Goal: Complete application form

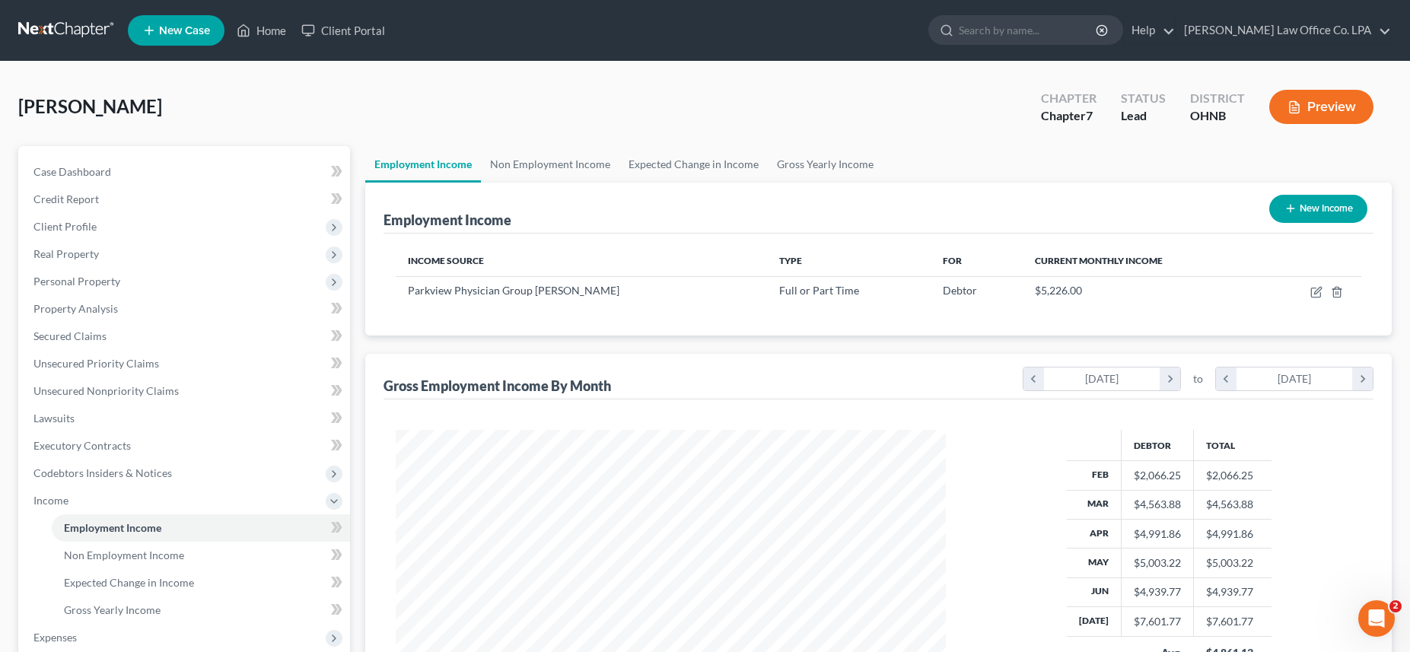
scroll to position [275, 581]
click at [167, 562] on link "Non Employment Income" at bounding box center [201, 555] width 298 height 27
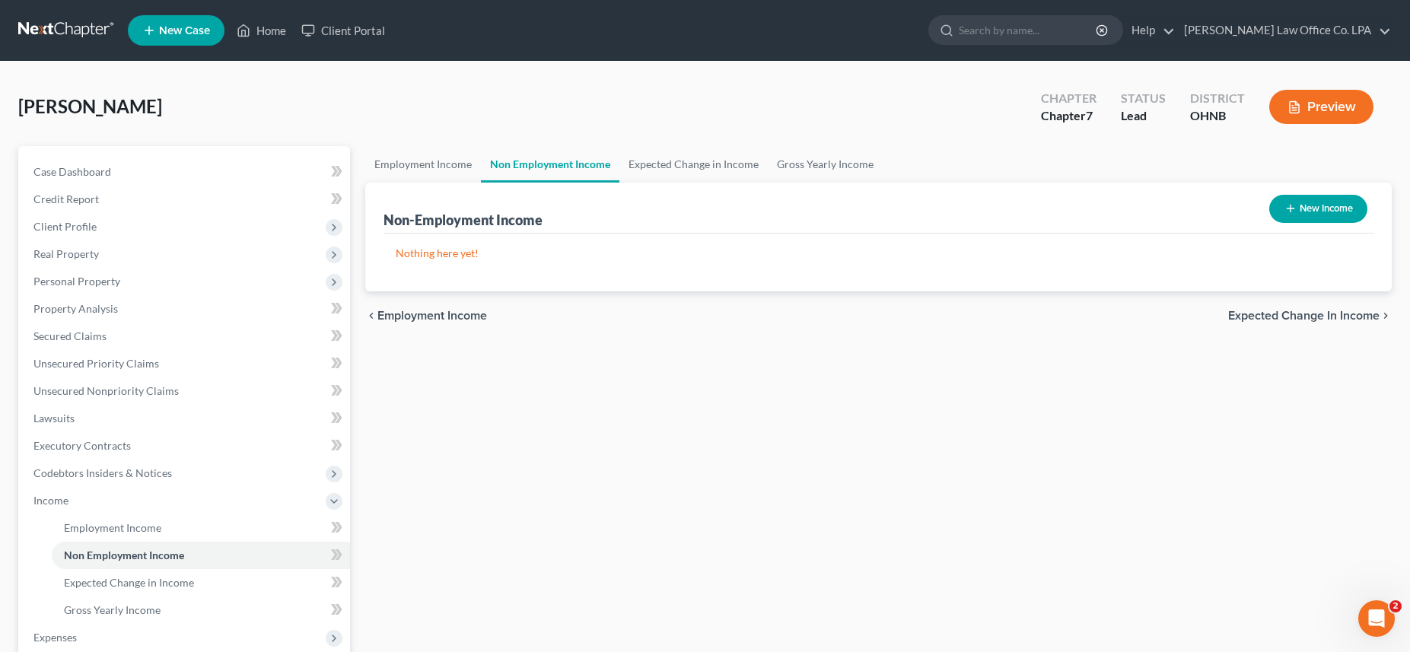
click at [1310, 214] on button "New Income" at bounding box center [1318, 209] width 98 height 28
select select "0"
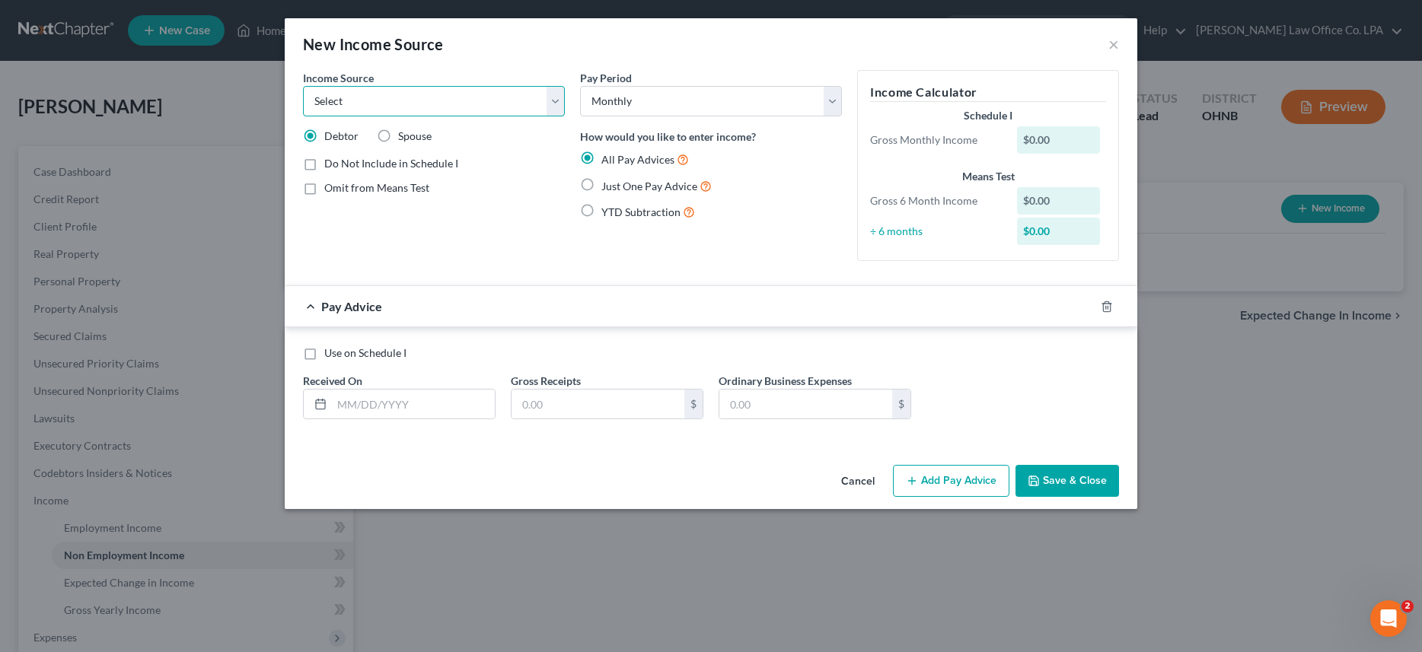
select select "7"
click option "Child / Family Support" at bounding box center [0, 0] width 0 height 0
click option "Monthly" at bounding box center [0, 0] width 0 height 0
click at [601, 191] on label "Just One Pay Advice" at bounding box center [656, 186] width 110 height 18
click at [607, 187] on input "Just One Pay Advice" at bounding box center [612, 182] width 10 height 10
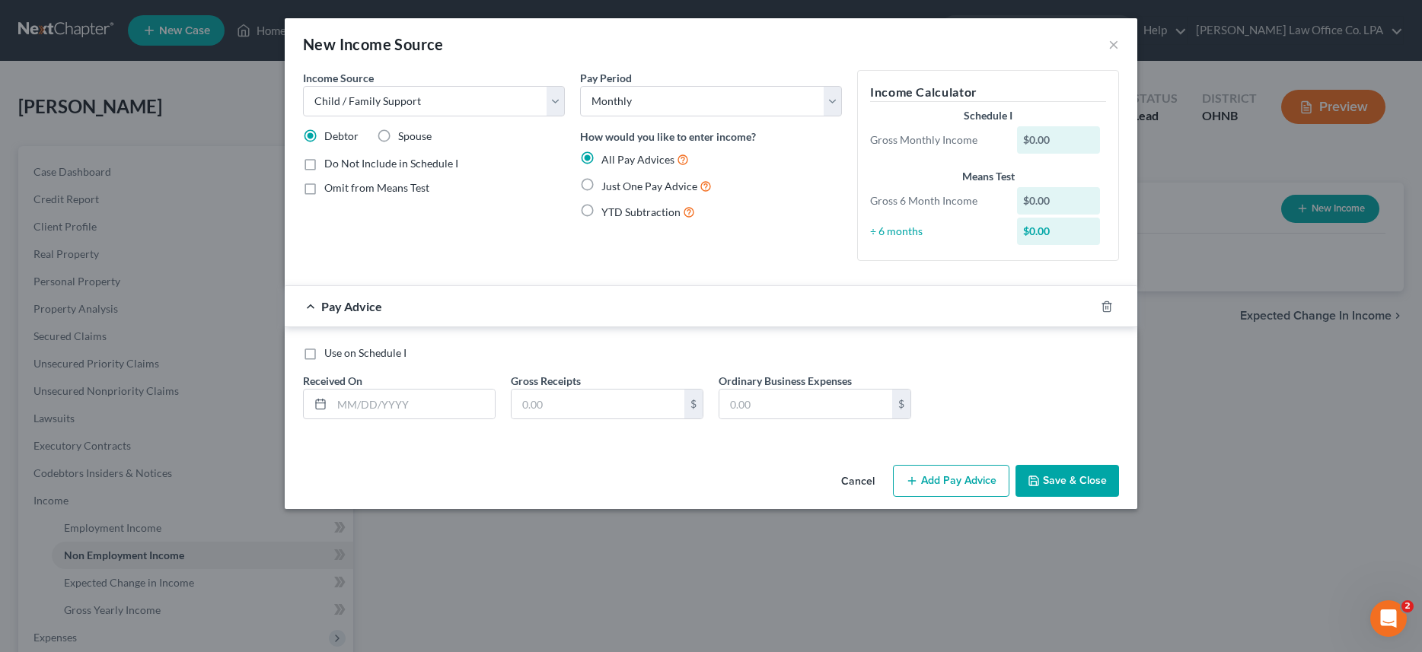
radio input "true"
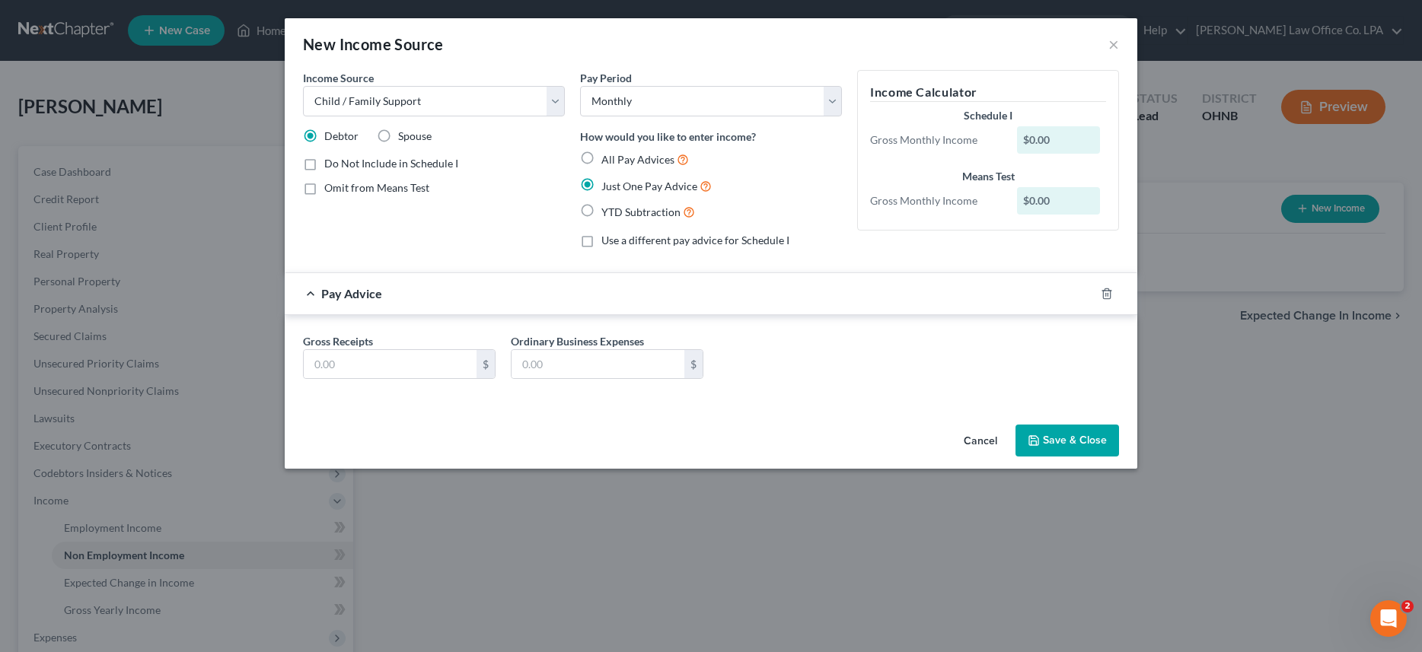
click at [1052, 139] on div "$0.00" at bounding box center [1059, 139] width 84 height 27
click at [390, 380] on div "Gross Receipts $ Ordinary Business Expenses $" at bounding box center [710, 362] width 831 height 59
click at [387, 368] on input "text" at bounding box center [390, 364] width 173 height 29
type input "960.00"
click at [1066, 431] on button "Save & Close" at bounding box center [1066, 441] width 103 height 32
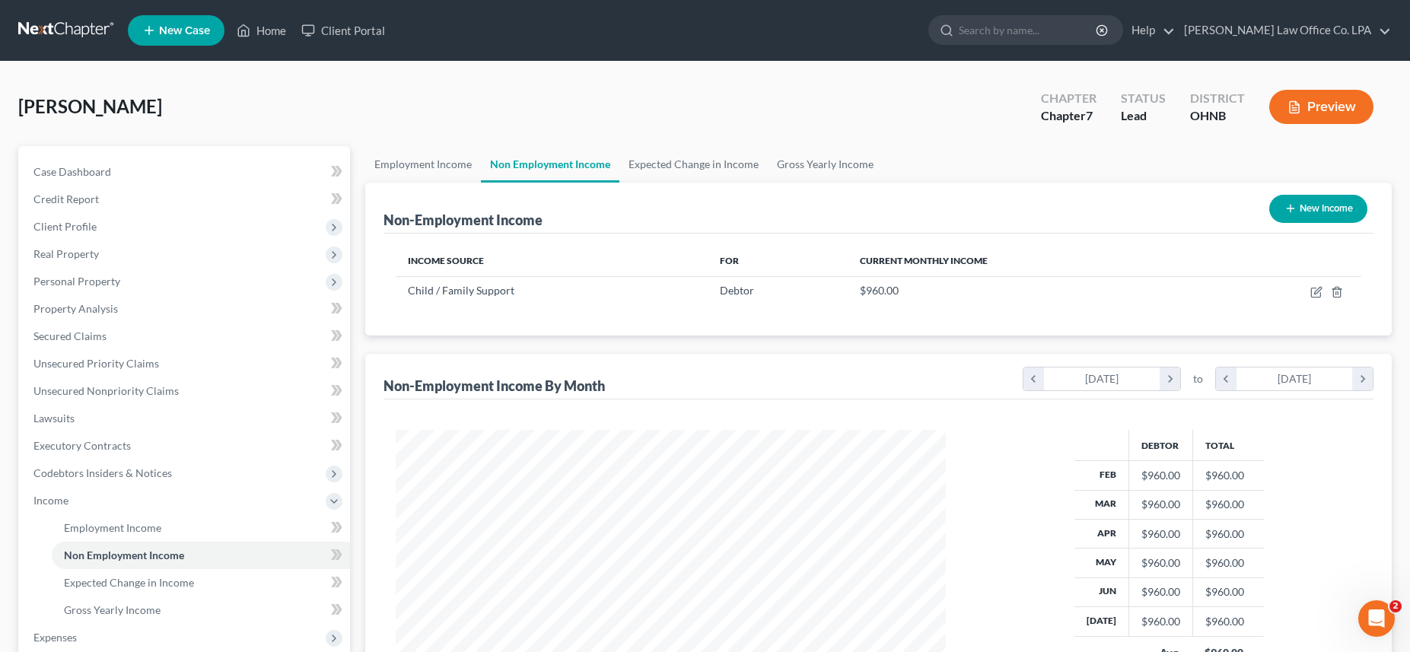
scroll to position [105, 0]
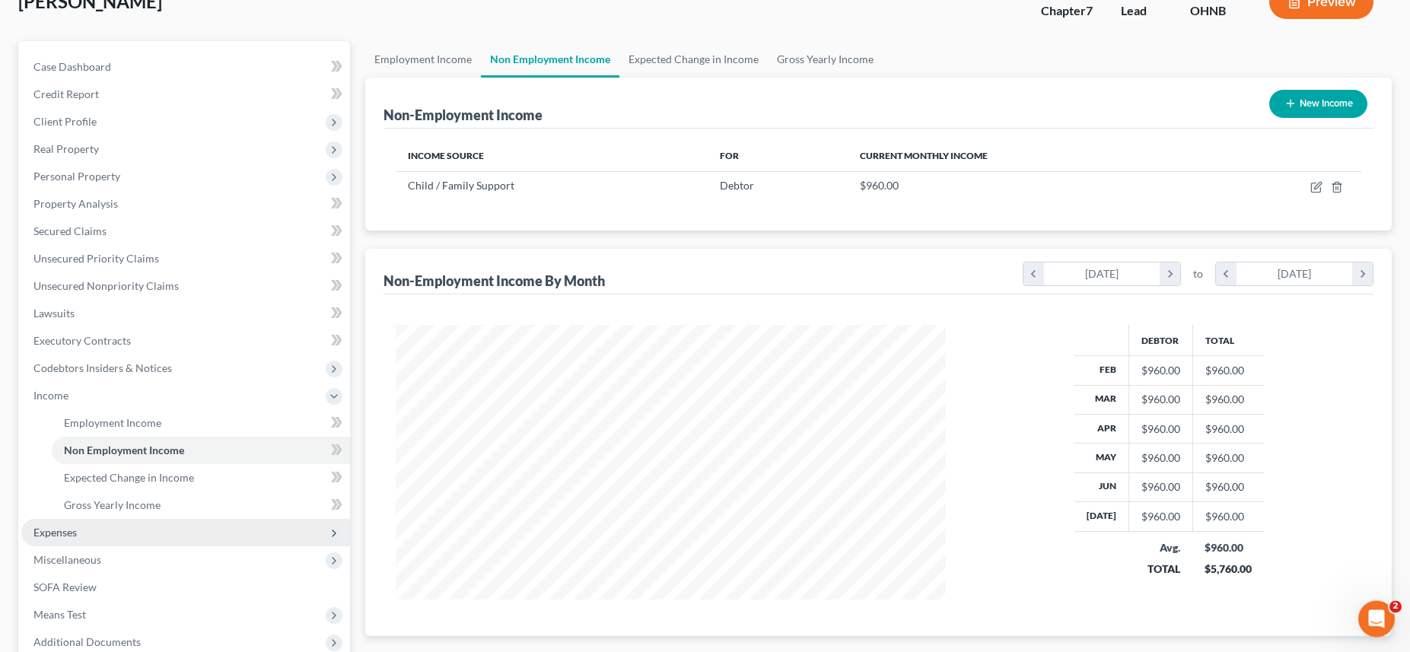
click at [62, 533] on span "Expenses" at bounding box center [54, 532] width 43 height 13
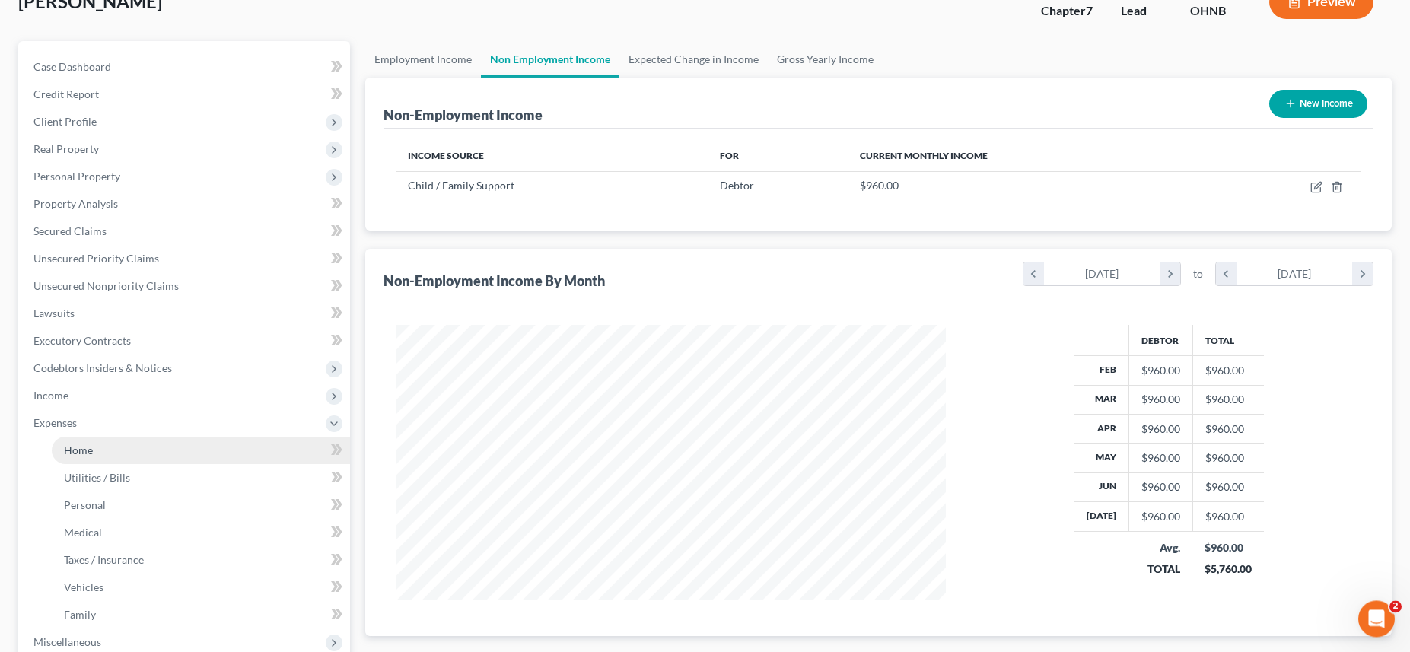
click at [113, 444] on link "Home" at bounding box center [201, 450] width 298 height 27
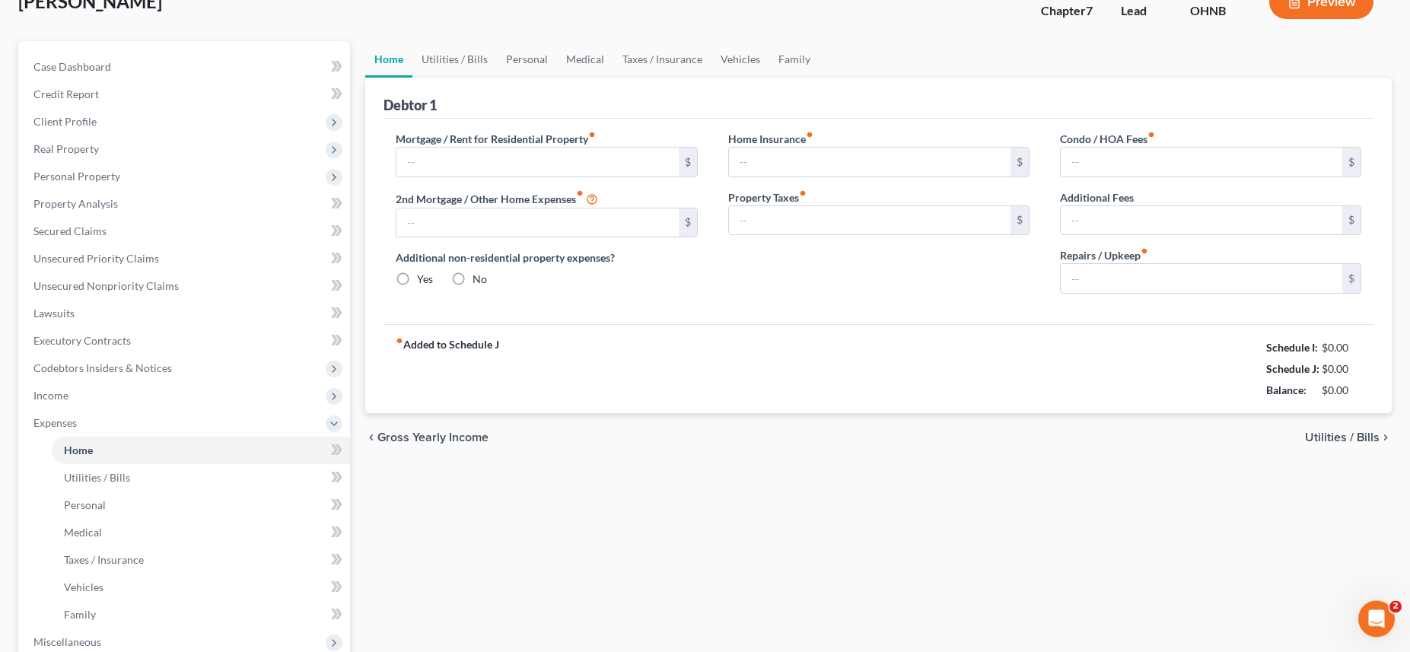
type input "0.00"
radio input "true"
type input "0.00"
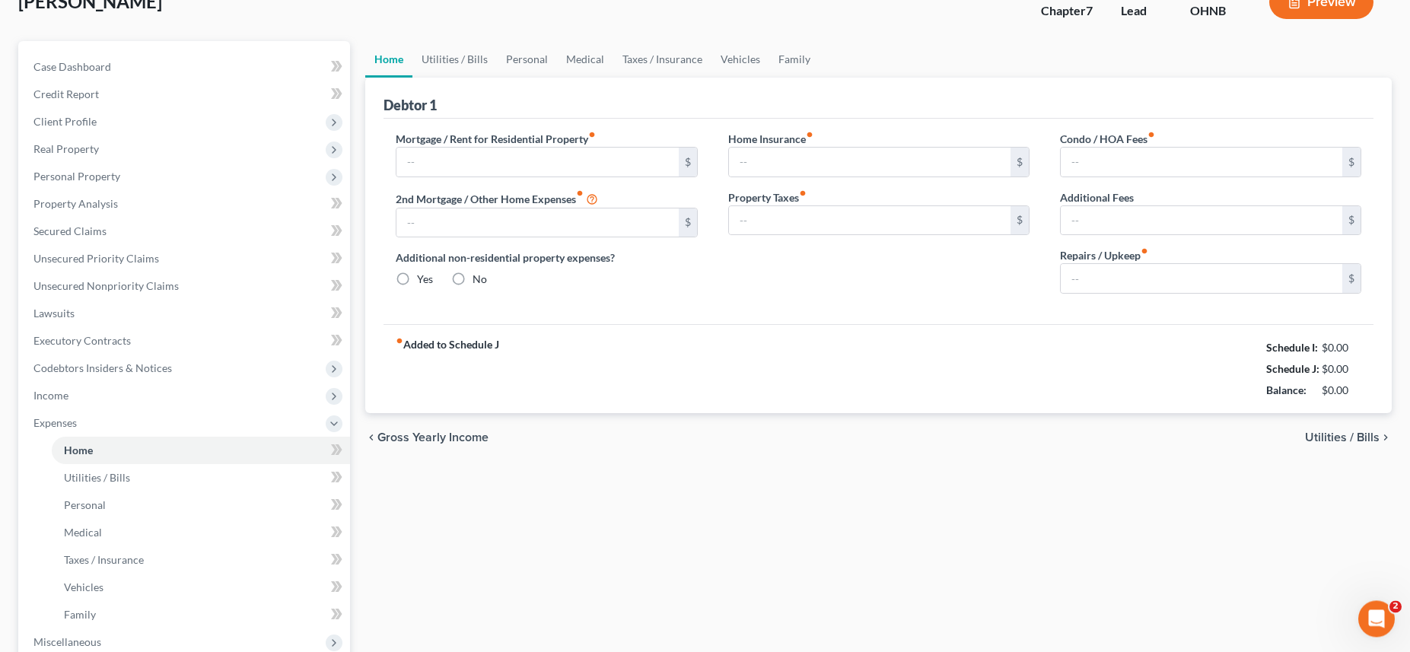
type input "0.00"
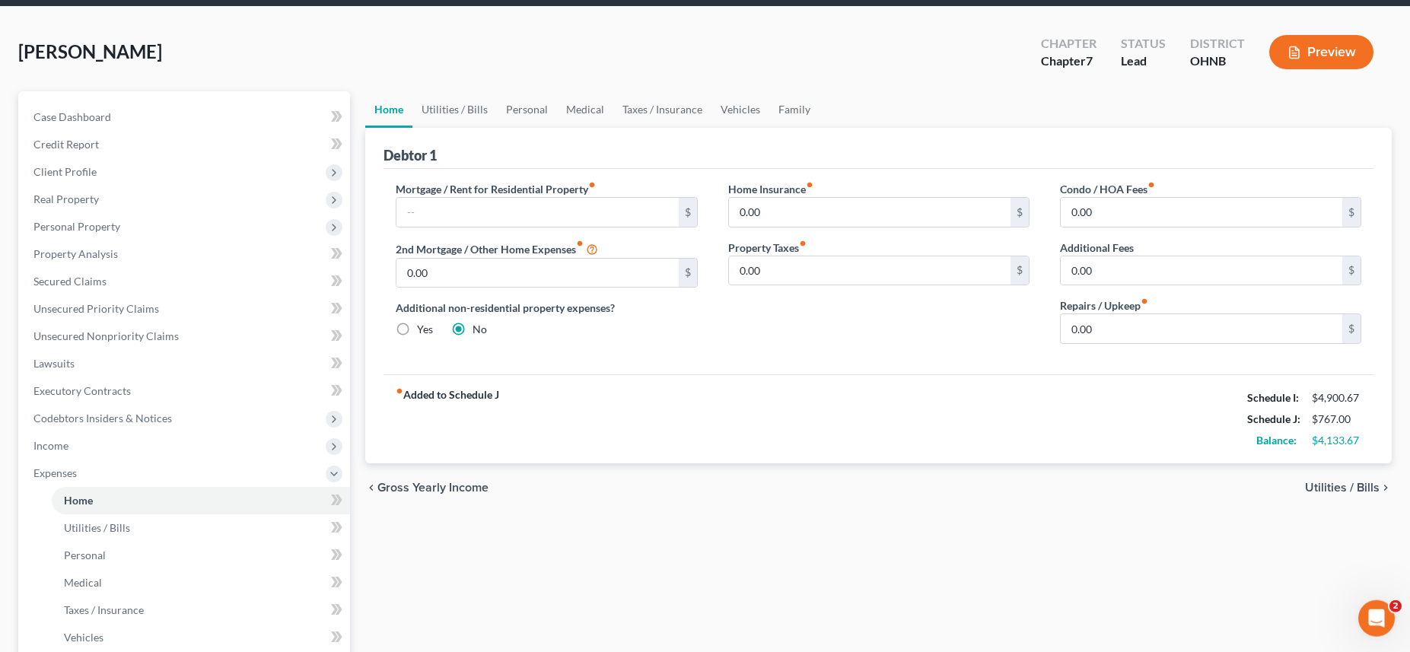
scroll to position [63, 0]
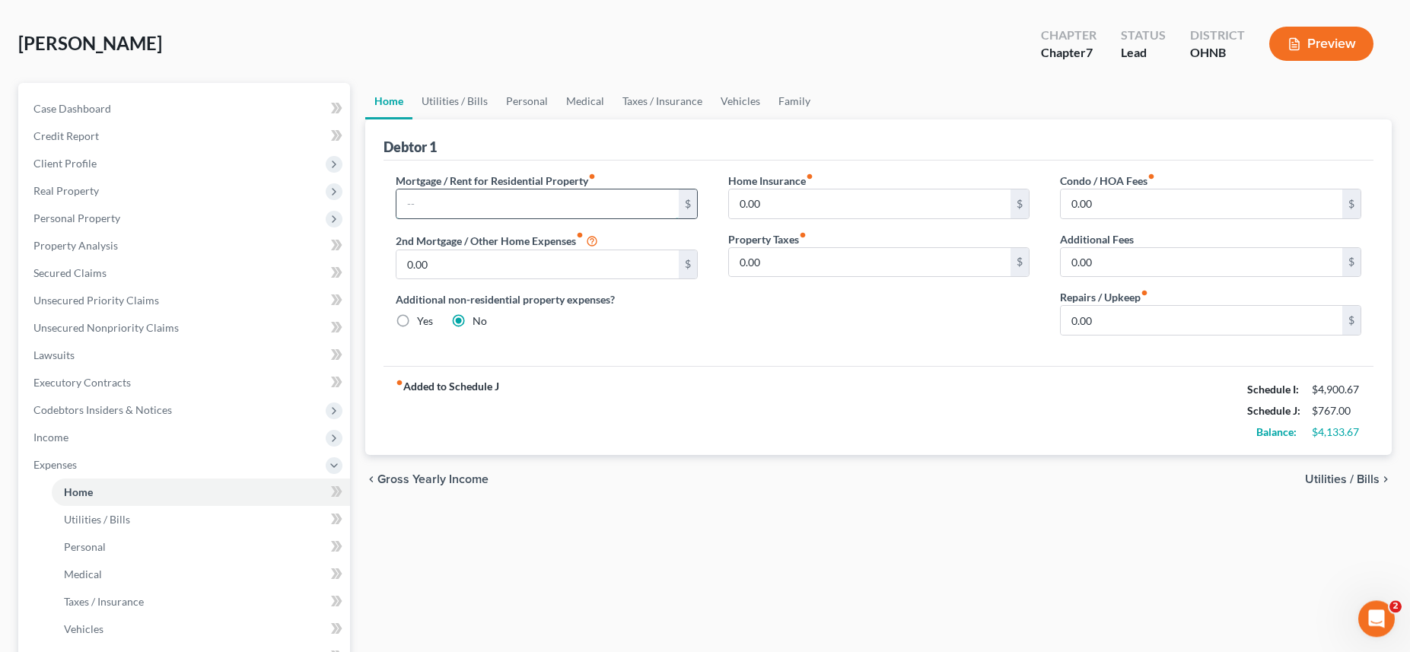
click at [483, 198] on input "text" at bounding box center [537, 203] width 282 height 29
type input "900.00"
click at [823, 209] on input "0.00" at bounding box center [870, 203] width 282 height 29
click at [1353, 484] on span "Utilities / Bills" at bounding box center [1342, 479] width 75 height 12
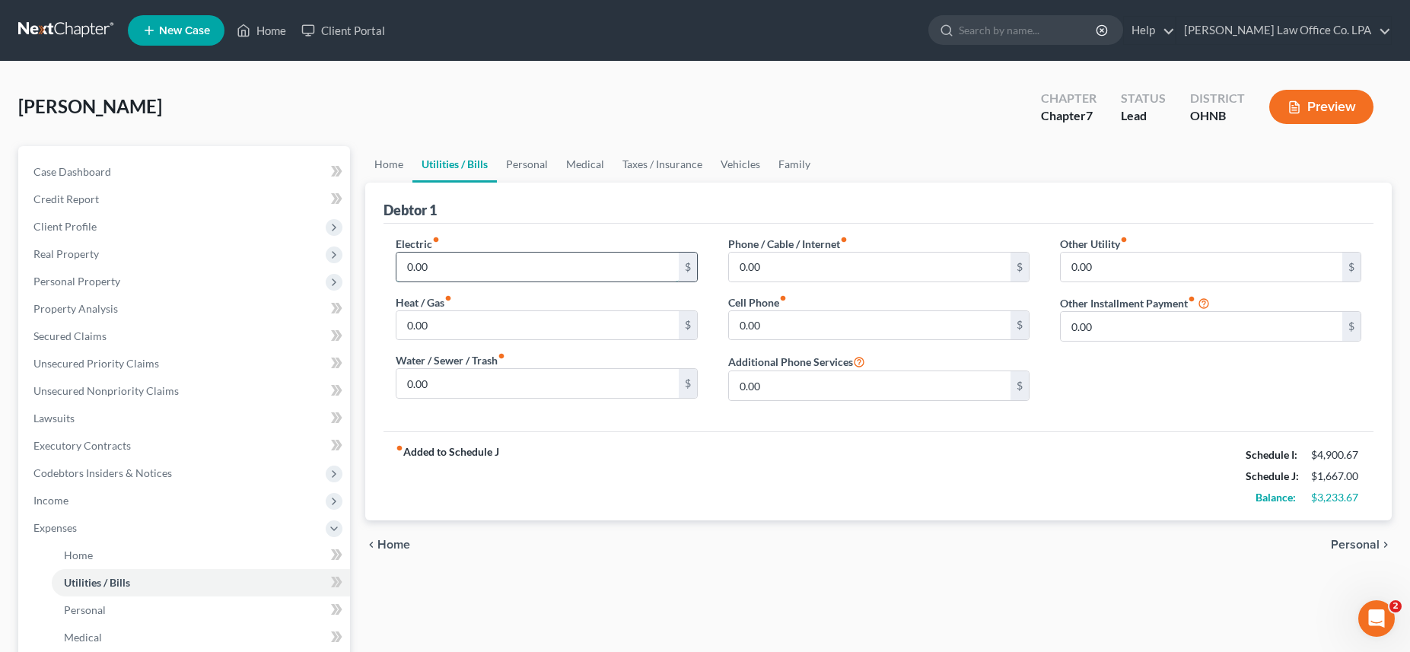
drag, startPoint x: 438, startPoint y: 263, endPoint x: 370, endPoint y: 263, distance: 67.7
click at [396, 263] on input "0.00" at bounding box center [537, 267] width 282 height 29
type input "200.00"
drag, startPoint x: 437, startPoint y: 323, endPoint x: 393, endPoint y: 318, distance: 44.5
click at [396, 318] on input "0.00" at bounding box center [537, 325] width 282 height 29
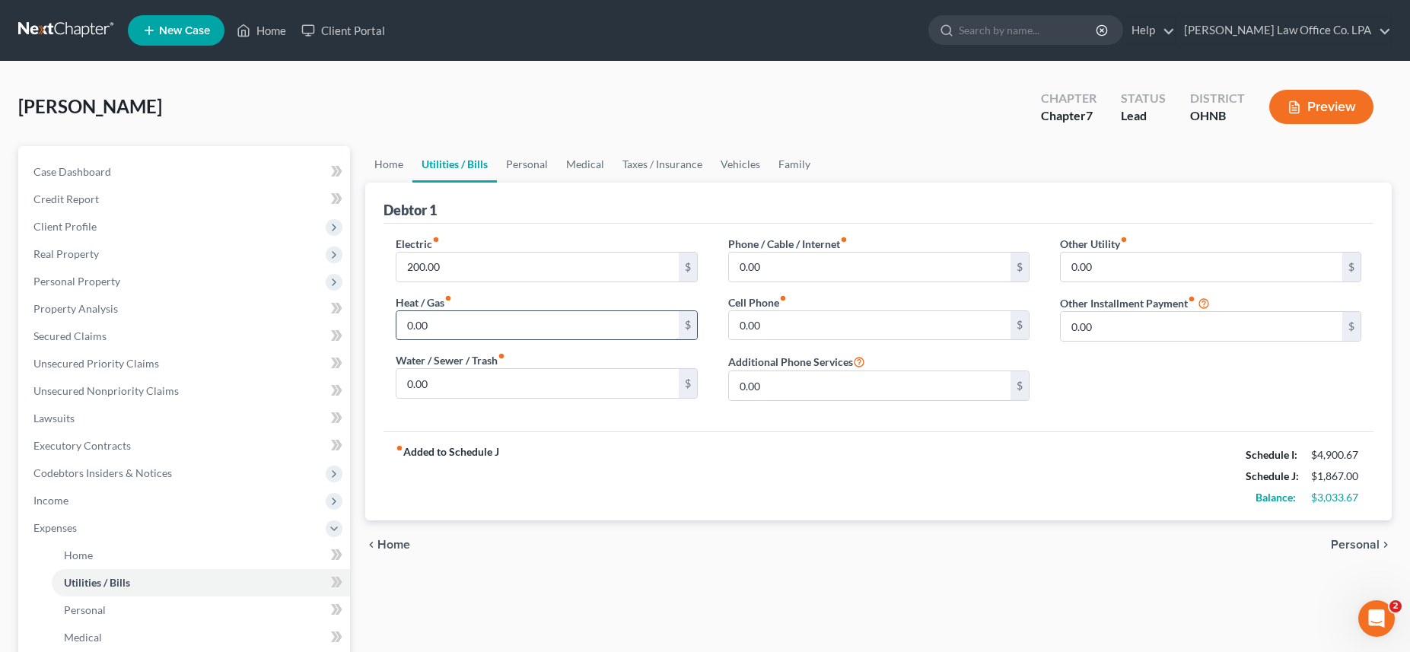
drag, startPoint x: 406, startPoint y: 323, endPoint x: 460, endPoint y: 326, distance: 54.9
click at [460, 326] on input "0.00" at bounding box center [537, 325] width 282 height 29
type input "125.00"
type input "400.0"
drag, startPoint x: 777, startPoint y: 266, endPoint x: 718, endPoint y: 270, distance: 58.8
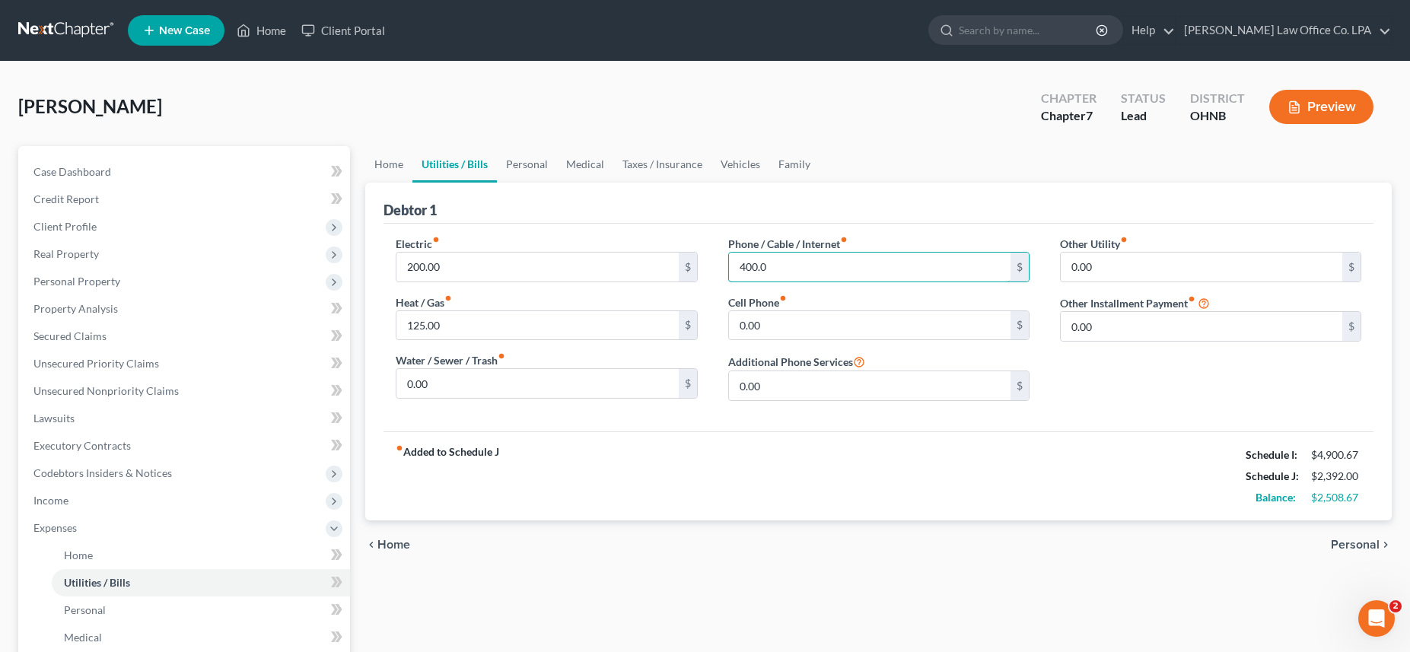
click at [729, 262] on input "400.0" at bounding box center [870, 267] width 282 height 29
type input "400.00"
click at [1351, 546] on span "Personal" at bounding box center [1355, 545] width 49 height 12
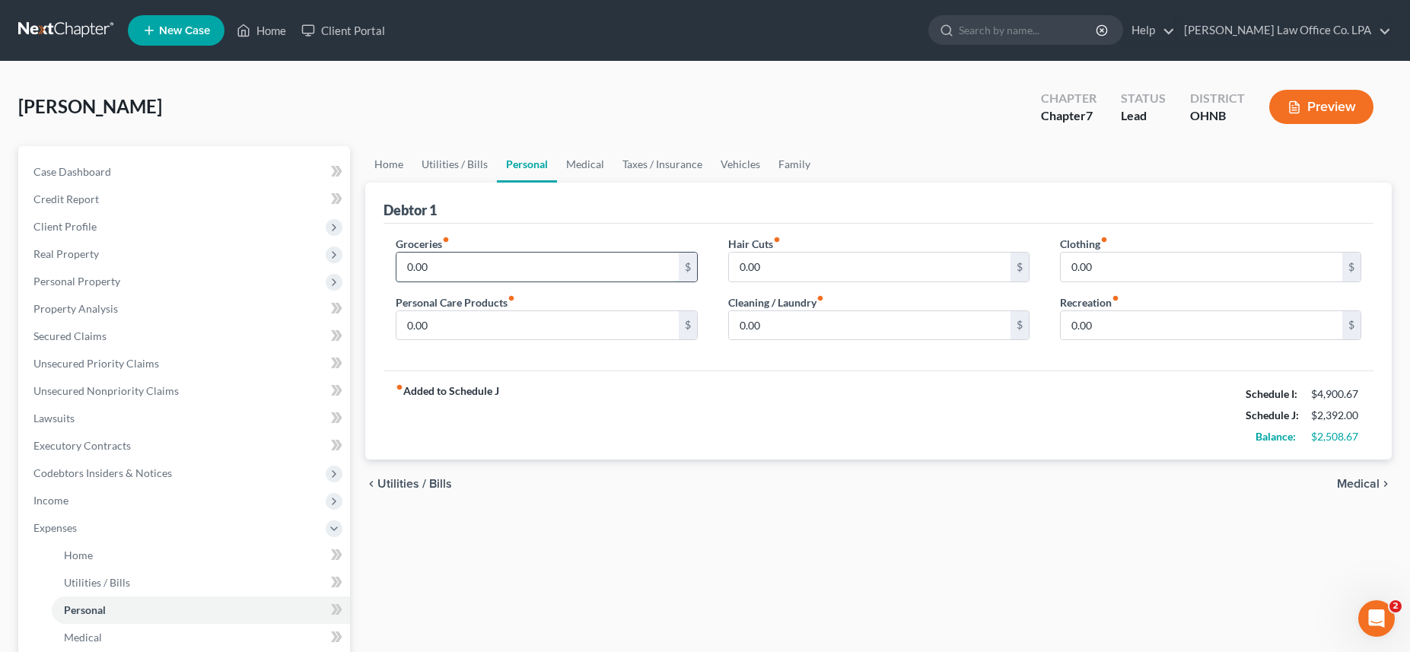
drag, startPoint x: 463, startPoint y: 262, endPoint x: 361, endPoint y: 263, distance: 102.7
click at [396, 263] on input "0.00" at bounding box center [537, 267] width 282 height 29
type input "500.00"
type input "100.00"
drag, startPoint x: 764, startPoint y: 327, endPoint x: 779, endPoint y: 323, distance: 15.7
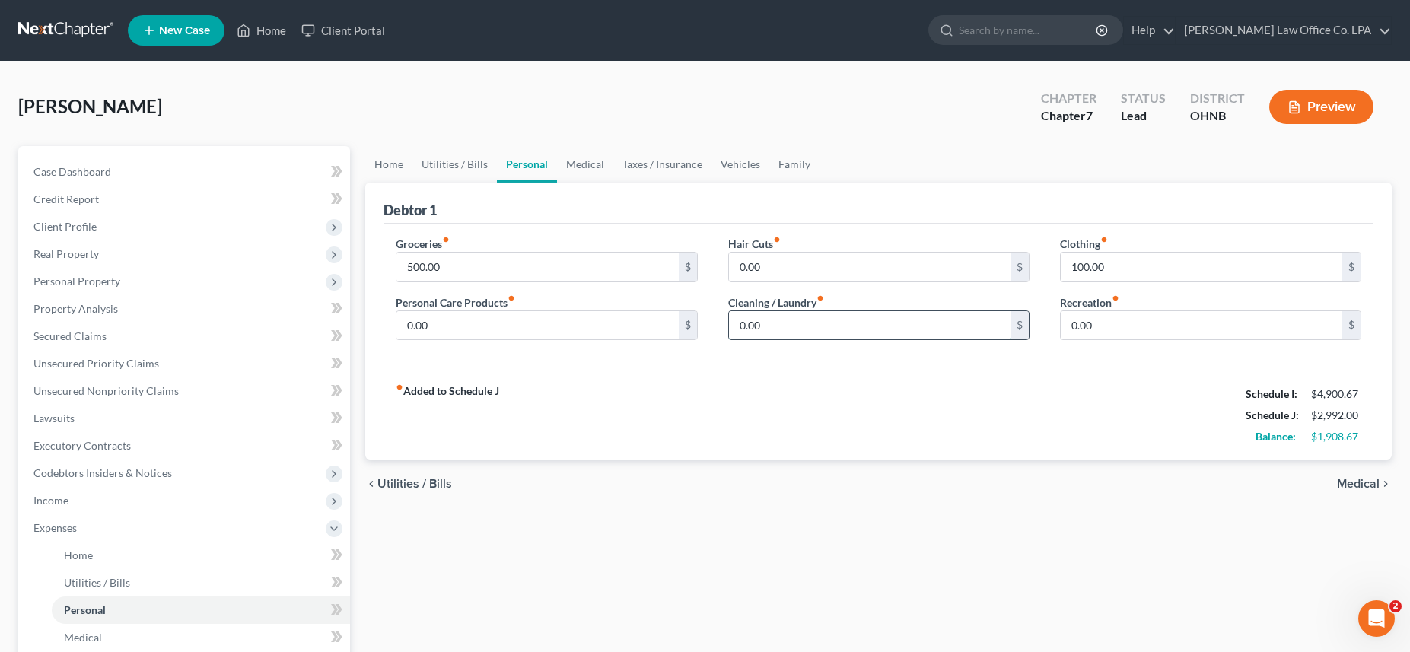
click at [779, 323] on input "0.00" at bounding box center [870, 325] width 282 height 29
type input "30.00"
click at [1372, 483] on span "Medical" at bounding box center [1358, 484] width 43 height 12
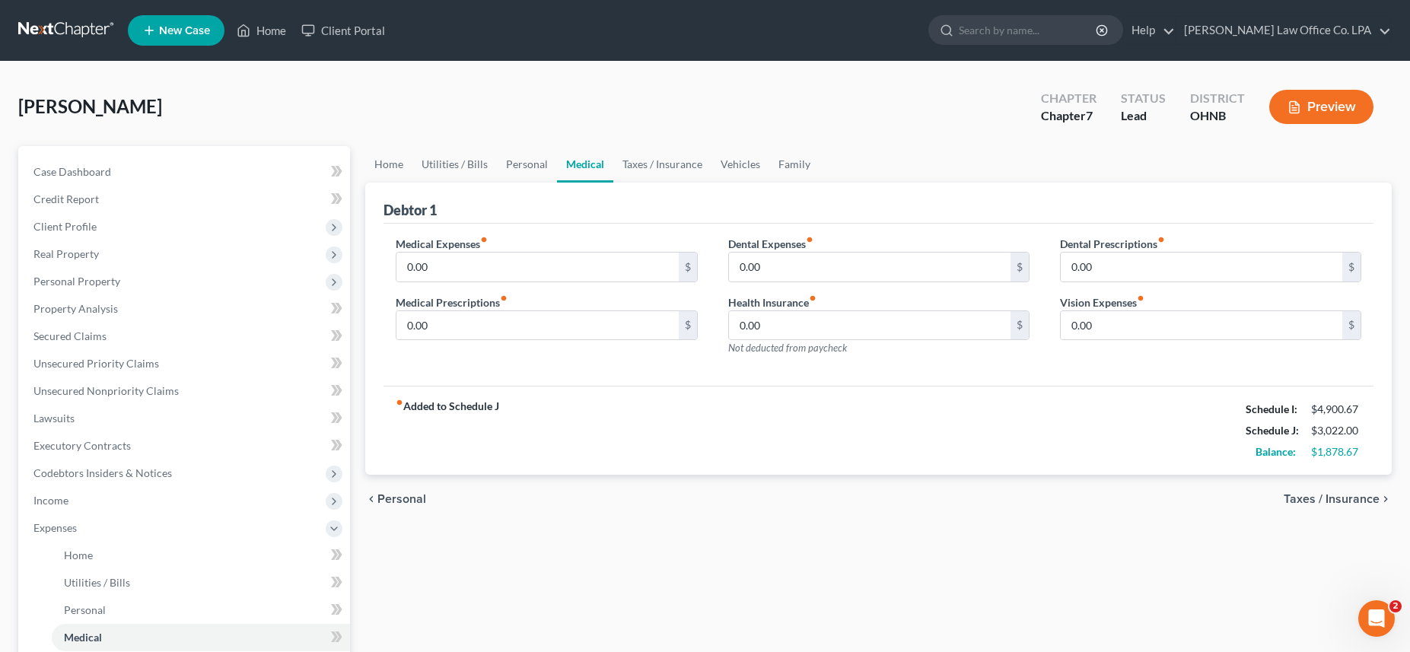
click at [1342, 493] on span "Taxes / Insurance" at bounding box center [1332, 499] width 96 height 12
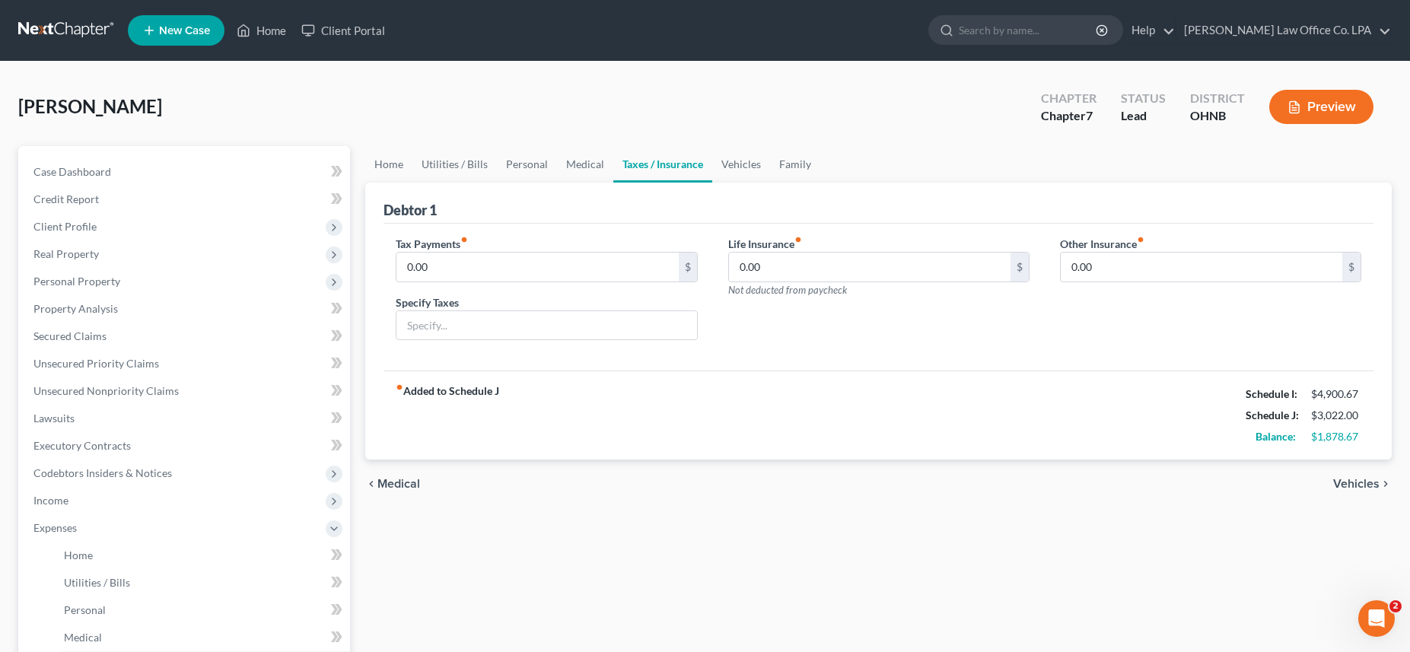
click at [1358, 479] on span "Vehicles" at bounding box center [1356, 484] width 46 height 12
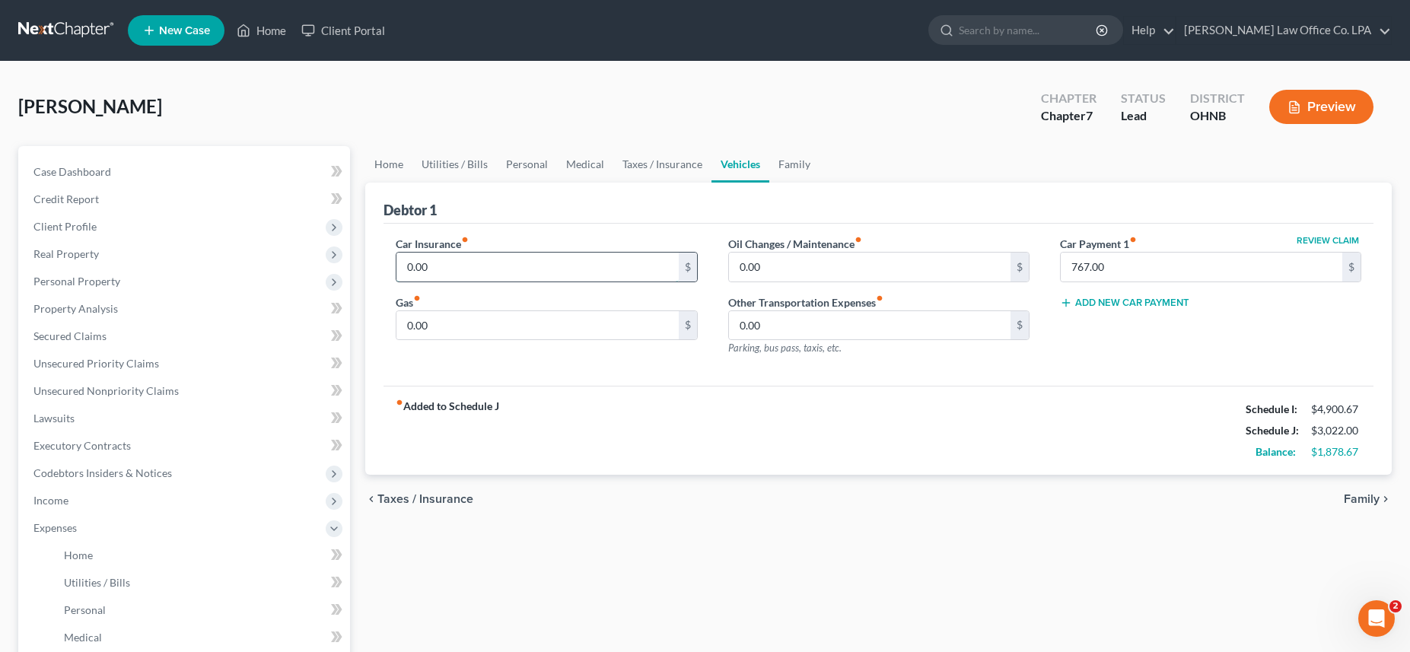
drag, startPoint x: 441, startPoint y: 262, endPoint x: 469, endPoint y: 267, distance: 27.9
click at [469, 267] on input "0.00" at bounding box center [537, 267] width 282 height 29
type input "145.00"
type input "120.00"
click at [1360, 497] on span "Family" at bounding box center [1362, 499] width 36 height 12
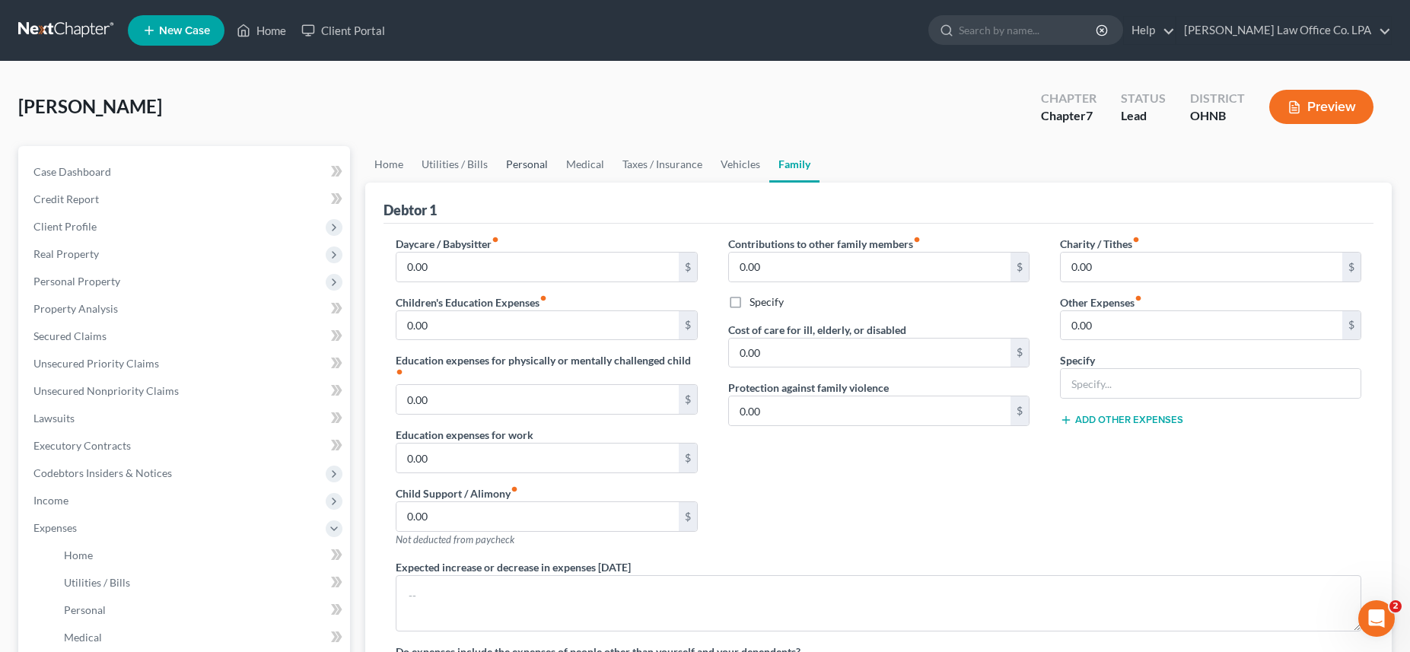
click at [523, 164] on link "Personal" at bounding box center [527, 164] width 60 height 37
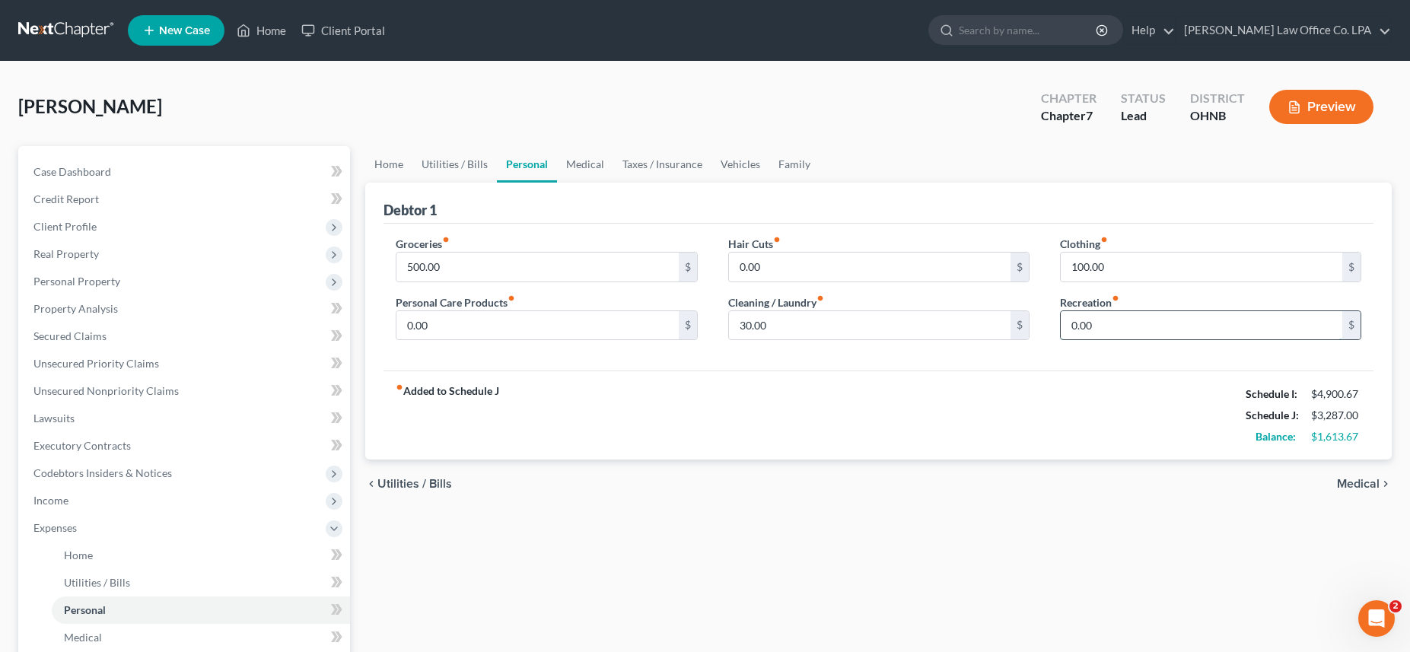
drag, startPoint x: 1107, startPoint y: 326, endPoint x: 1121, endPoint y: 325, distance: 13.7
click at [1121, 325] on input "0.00" at bounding box center [1202, 325] width 282 height 29
type input "60.00"
click at [1378, 482] on span "Medical" at bounding box center [1358, 484] width 43 height 12
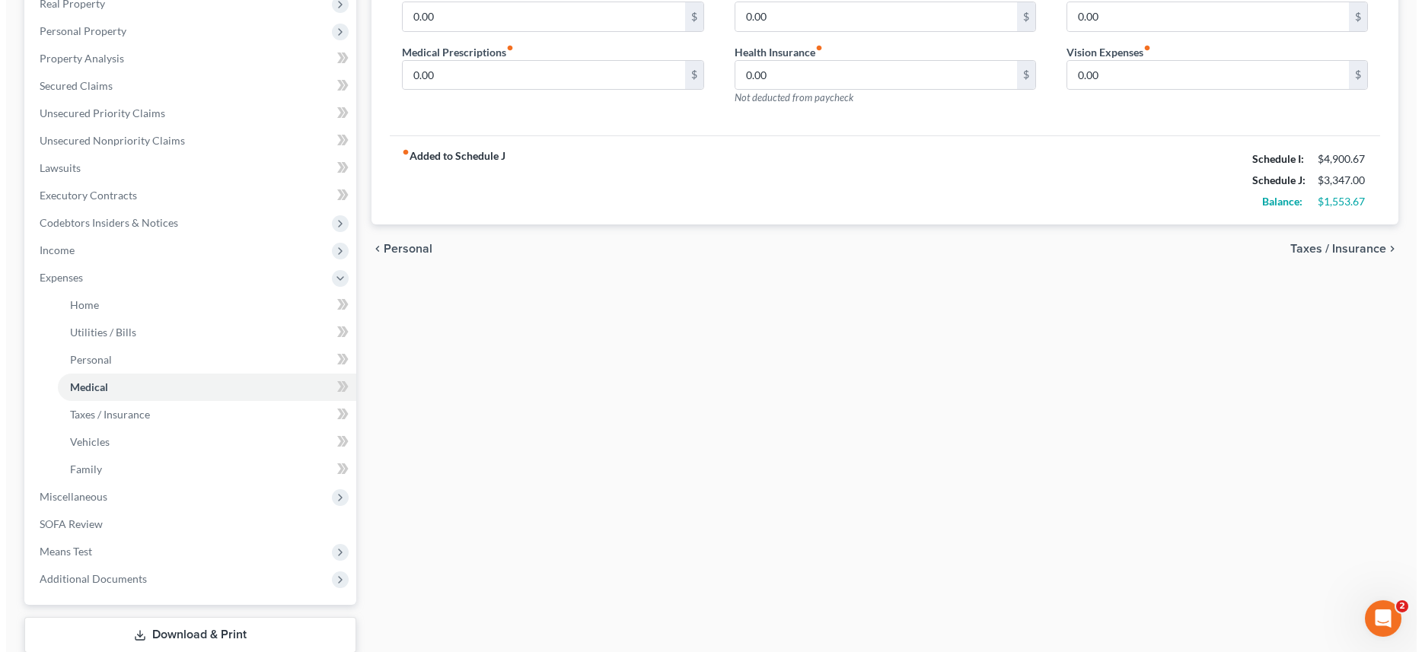
scroll to position [252, 0]
click at [55, 247] on span "Income" at bounding box center [50, 248] width 35 height 13
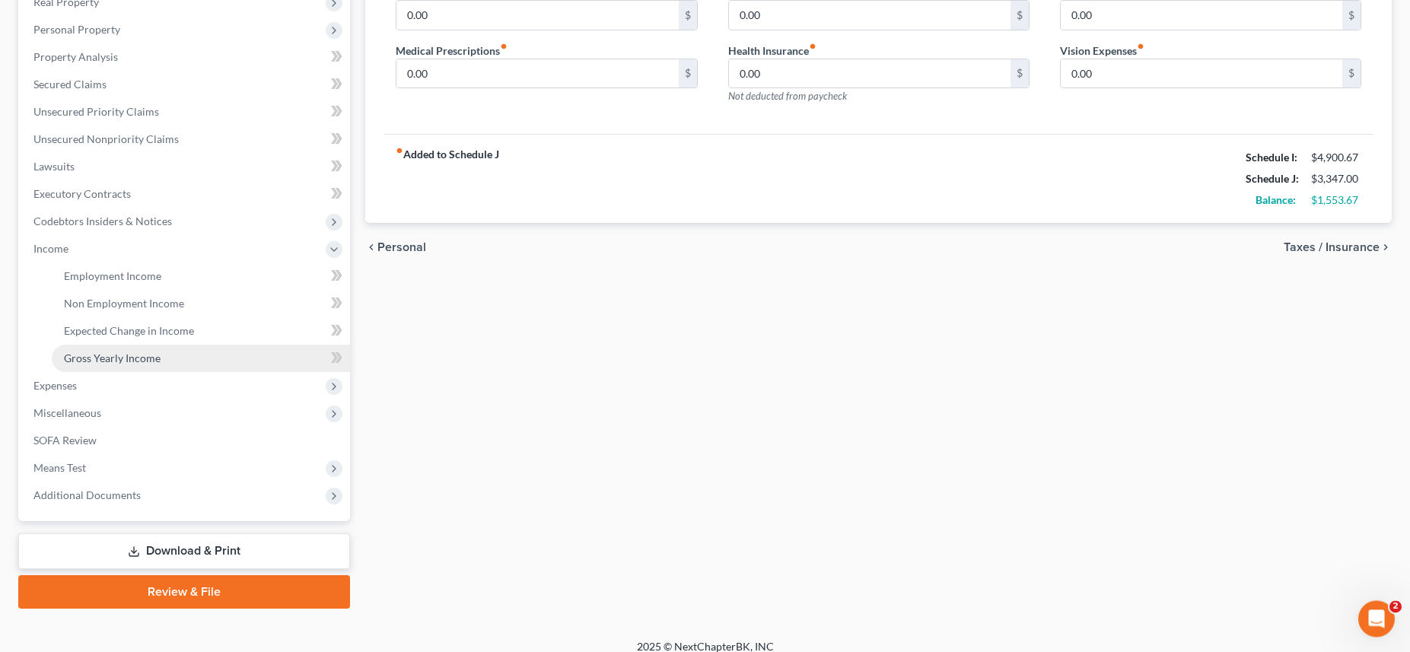
click at [108, 354] on span "Gross Yearly Income" at bounding box center [112, 358] width 97 height 13
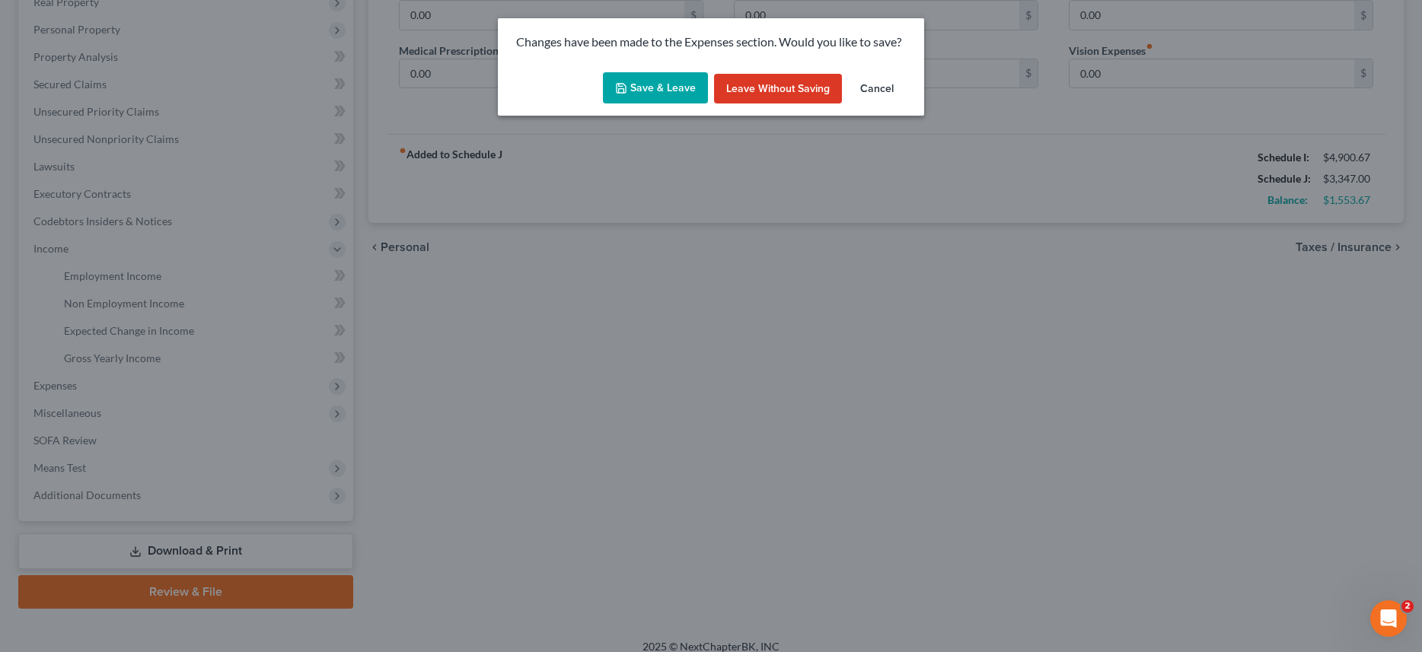
click at [673, 84] on button "Save & Leave" at bounding box center [655, 88] width 105 height 32
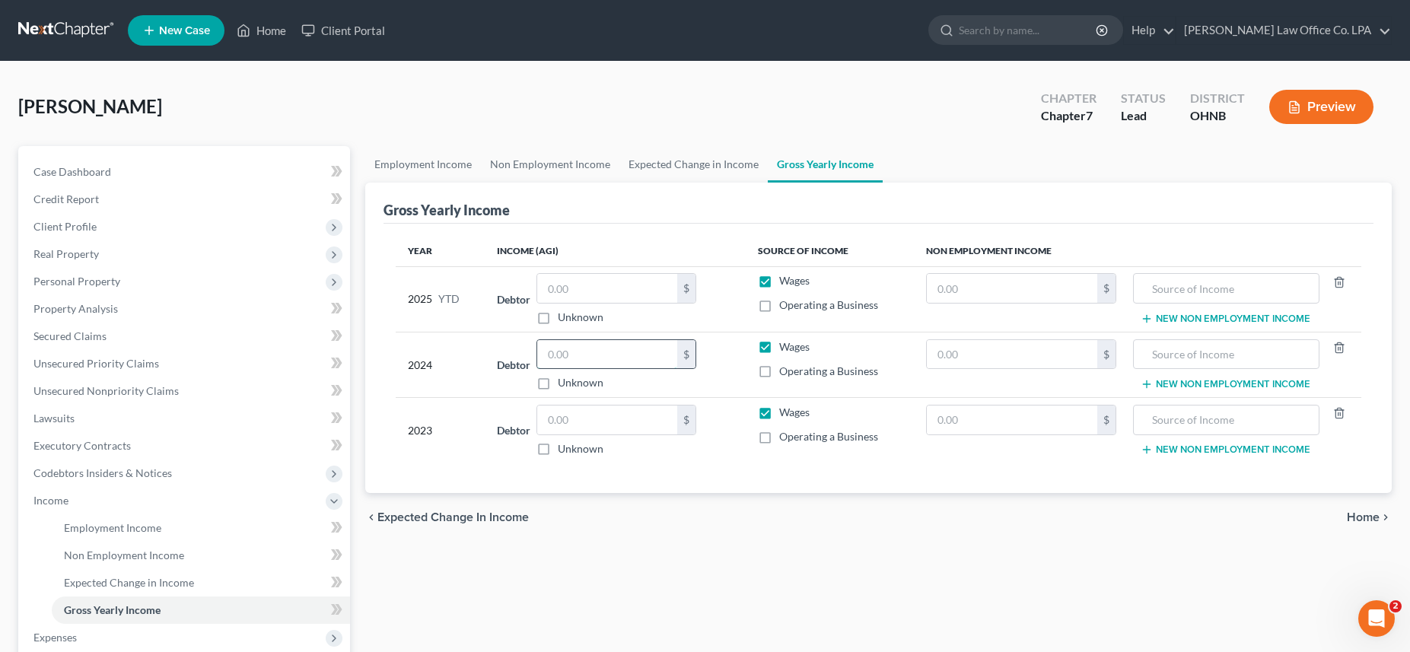
click at [575, 354] on input "text" at bounding box center [607, 354] width 140 height 29
type input "81,592.00"
drag, startPoint x: 565, startPoint y: 426, endPoint x: 580, endPoint y: 418, distance: 17.4
click at [565, 426] on input "text" at bounding box center [607, 420] width 140 height 29
type input "78,341.00"
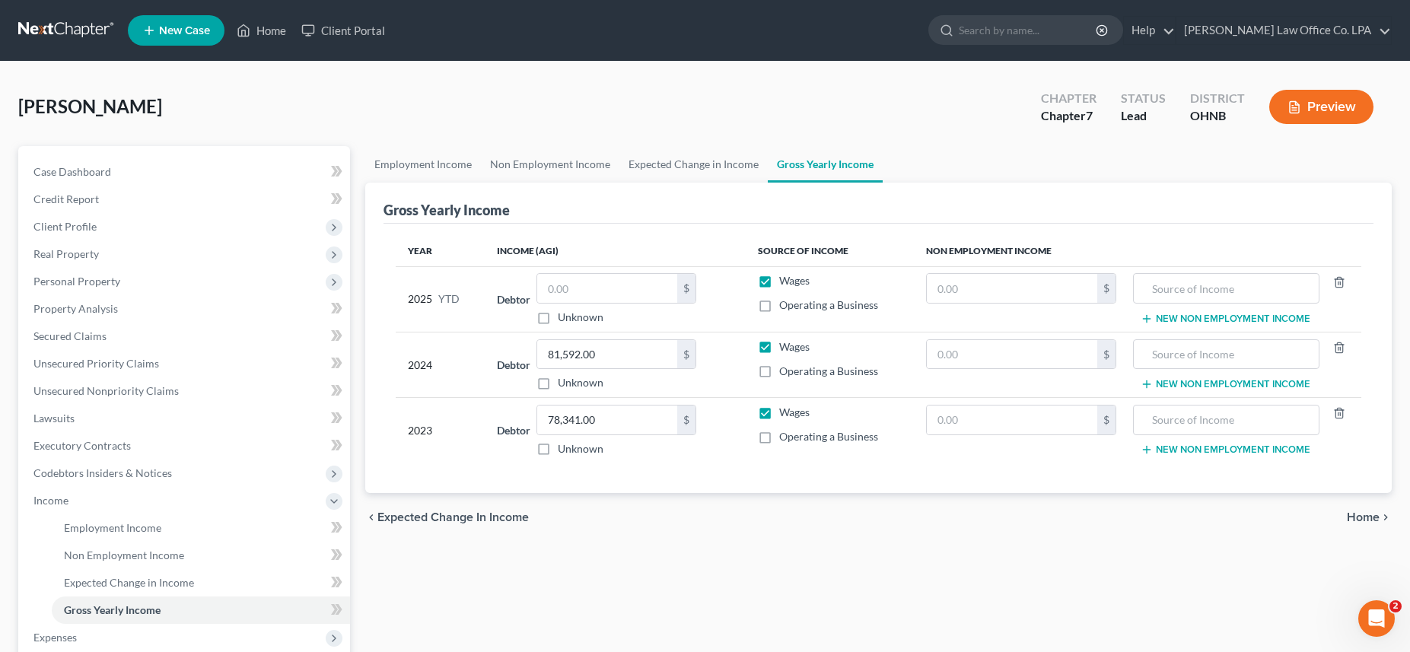
click at [779, 415] on label "Wages" at bounding box center [794, 412] width 30 height 15
click at [785, 415] on input "Wages" at bounding box center [790, 410] width 10 height 10
checkbox input "false"
click at [964, 416] on input "text" at bounding box center [1012, 420] width 170 height 29
type input "9,418.00"
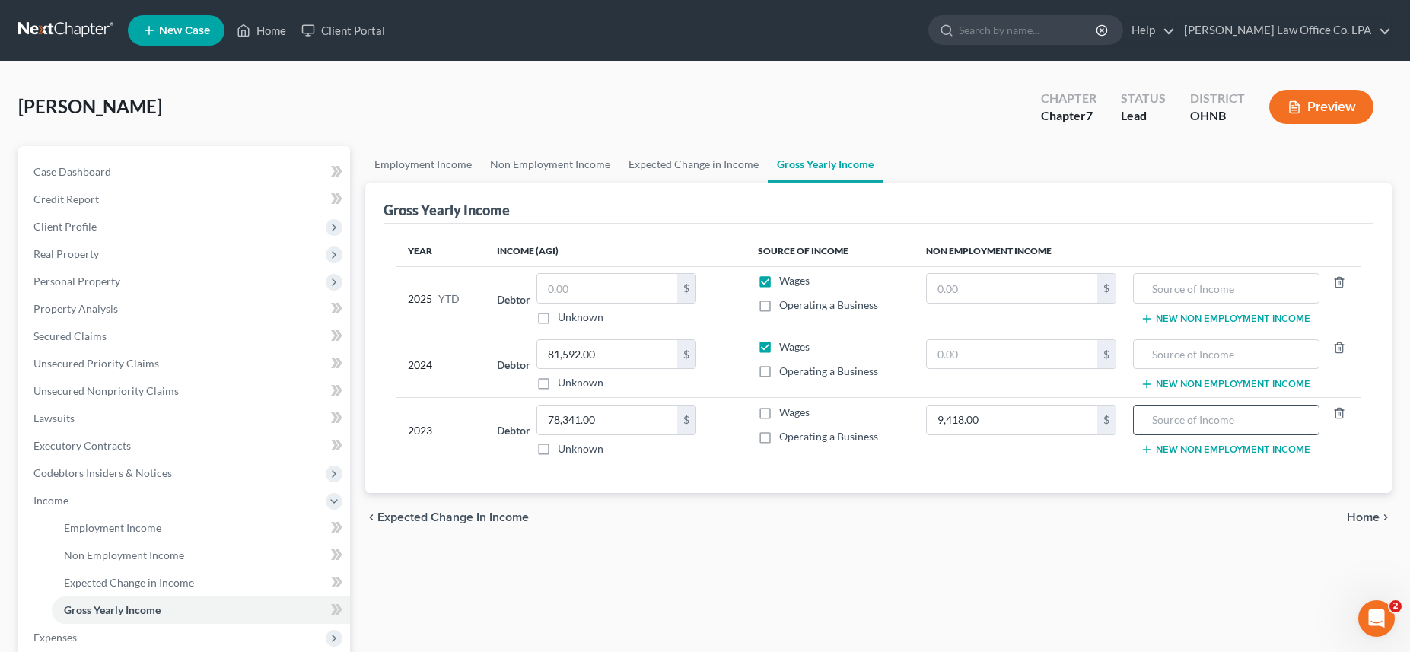
click at [1243, 416] on input "text" at bounding box center [1226, 420] width 170 height 29
type input "Pension"
click at [779, 349] on label "Wages" at bounding box center [794, 346] width 30 height 15
click at [785, 349] on input "Wages" at bounding box center [790, 344] width 10 height 10
checkbox input "false"
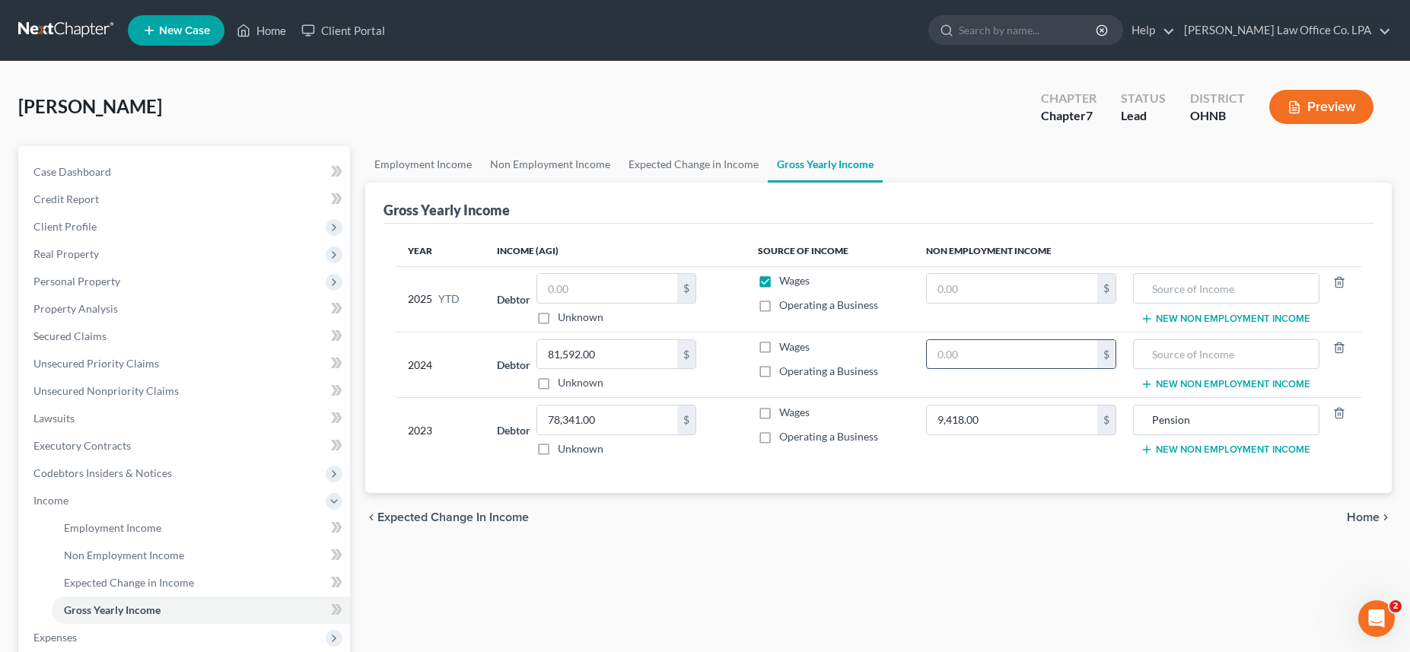
click at [932, 349] on input "text" at bounding box center [1012, 354] width 170 height 29
type input "101.00"
type input "Pension"
drag, startPoint x: 581, startPoint y: 275, endPoint x: 548, endPoint y: 286, distance: 35.1
click at [581, 275] on input "text" at bounding box center [607, 288] width 140 height 29
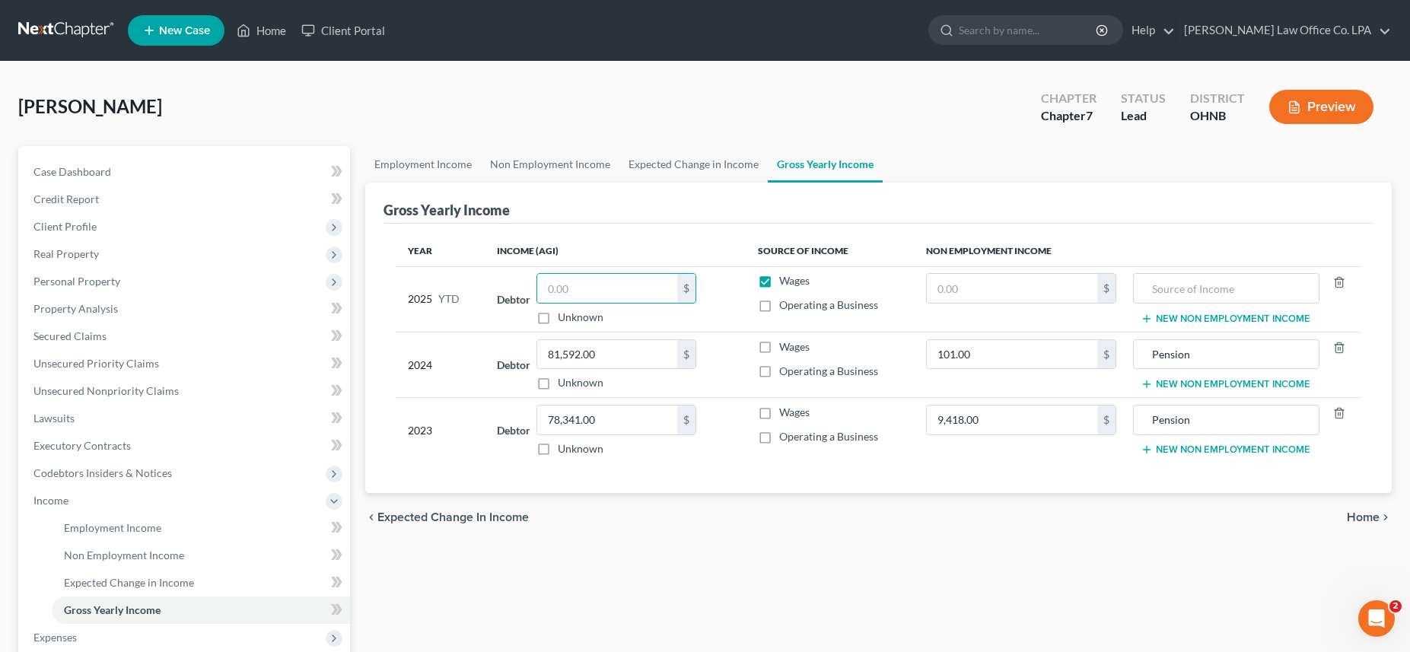
click at [1145, 383] on icon "button" at bounding box center [1147, 384] width 12 height 12
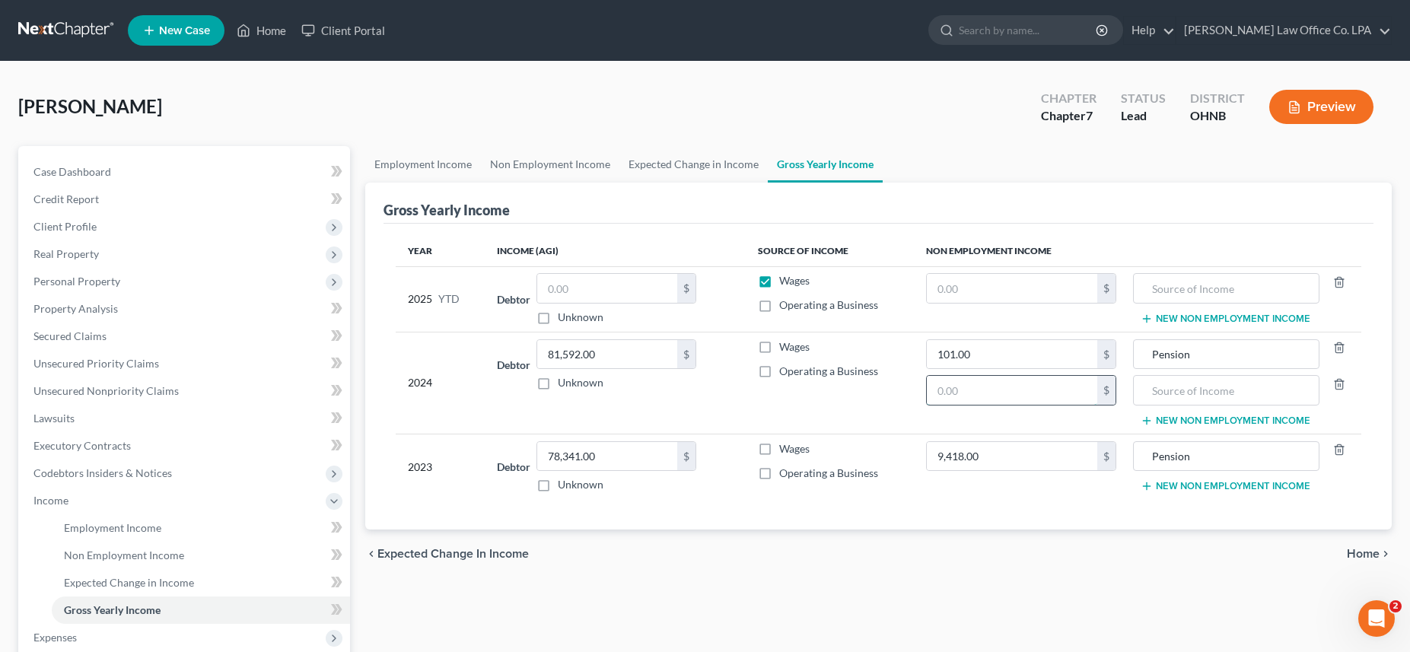
click at [955, 390] on input "text" at bounding box center [1012, 390] width 170 height 29
type input "1,920"
type input "C"
type input "Pension"
click at [1148, 390] on input "text" at bounding box center [1226, 390] width 170 height 29
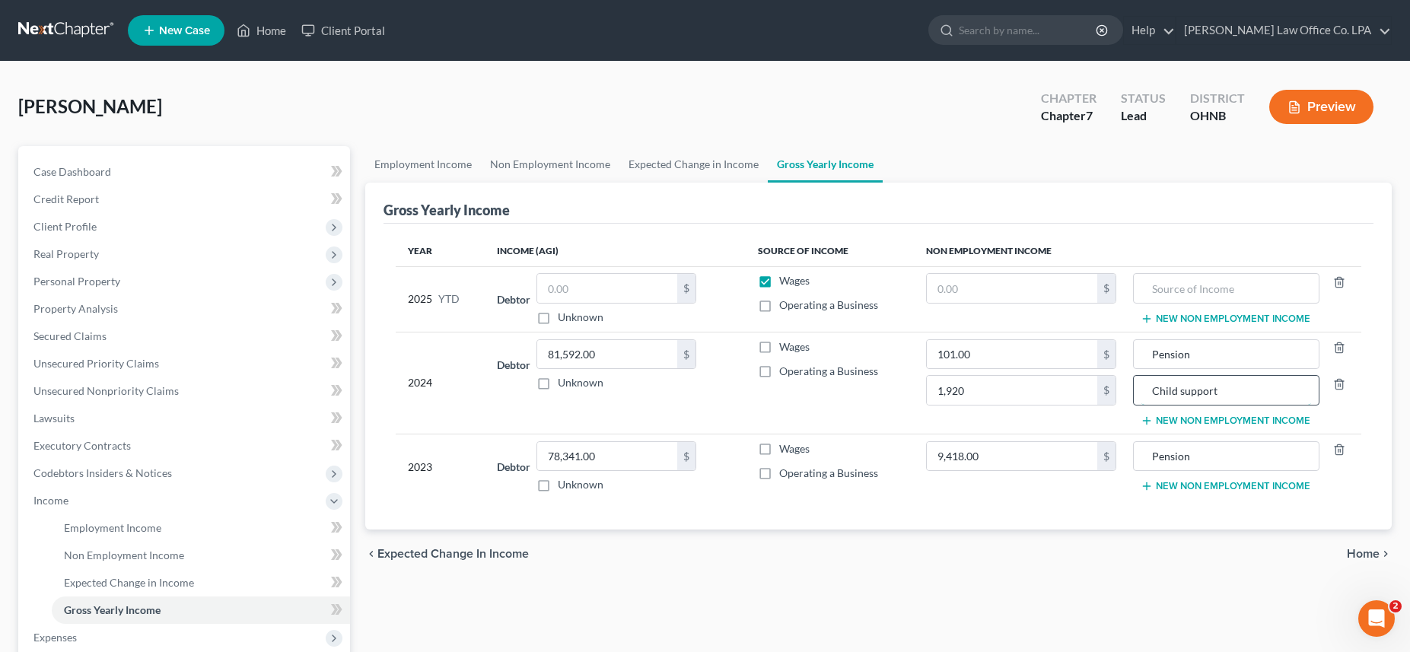
type input "Child support"
click at [1150, 486] on button "New Non Employment Income" at bounding box center [1226, 486] width 170 height 12
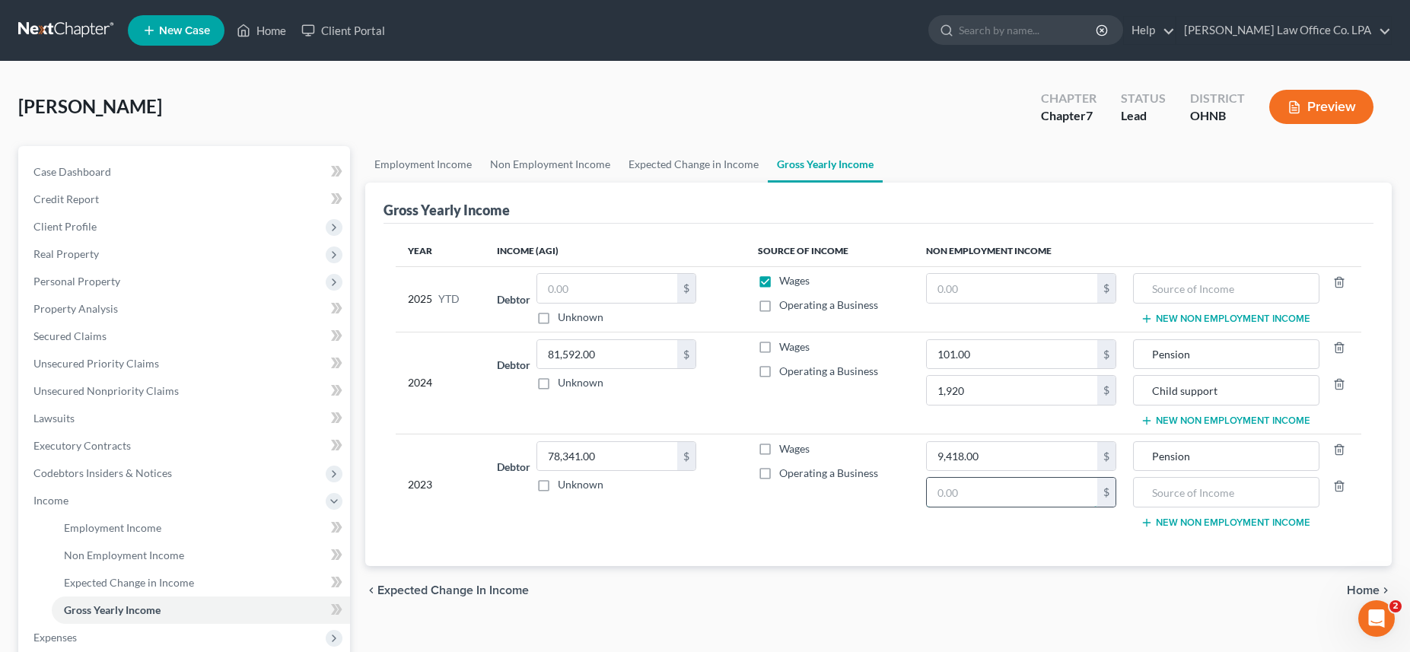
click at [952, 497] on input "text" at bounding box center [1012, 492] width 170 height 29
type input "1,920.00"
click at [1189, 498] on input "text" at bounding box center [1226, 492] width 170 height 29
type input "Child support"
click at [1370, 587] on span "Home" at bounding box center [1363, 590] width 33 height 12
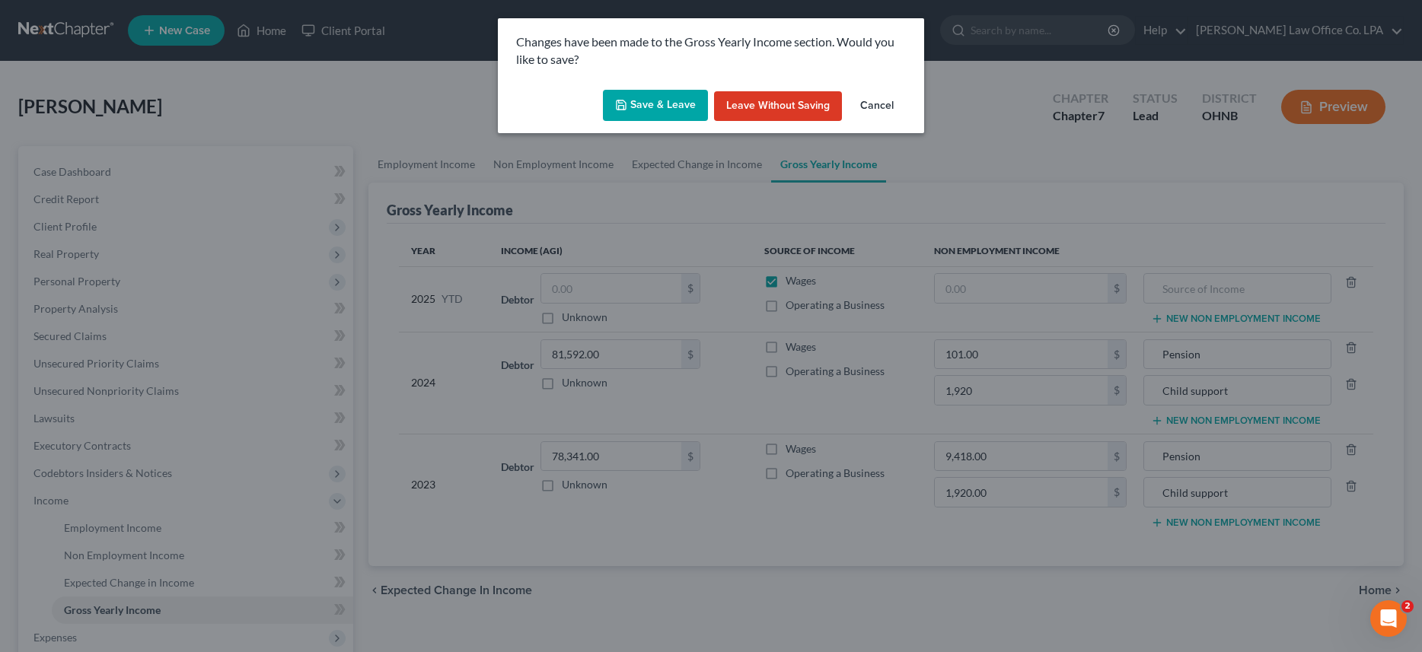
click at [654, 107] on button "Save & Leave" at bounding box center [655, 106] width 105 height 32
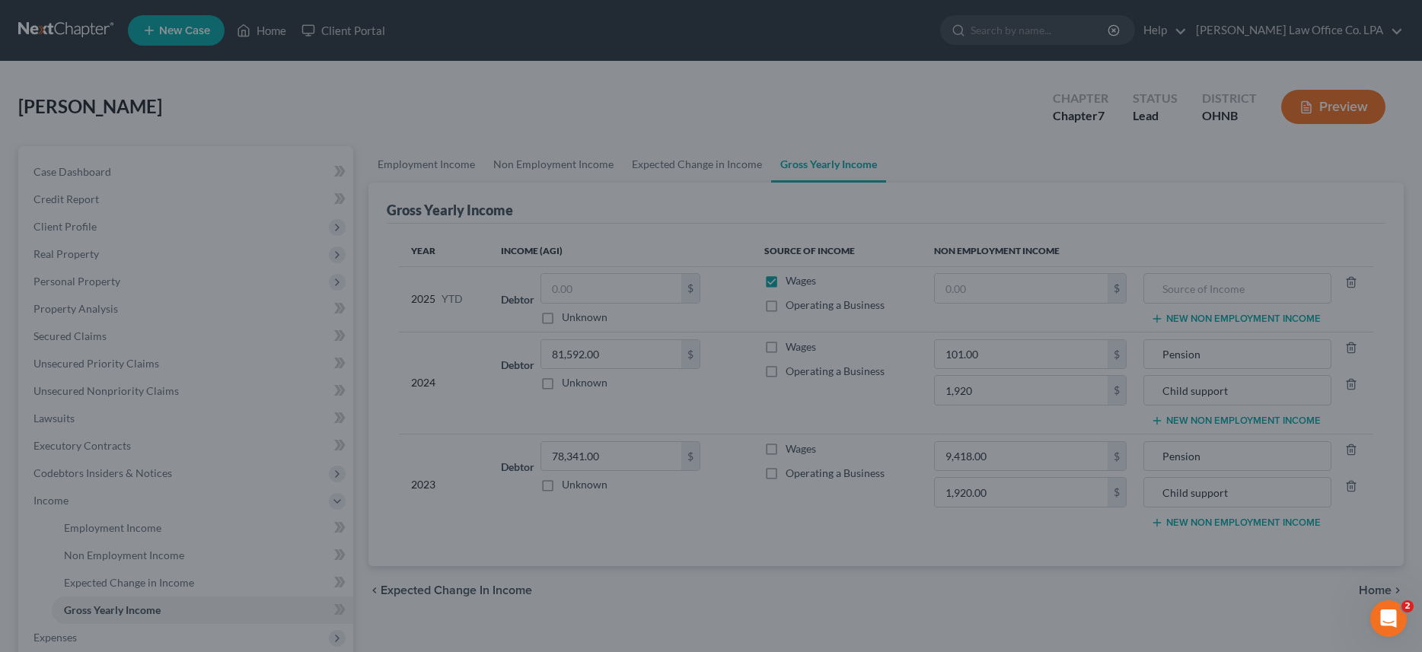
type input "1,920.00"
type input "Child support"
type input "1,920.00"
type input "Child support"
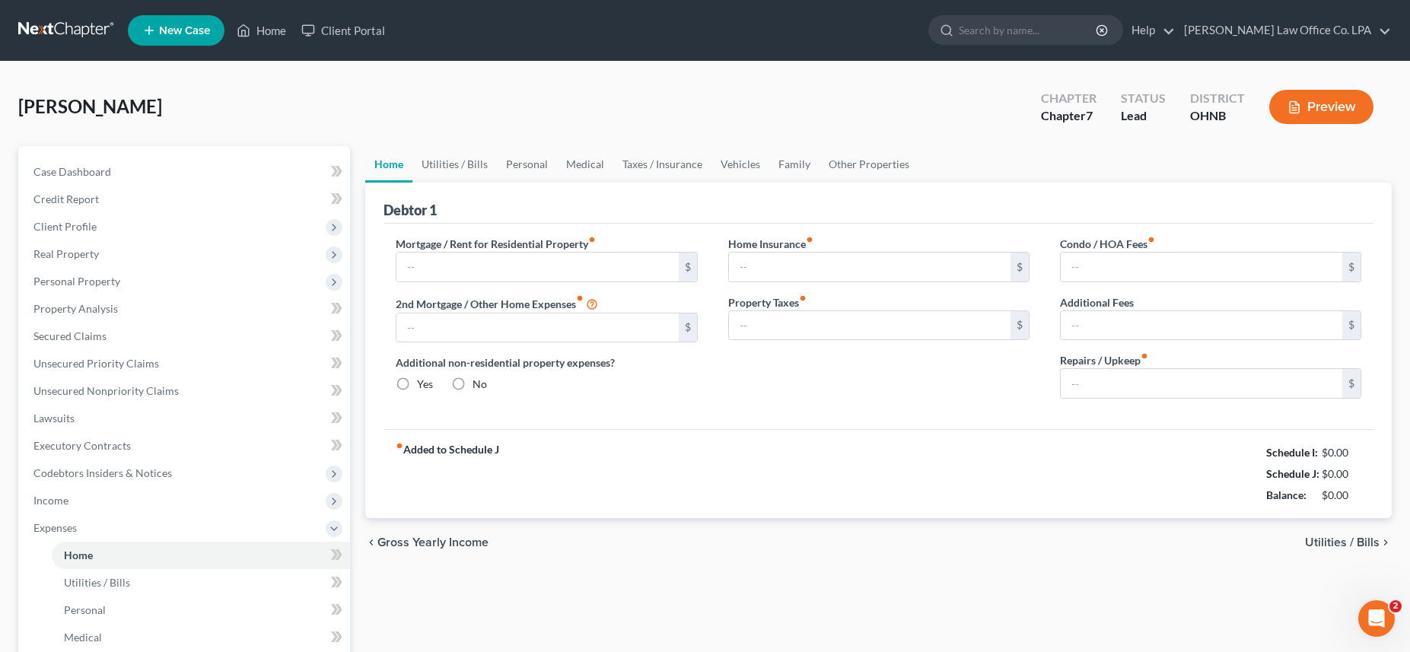
type input "900.00"
type input "0.00"
radio input "true"
type input "0.00"
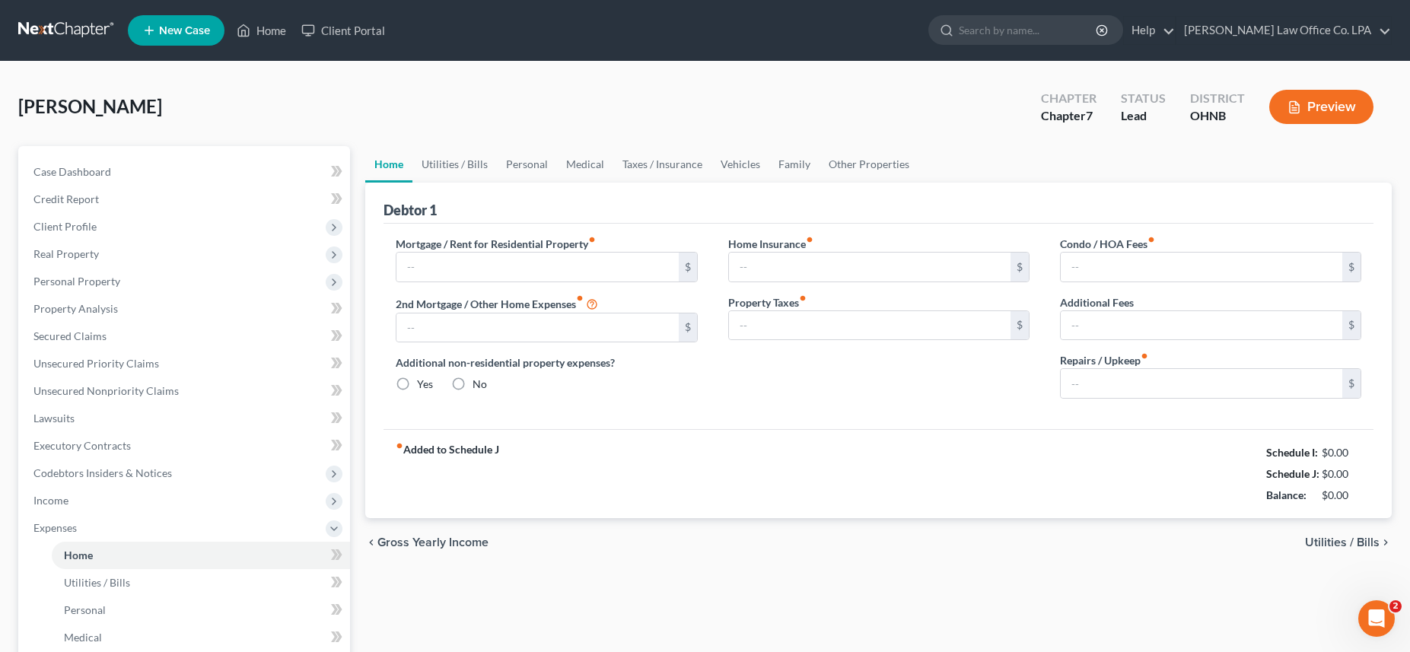
type input "0.00"
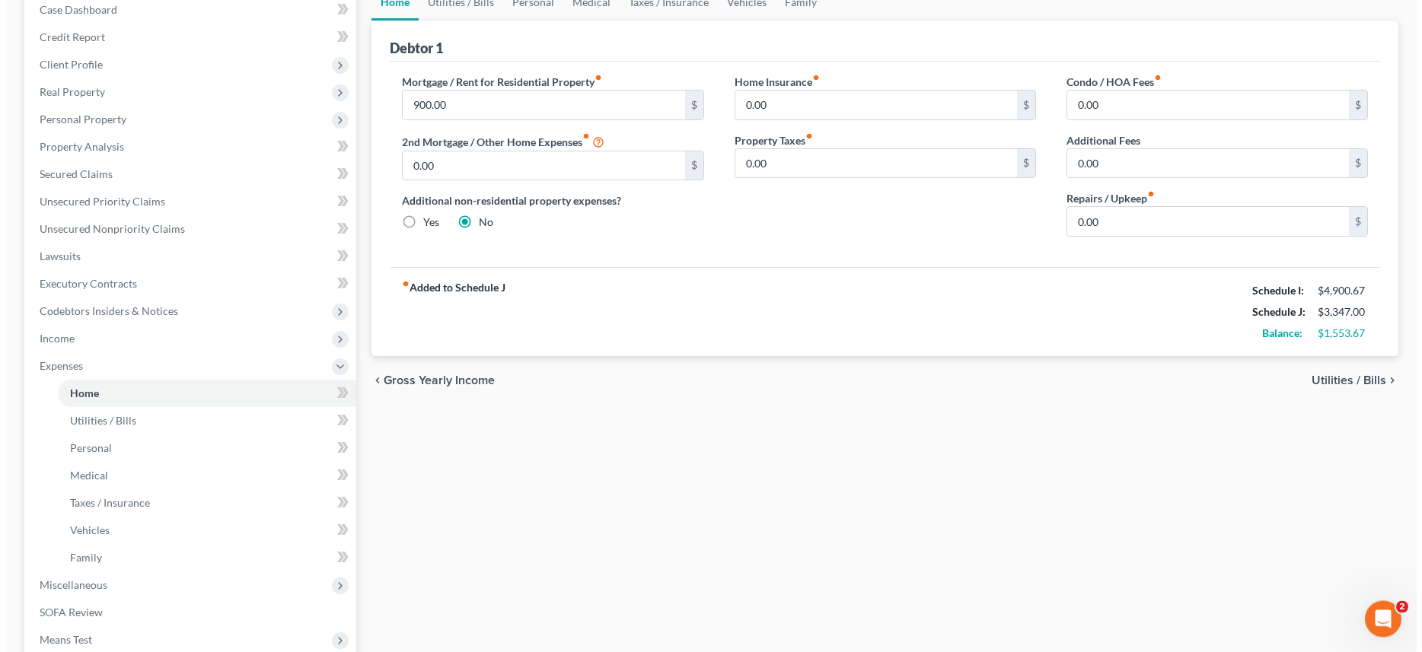
scroll to position [347, 0]
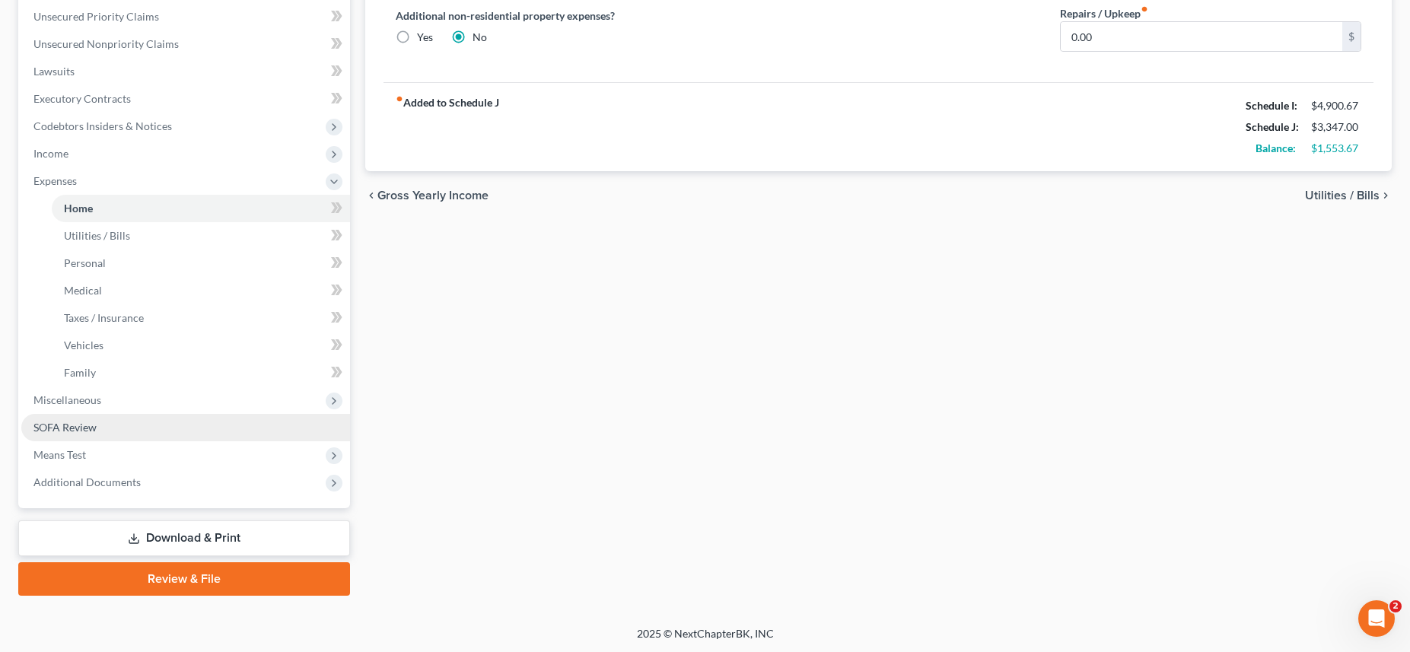
click at [88, 428] on span "SOFA Review" at bounding box center [64, 427] width 63 height 13
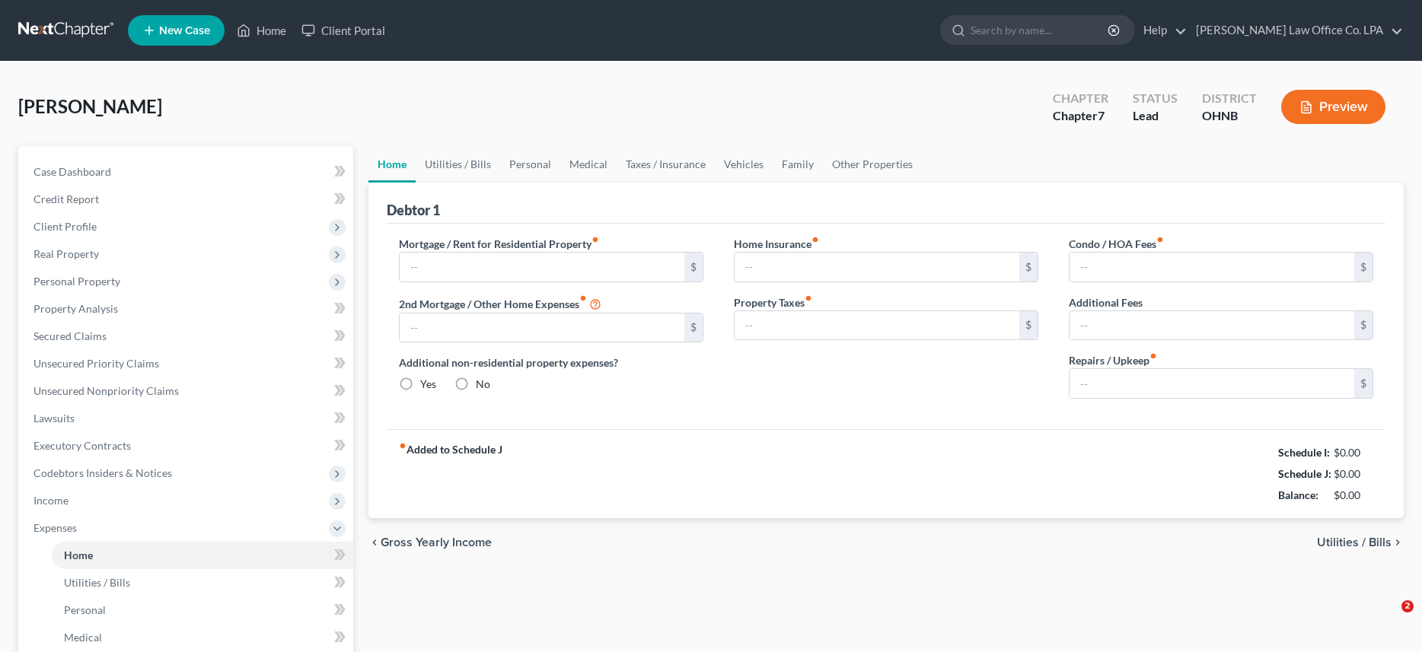
type input "900.00"
type input "0.00"
radio input "true"
type input "0.00"
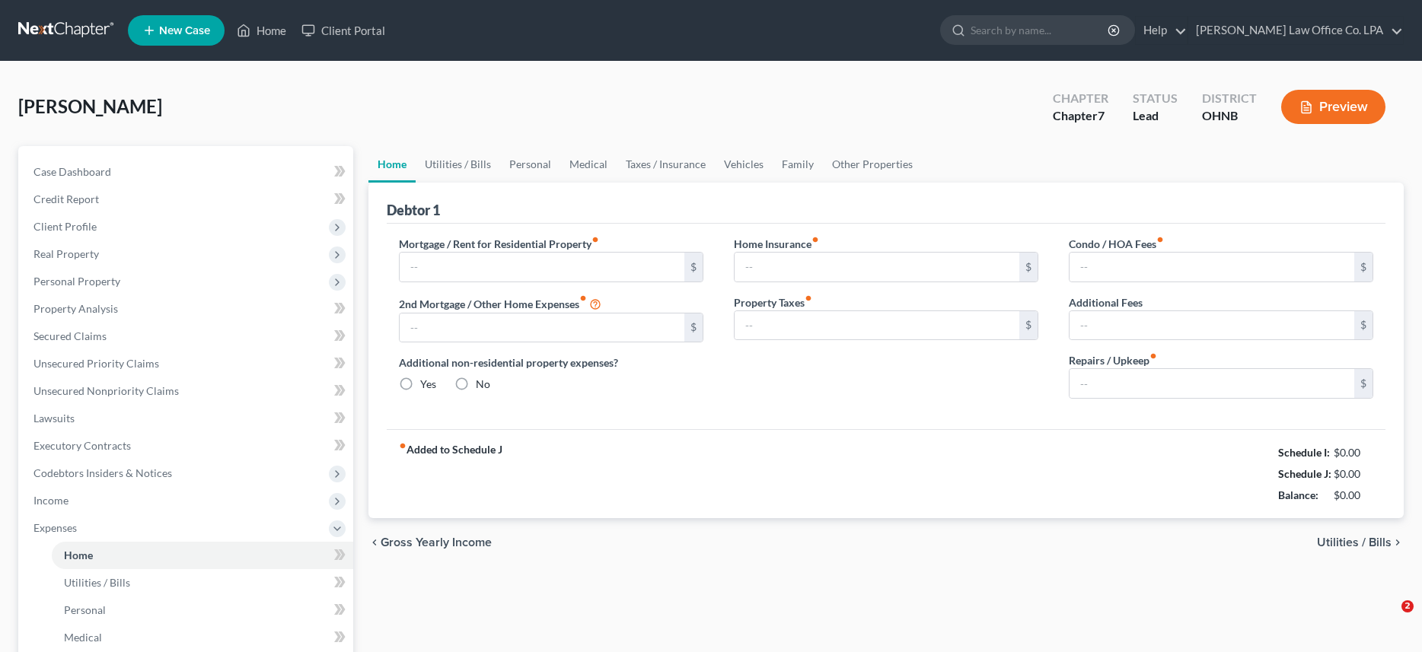
type input "0.00"
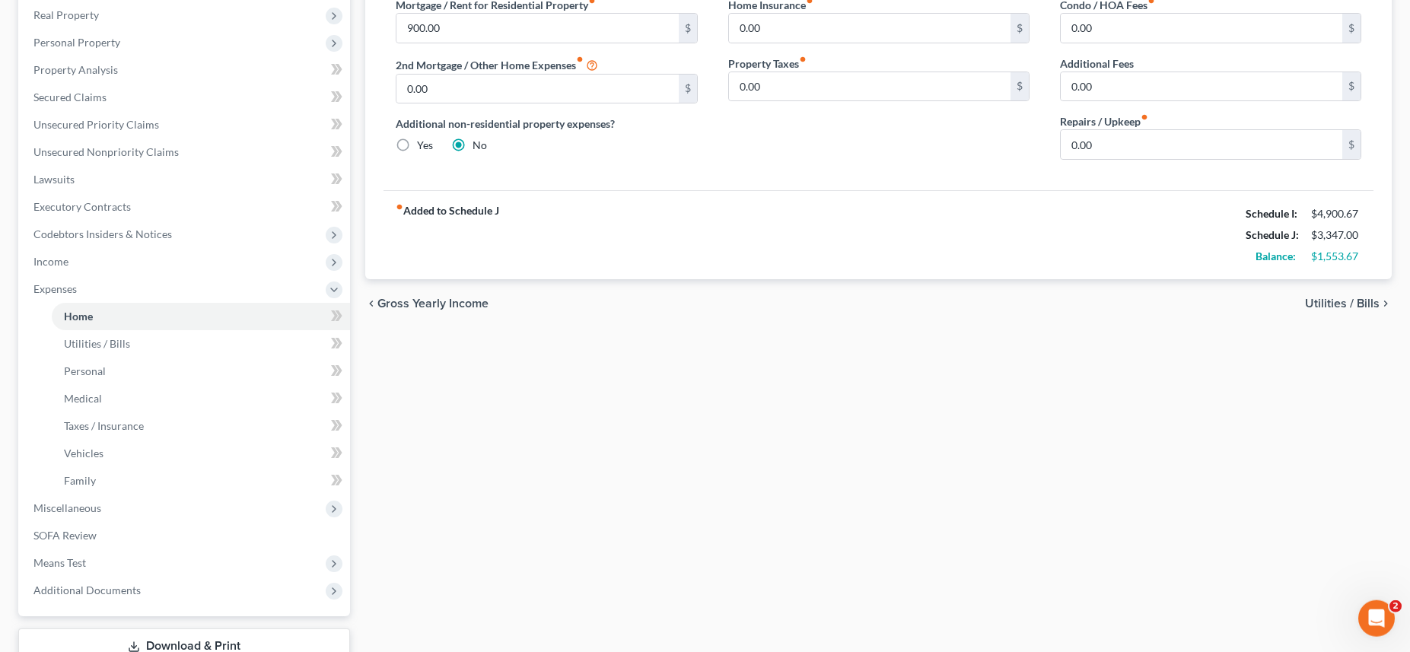
scroll to position [246, 0]
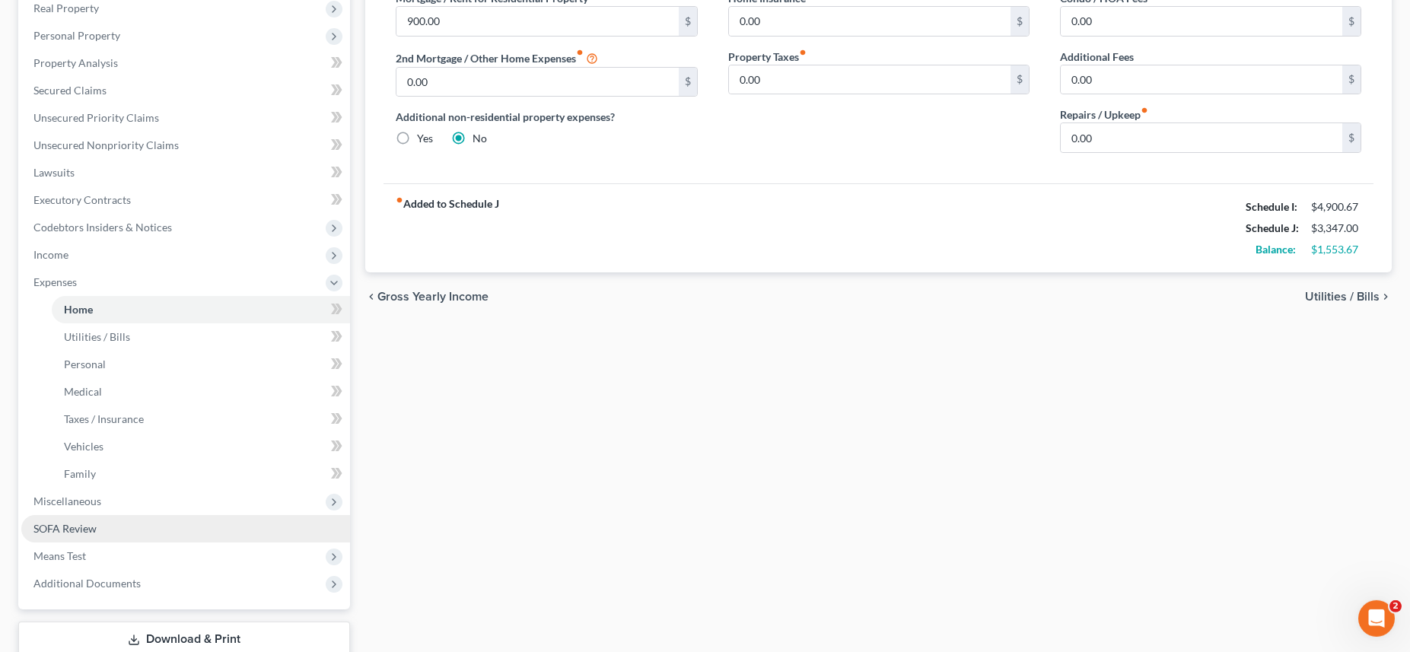
click at [91, 527] on span "SOFA Review" at bounding box center [64, 528] width 63 height 13
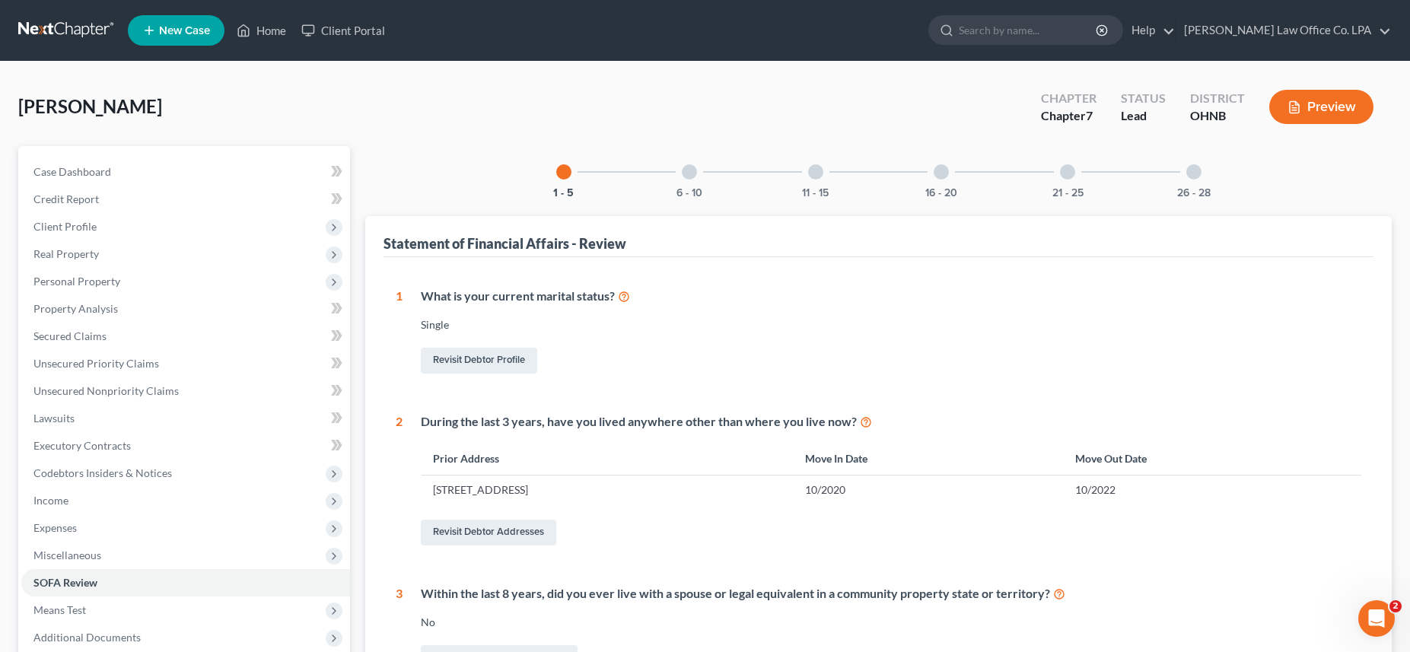
click at [692, 175] on div at bounding box center [689, 171] width 15 height 15
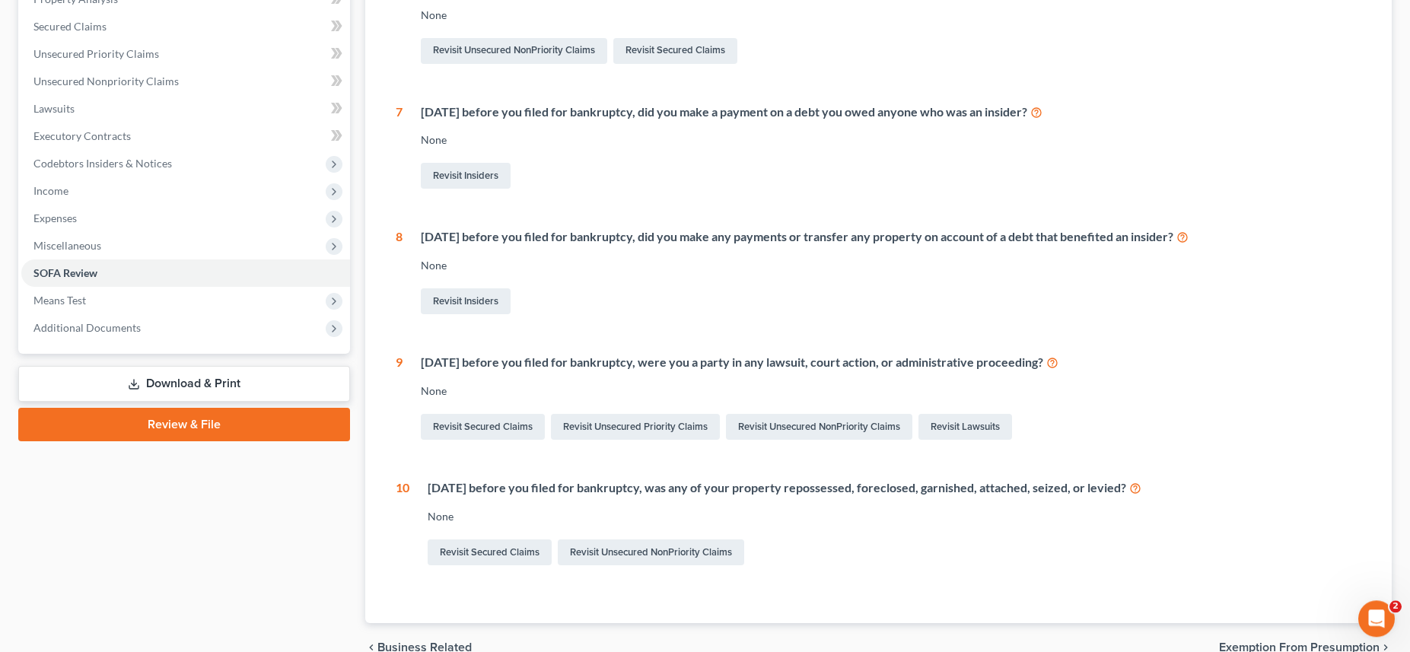
scroll to position [315, 0]
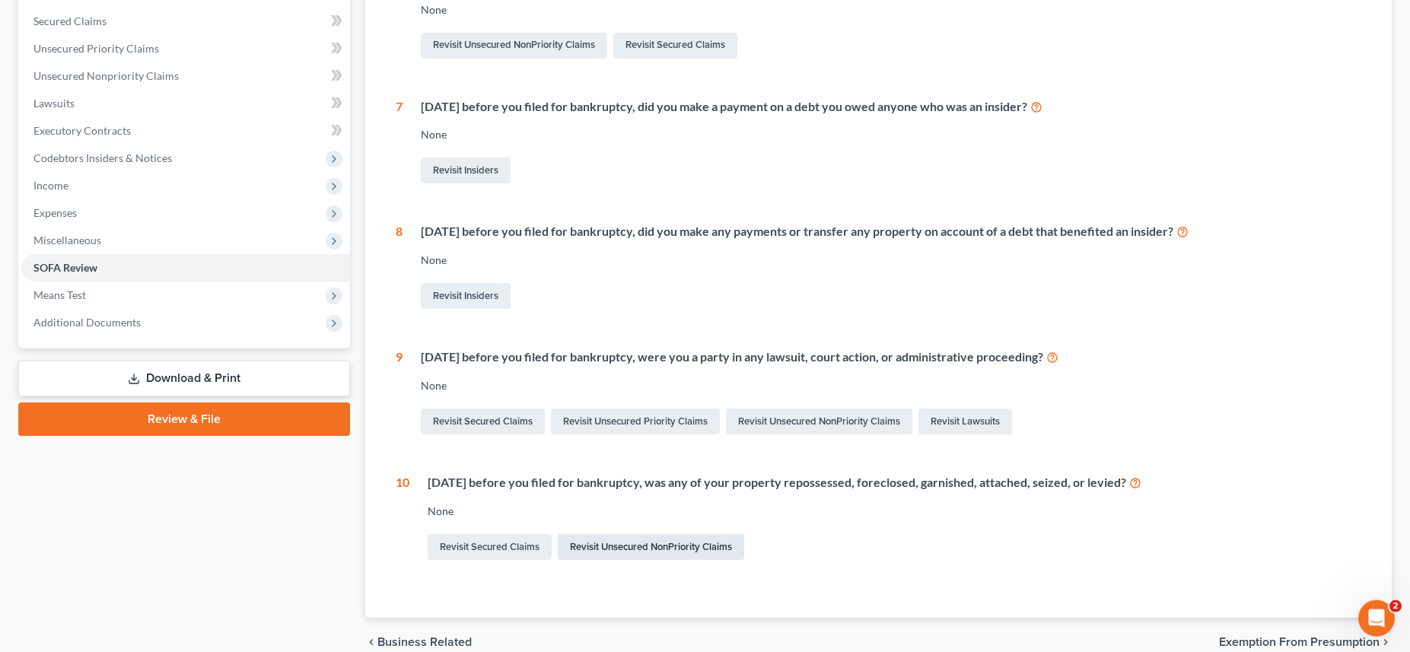
click at [619, 552] on link "Revisit Unsecured NonPriority Claims" at bounding box center [651, 547] width 186 height 26
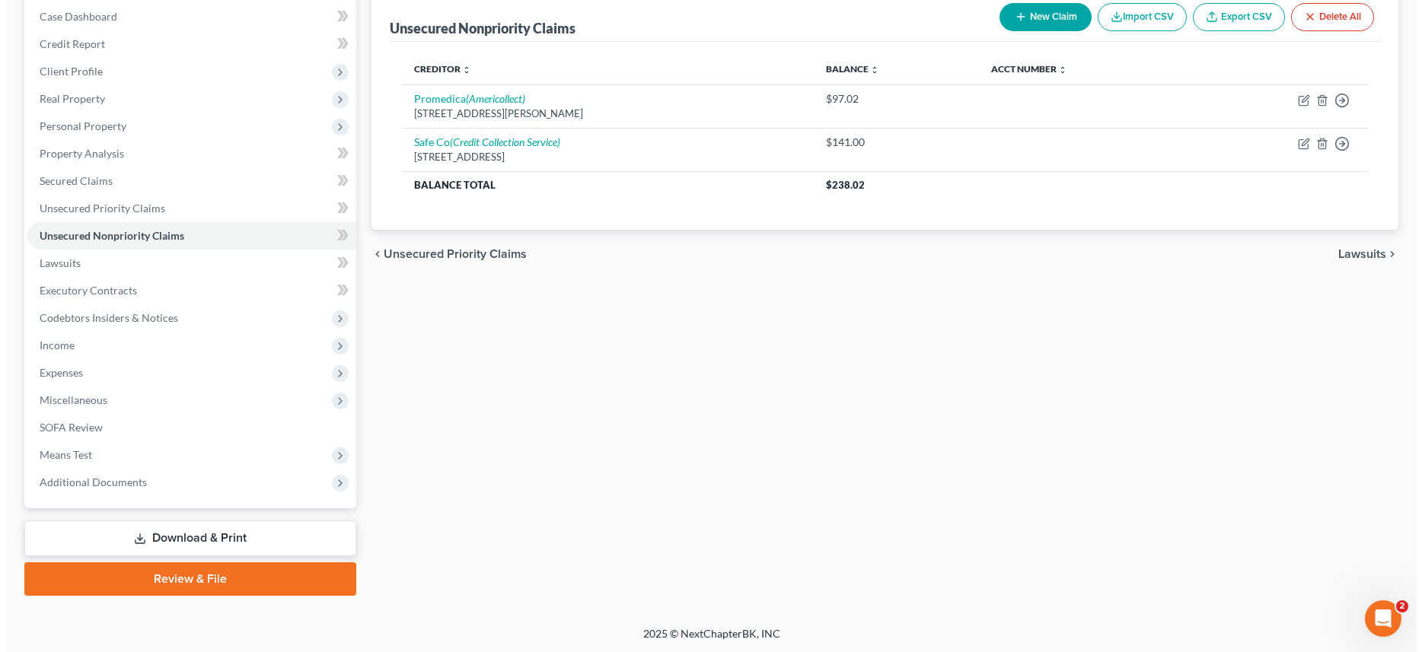
scroll to position [12, 0]
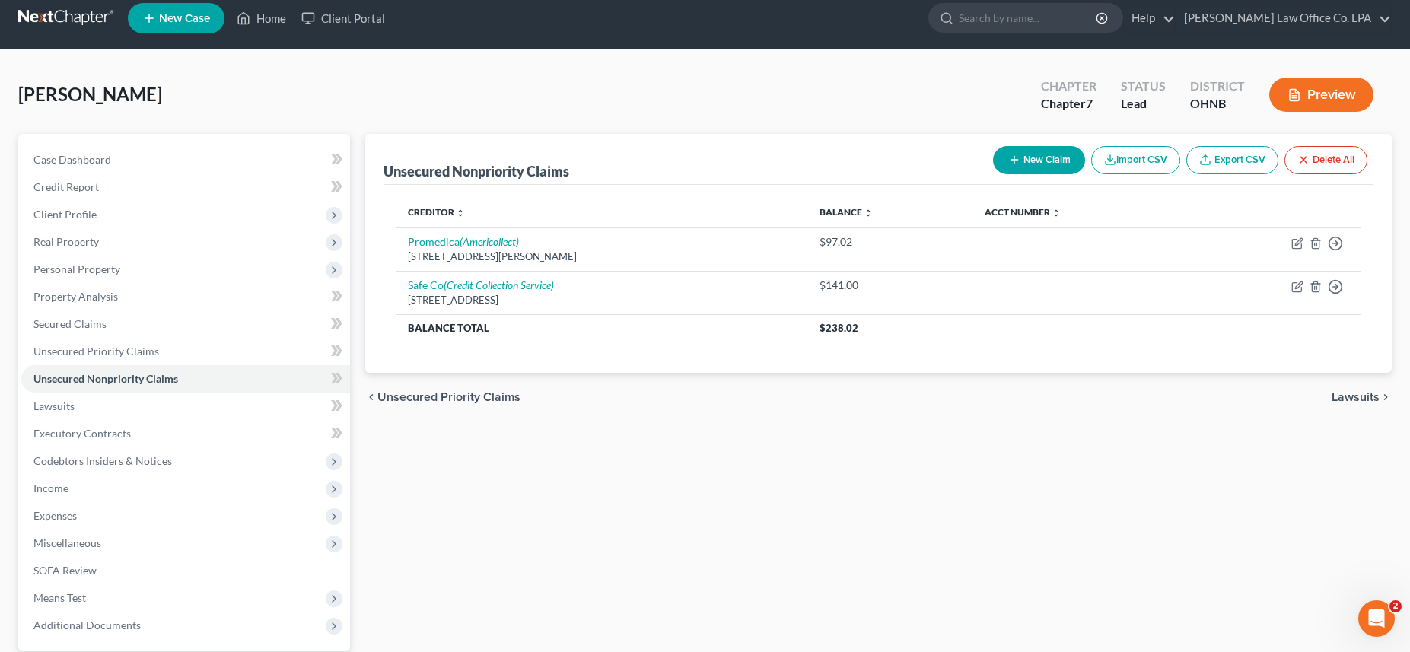
click at [1043, 158] on button "New Claim" at bounding box center [1039, 160] width 92 height 28
select select "0"
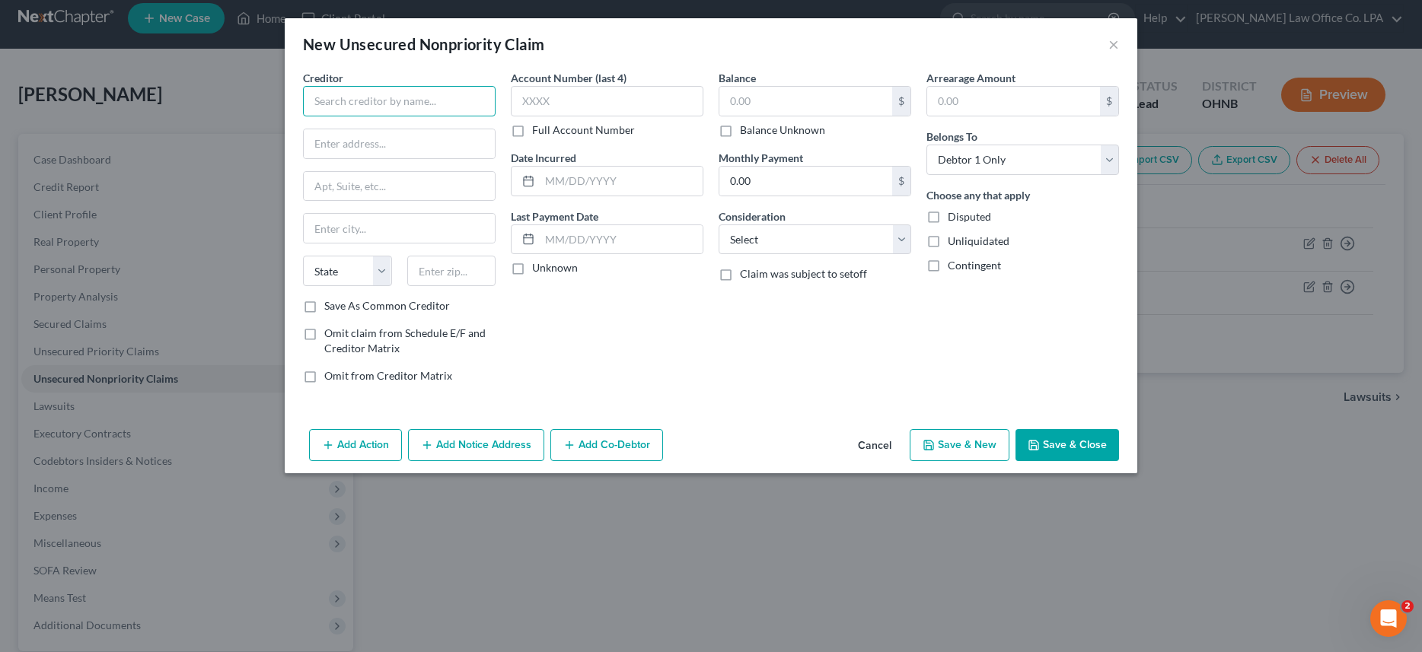
click at [404, 106] on input "text" at bounding box center [399, 101] width 193 height 30
type input "Kia Finance America"
type input "4000 MacArthur Blvd, Suite 1000"
type input "Newport Beach"
select select "4"
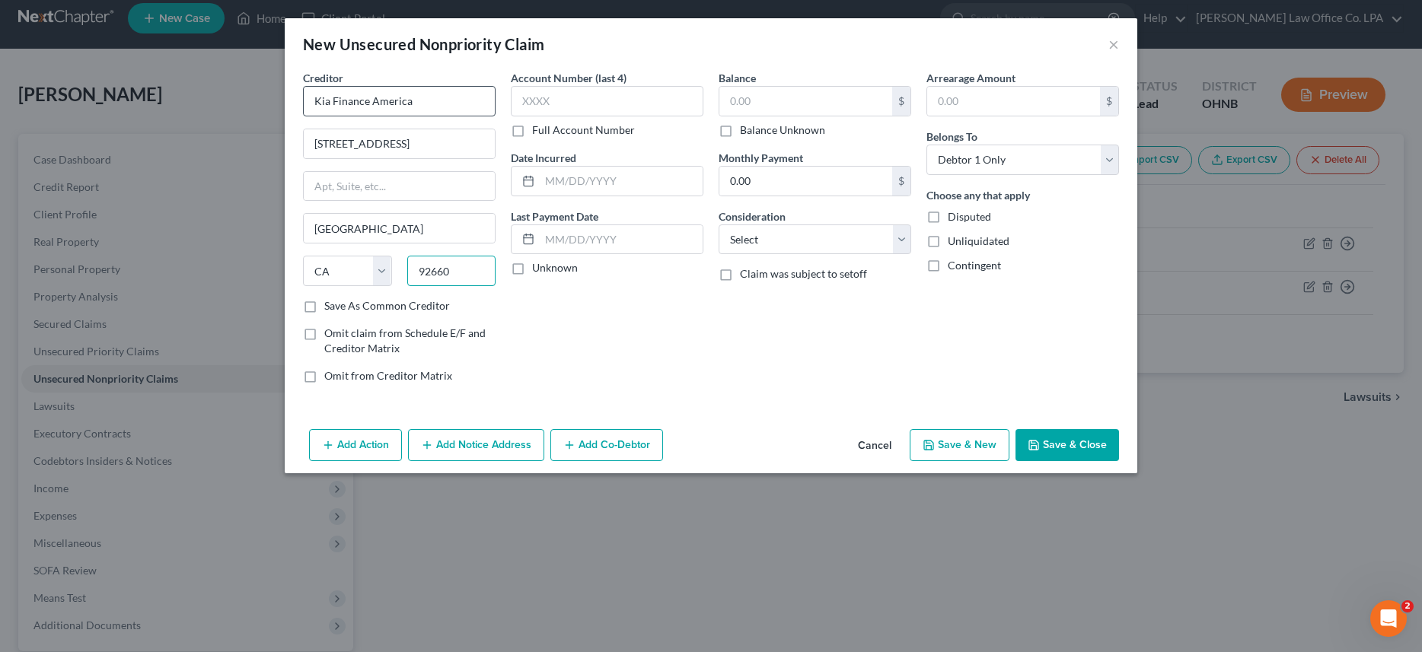
type input "92660"
click at [580, 93] on input "text" at bounding box center [607, 101] width 193 height 30
type input "2404"
type input "2024"
type input "12,648.00"
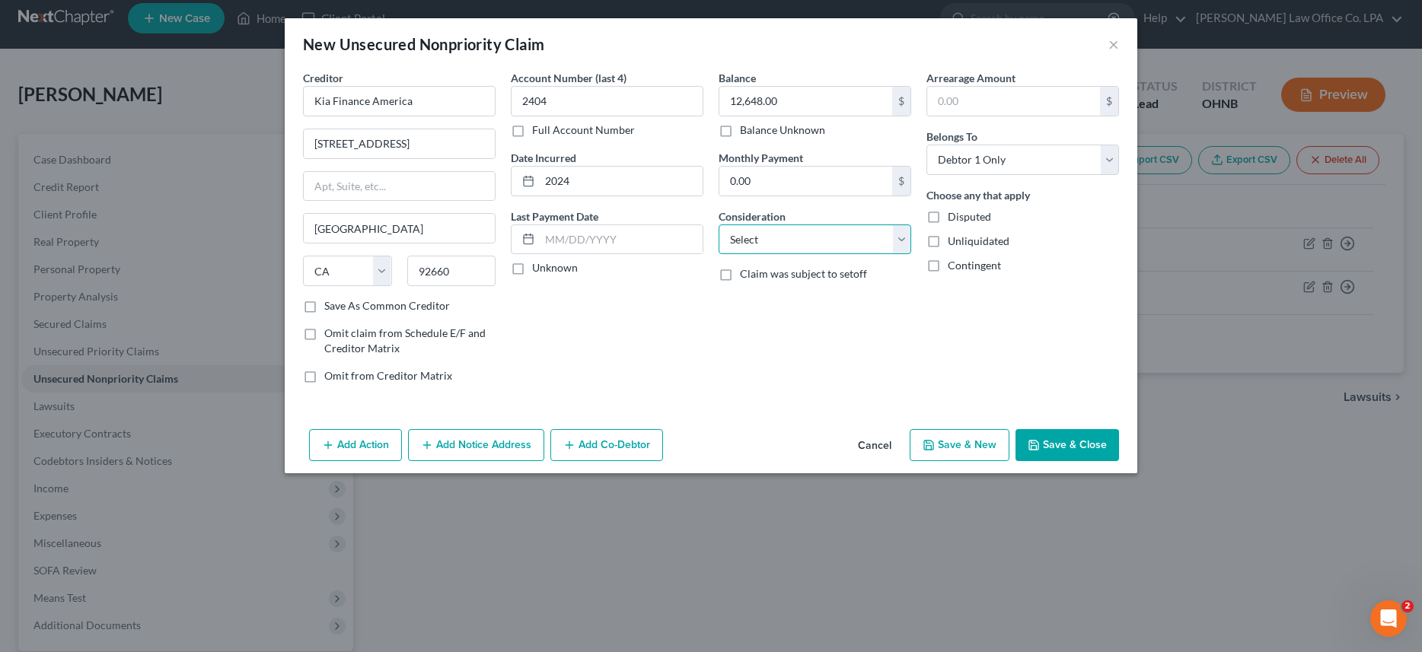
select select "14"
click option "Other" at bounding box center [0, 0] width 0 height 0
click at [748, 301] on input "text" at bounding box center [814, 297] width 191 height 29
type input "Repossession"
select select "3"
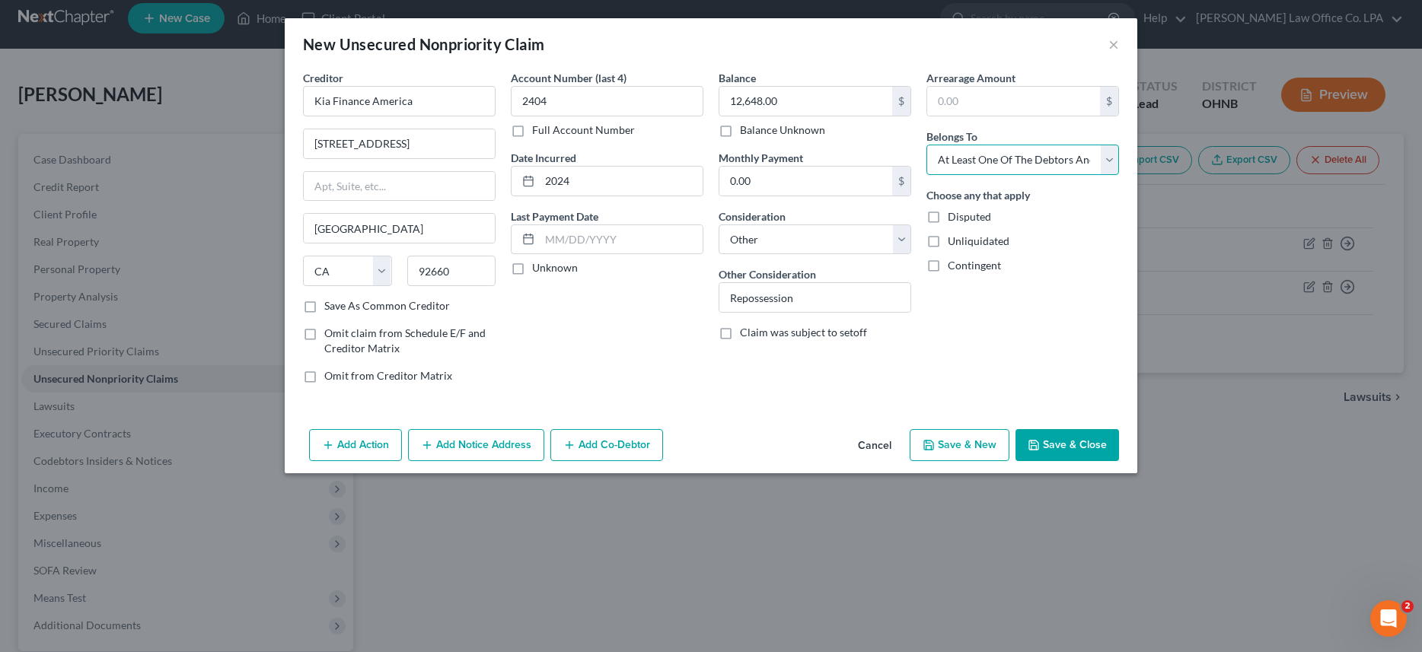
click option "At Least One Of The Debtors And Another" at bounding box center [0, 0] width 0 height 0
click at [574, 448] on icon "button" at bounding box center [569, 445] width 12 height 12
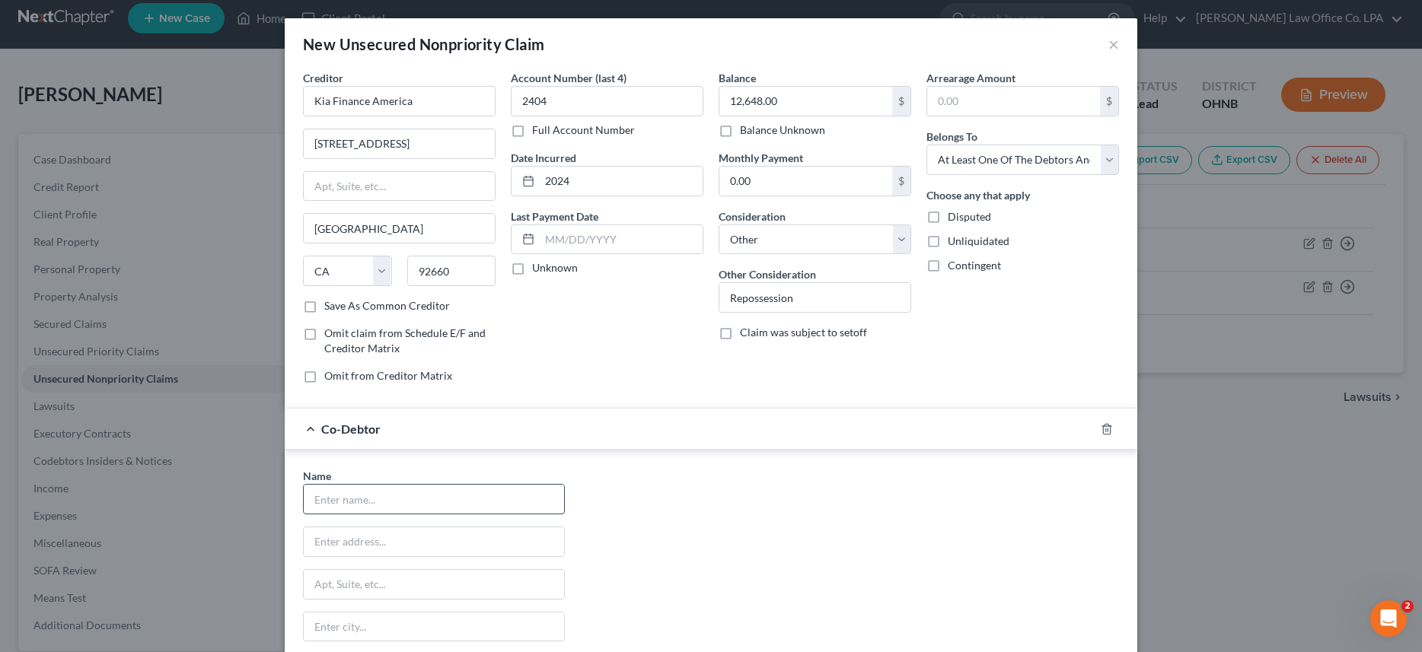
click at [369, 492] on input "text" at bounding box center [434, 499] width 260 height 29
type input "Brian Foreman"
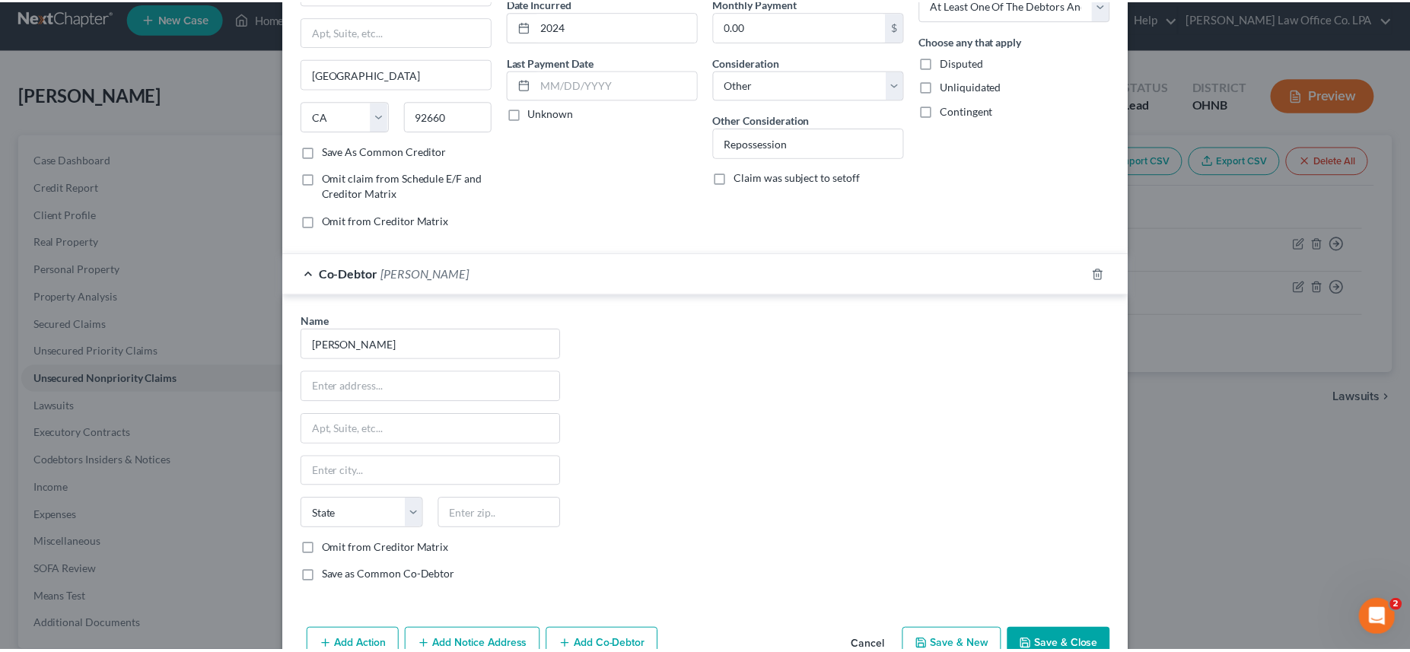
scroll to position [175, 0]
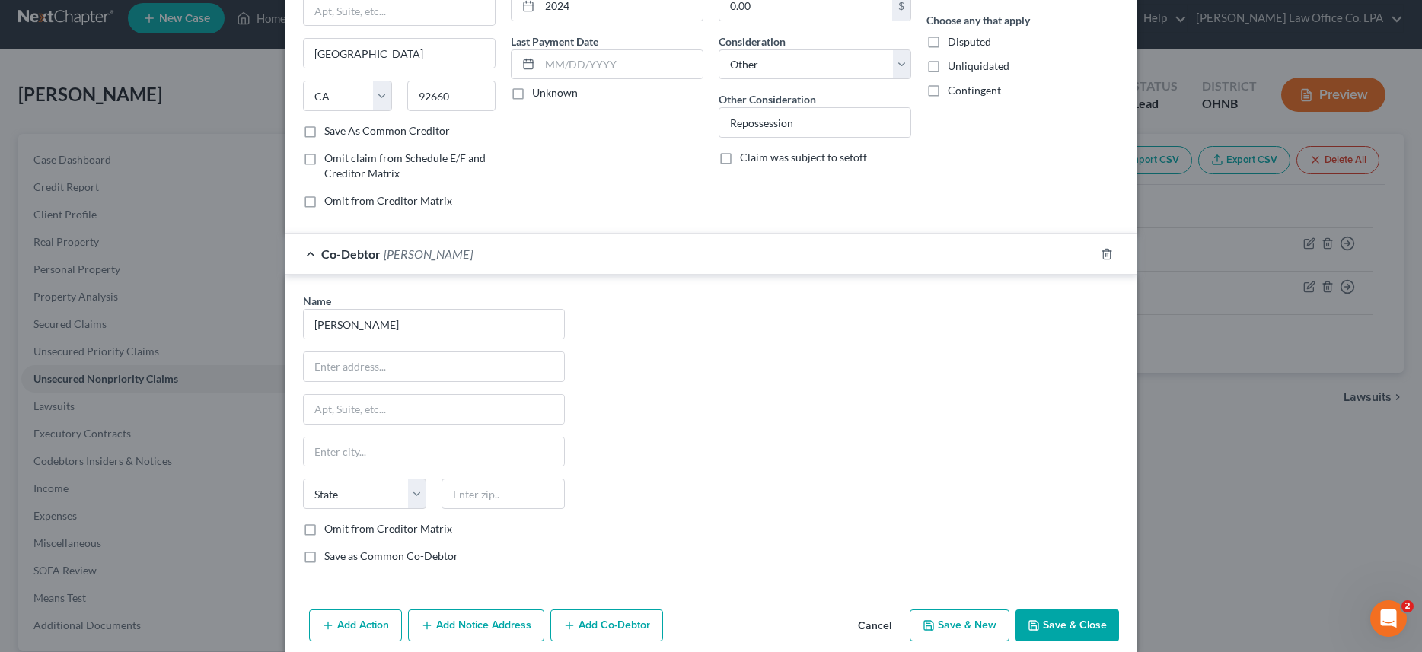
click at [1059, 622] on button "Save & Close" at bounding box center [1066, 626] width 103 height 32
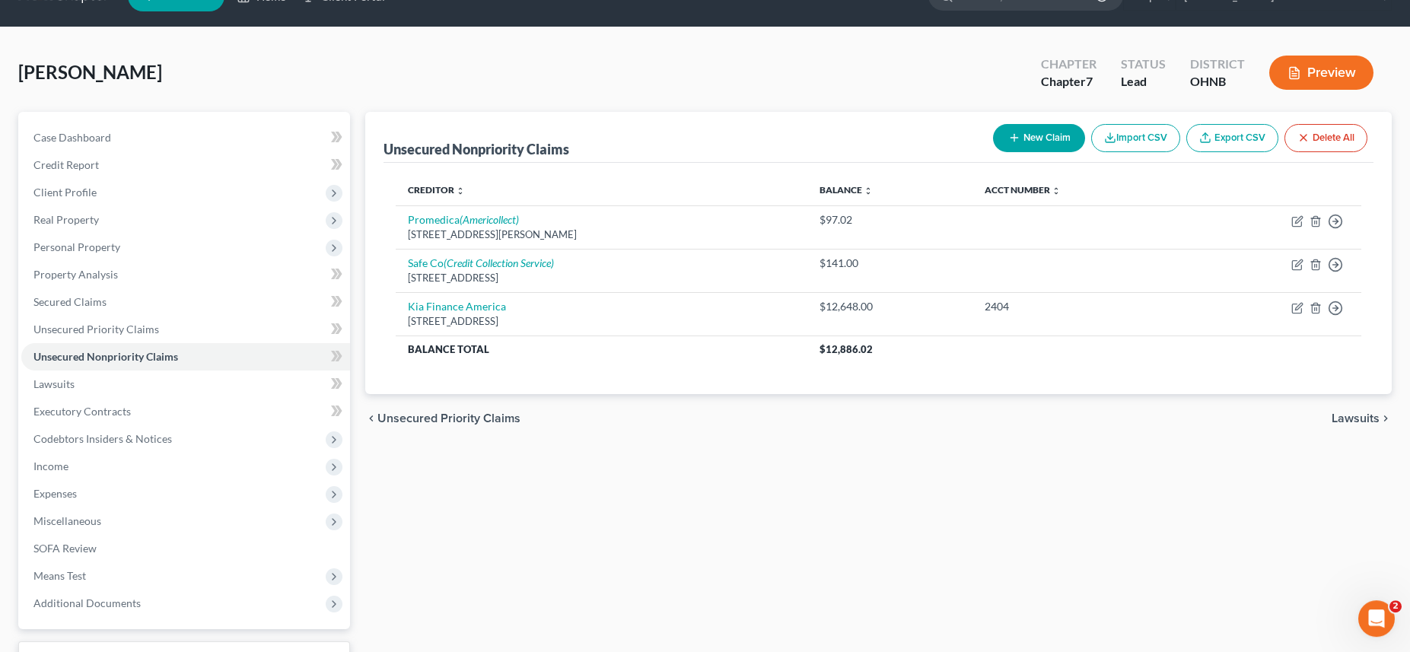
scroll to position [155, 0]
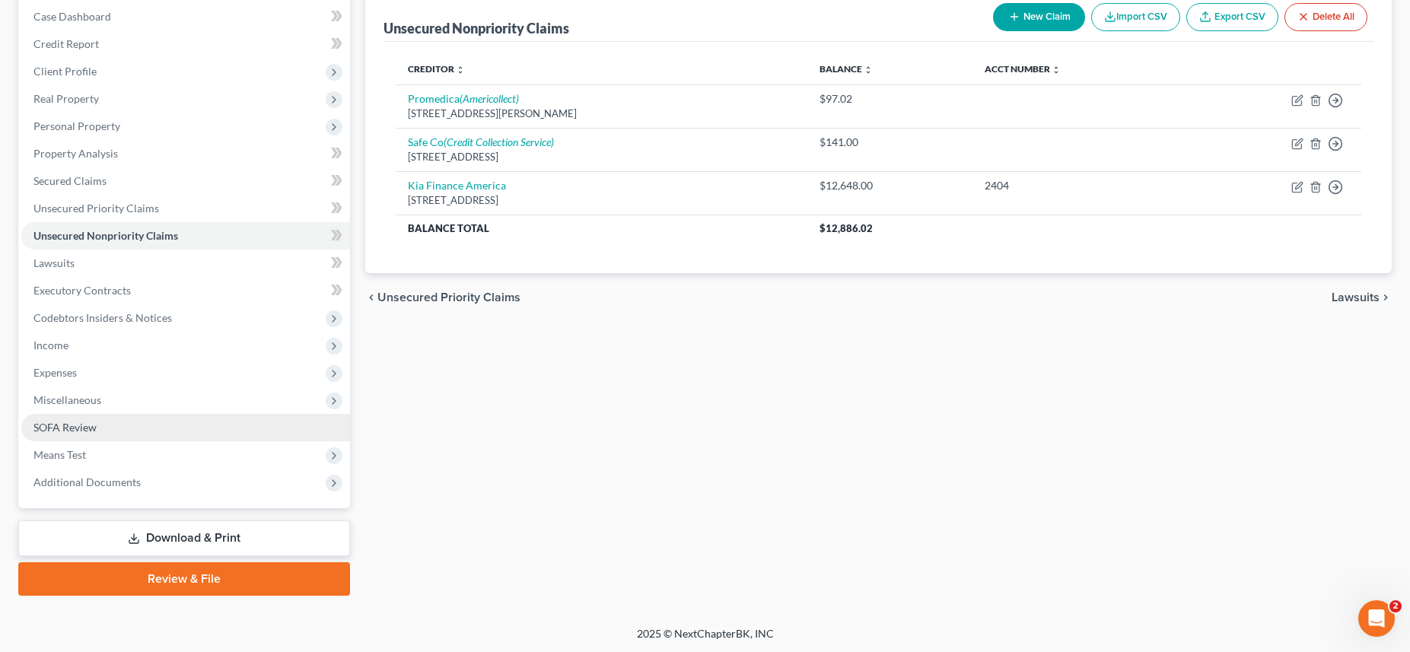
drag, startPoint x: 78, startPoint y: 432, endPoint x: 83, endPoint y: 415, distance: 18.3
click at [78, 431] on span "SOFA Review" at bounding box center [64, 427] width 63 height 13
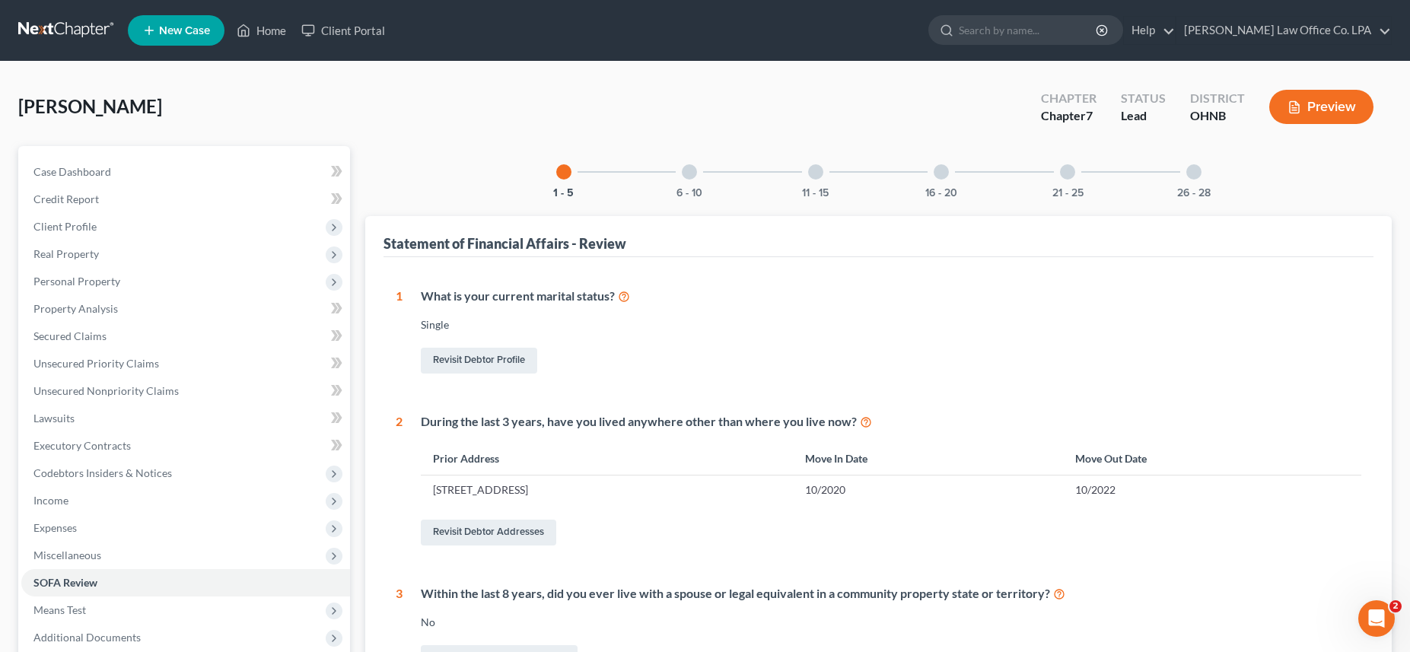
click at [684, 174] on div "6 - 10" at bounding box center [690, 172] width 52 height 52
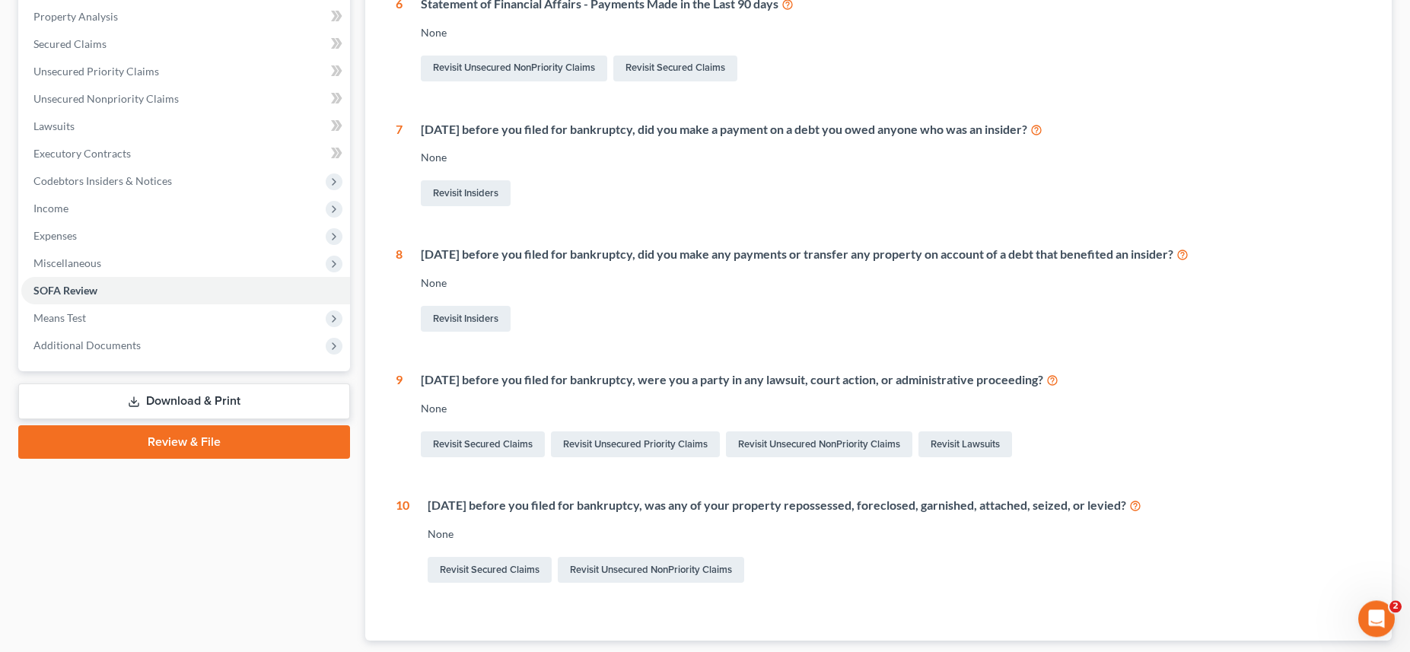
scroll to position [286, 0]
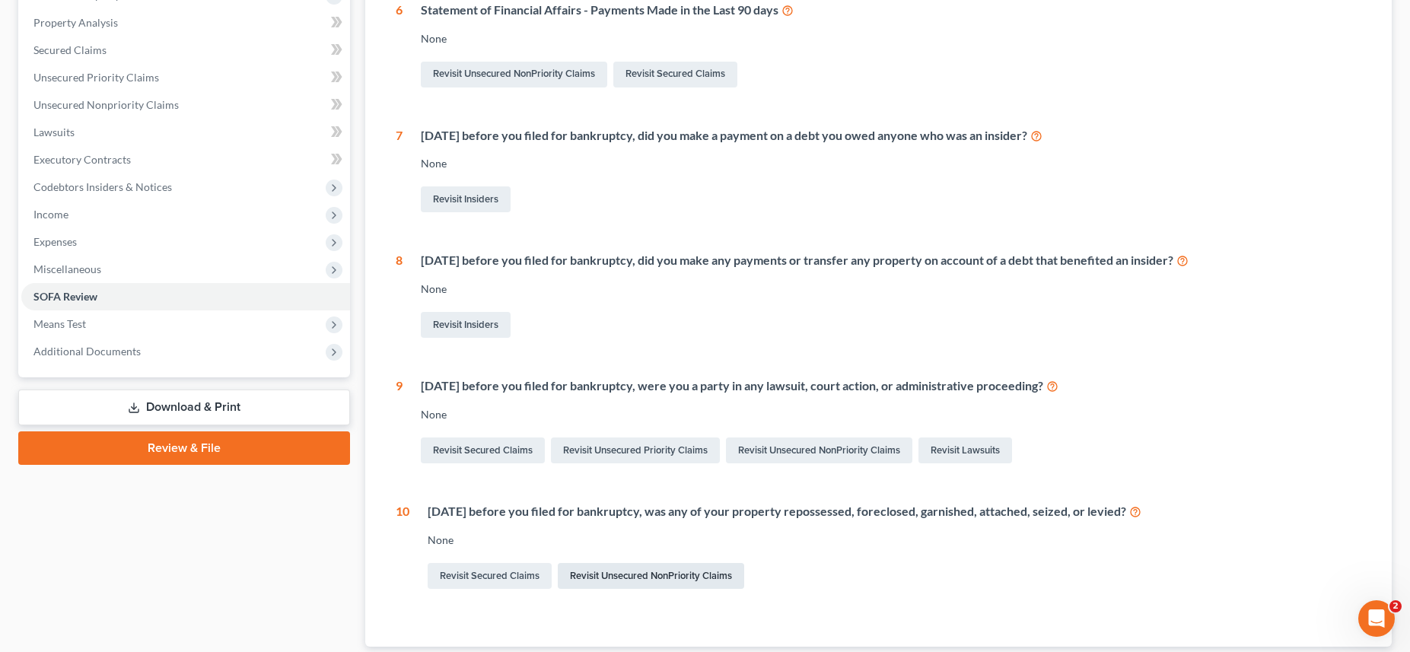
click at [613, 575] on link "Revisit Unsecured NonPriority Claims" at bounding box center [651, 576] width 186 height 26
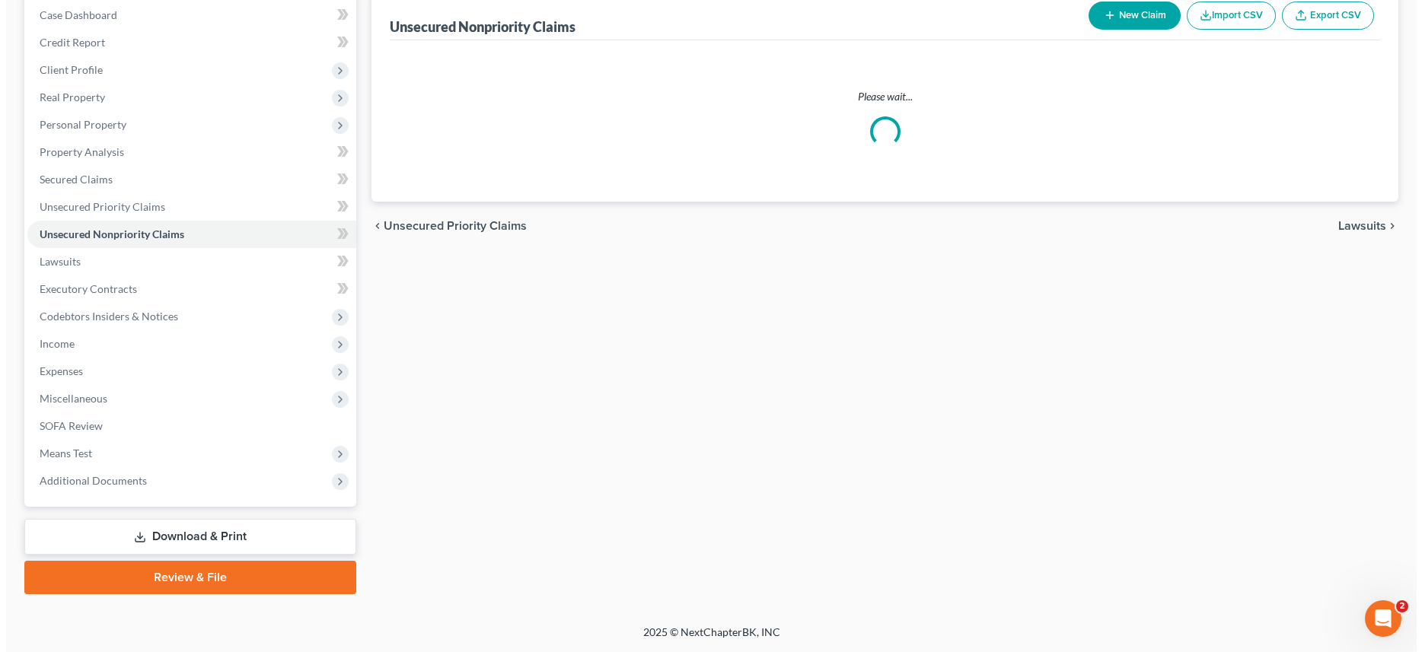
scroll to position [155, 0]
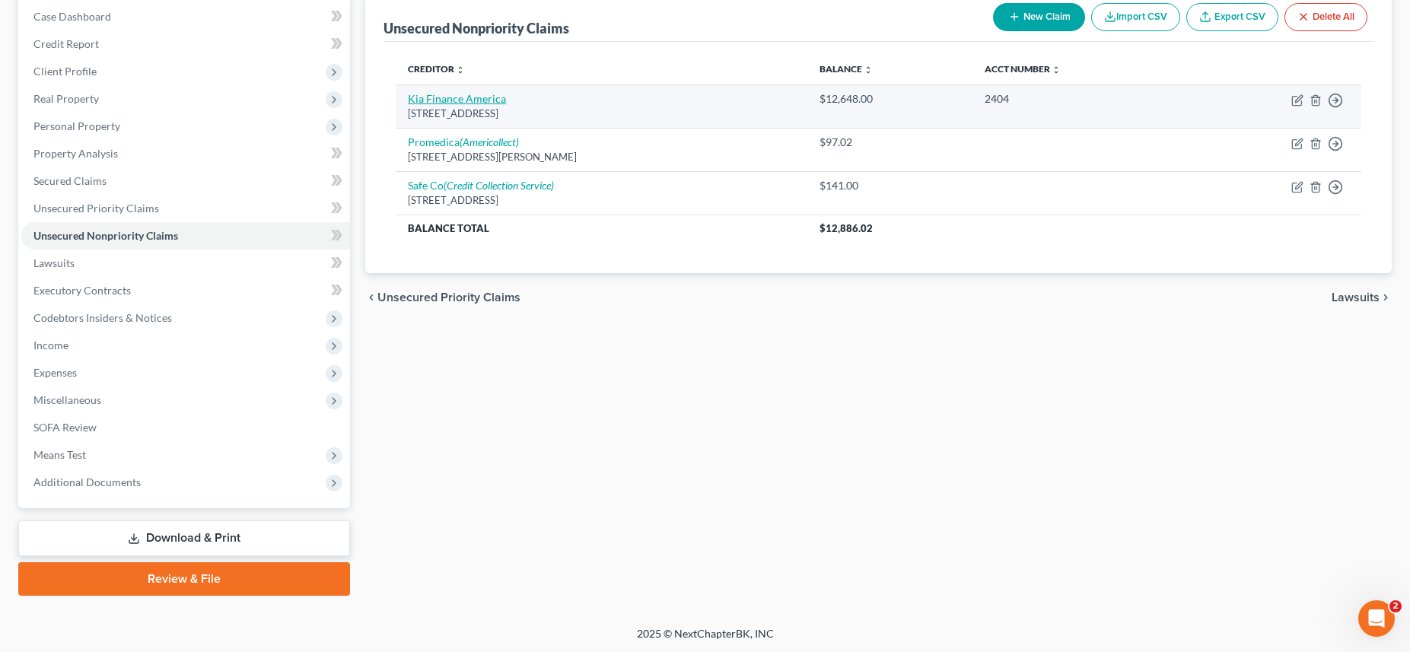
click at [442, 101] on link "Kia Finance America" at bounding box center [457, 98] width 98 height 13
select select "4"
select select "14"
select select "3"
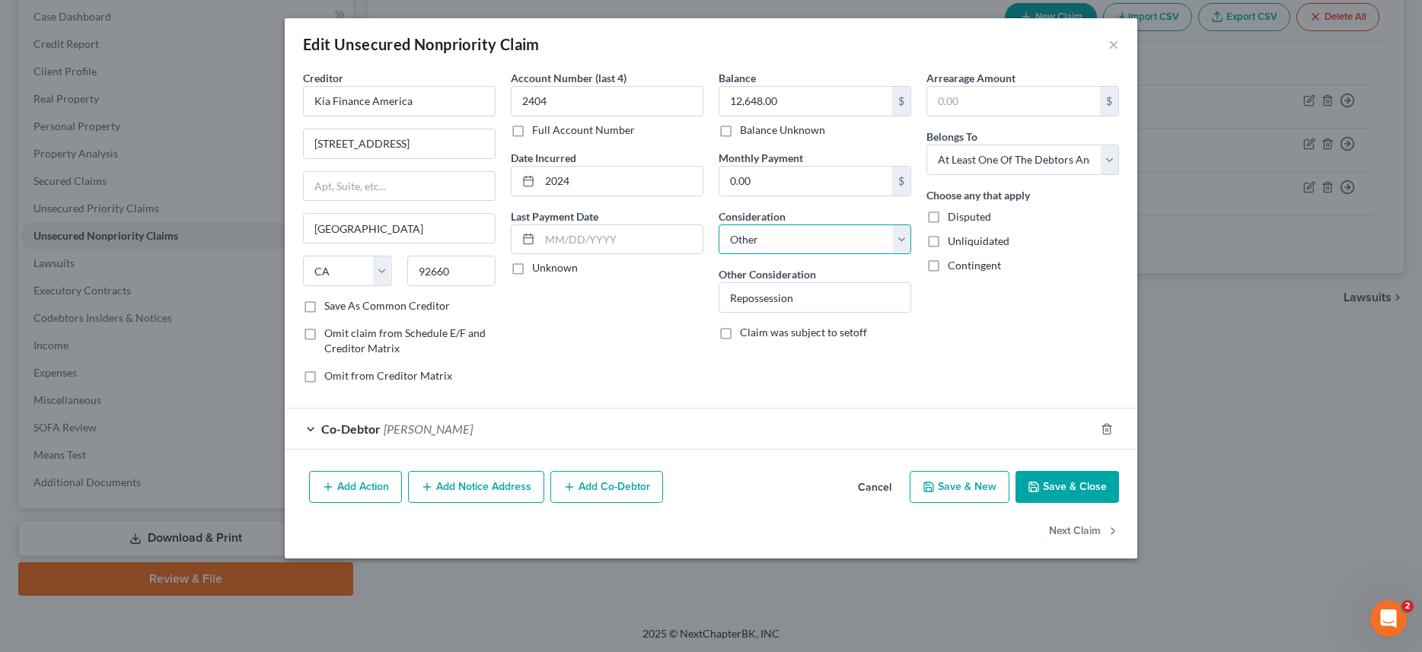
click at [718, 224] on select "Select Cable / Satellite Services Collection Agency Credit Card Debt Debt Couns…" at bounding box center [814, 239] width 193 height 30
click option "Other" at bounding box center [0, 0] width 0 height 0
click at [361, 484] on button "Add Action" at bounding box center [355, 487] width 93 height 32
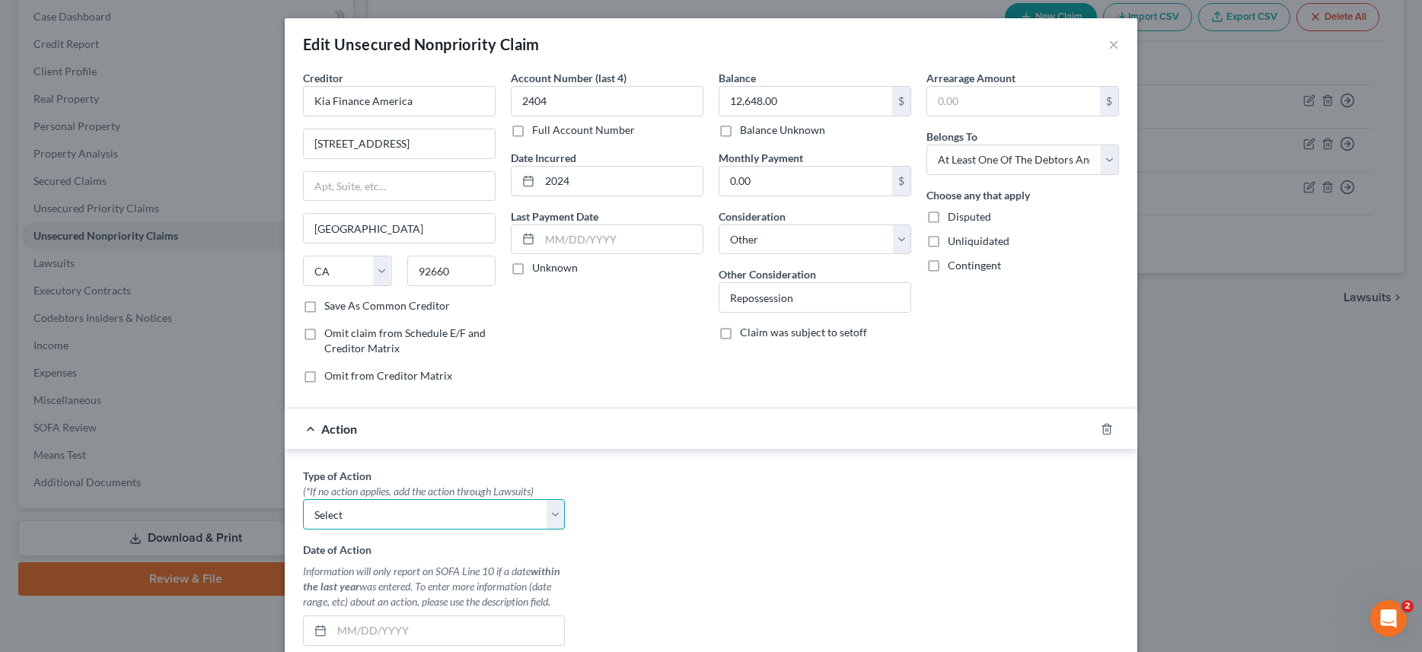
select select "0"
click option "Repossession" at bounding box center [0, 0] width 0 height 0
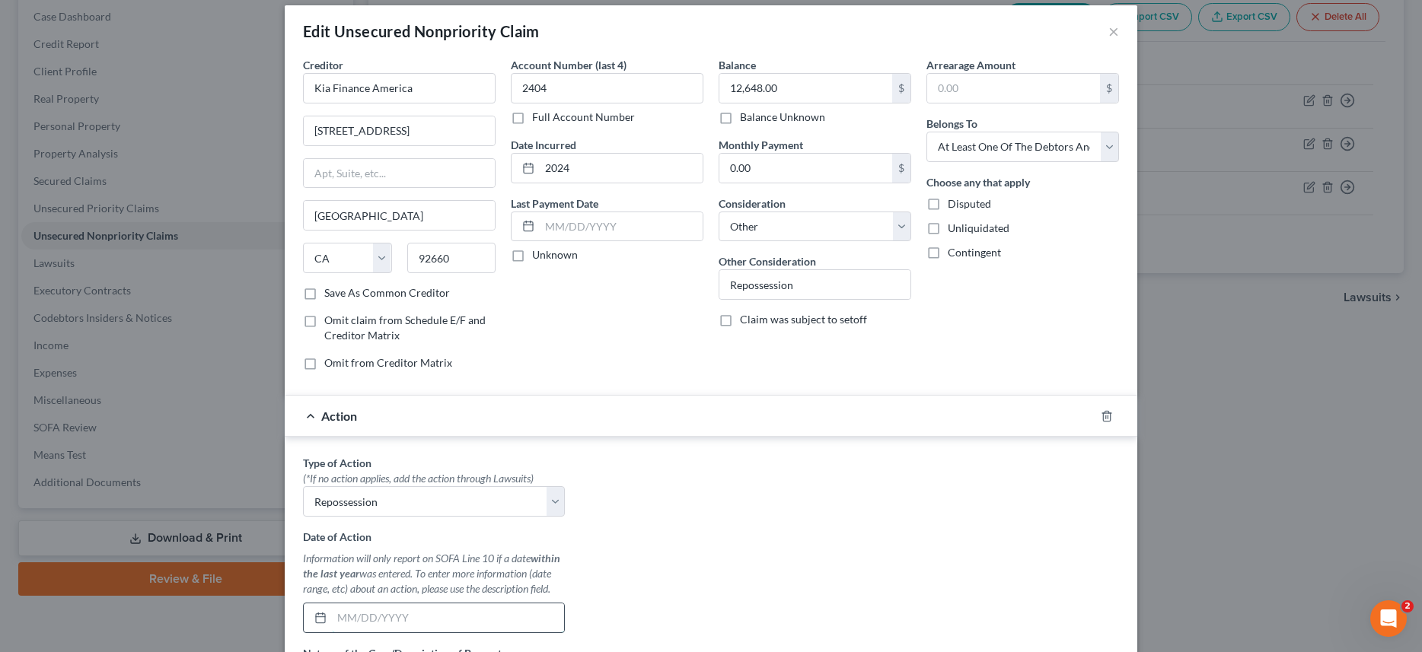
click at [421, 614] on input "text" at bounding box center [448, 617] width 232 height 29
type input "05/1/2025"
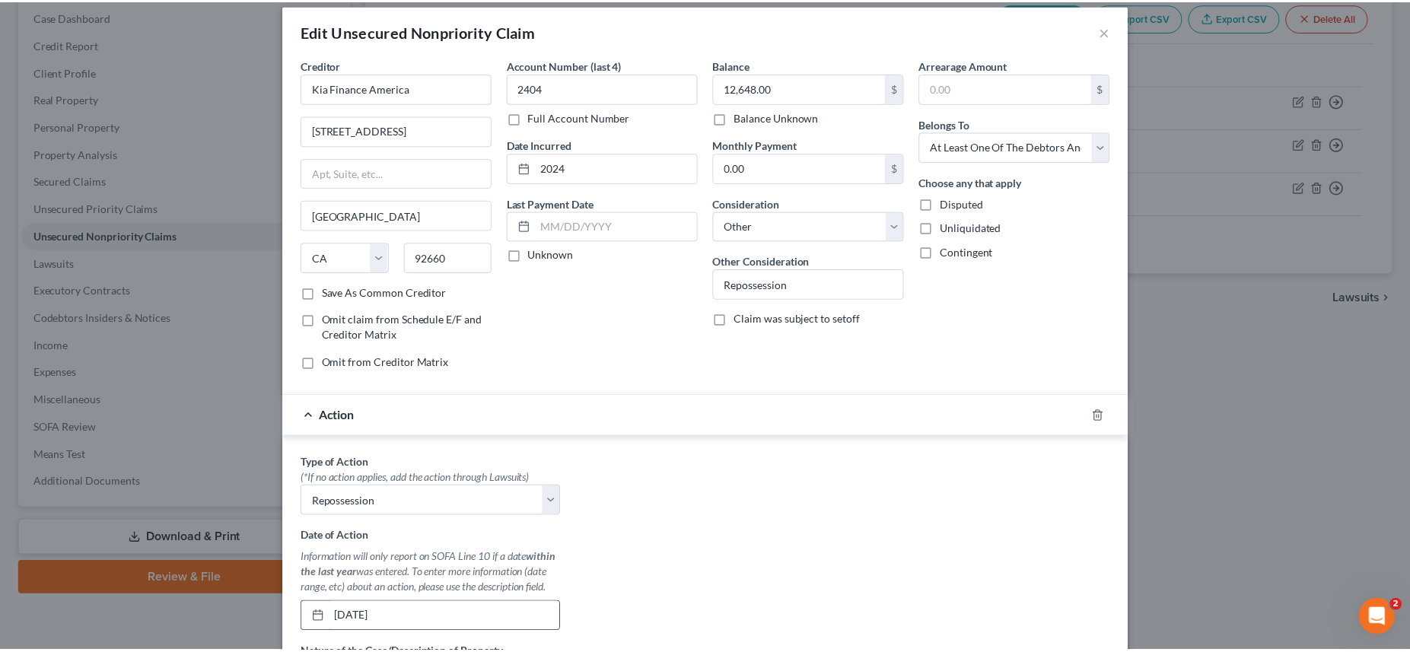
scroll to position [376, 0]
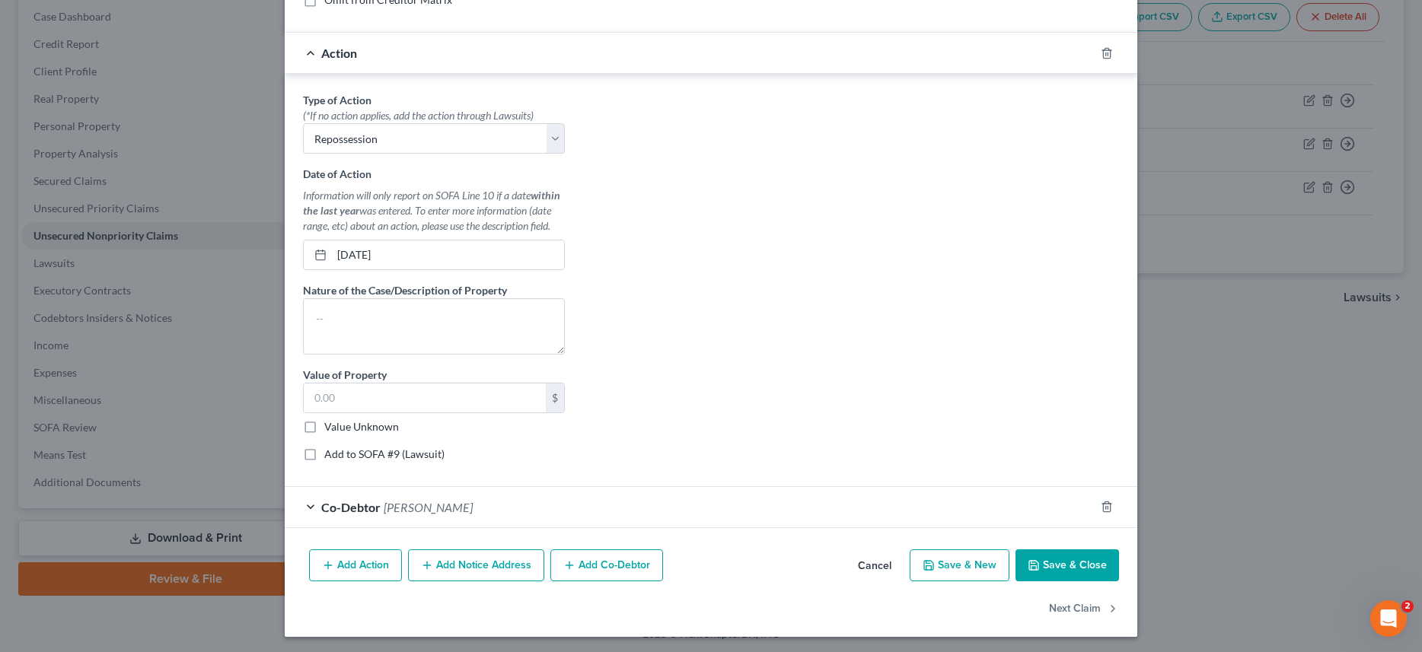
click at [324, 457] on label "Add to SOFA #9 (Lawsuit)" at bounding box center [384, 454] width 120 height 15
click at [330, 457] on input "Add to SOFA #9 (Lawsuit)" at bounding box center [335, 452] width 10 height 10
checkbox input "true"
select select "0"
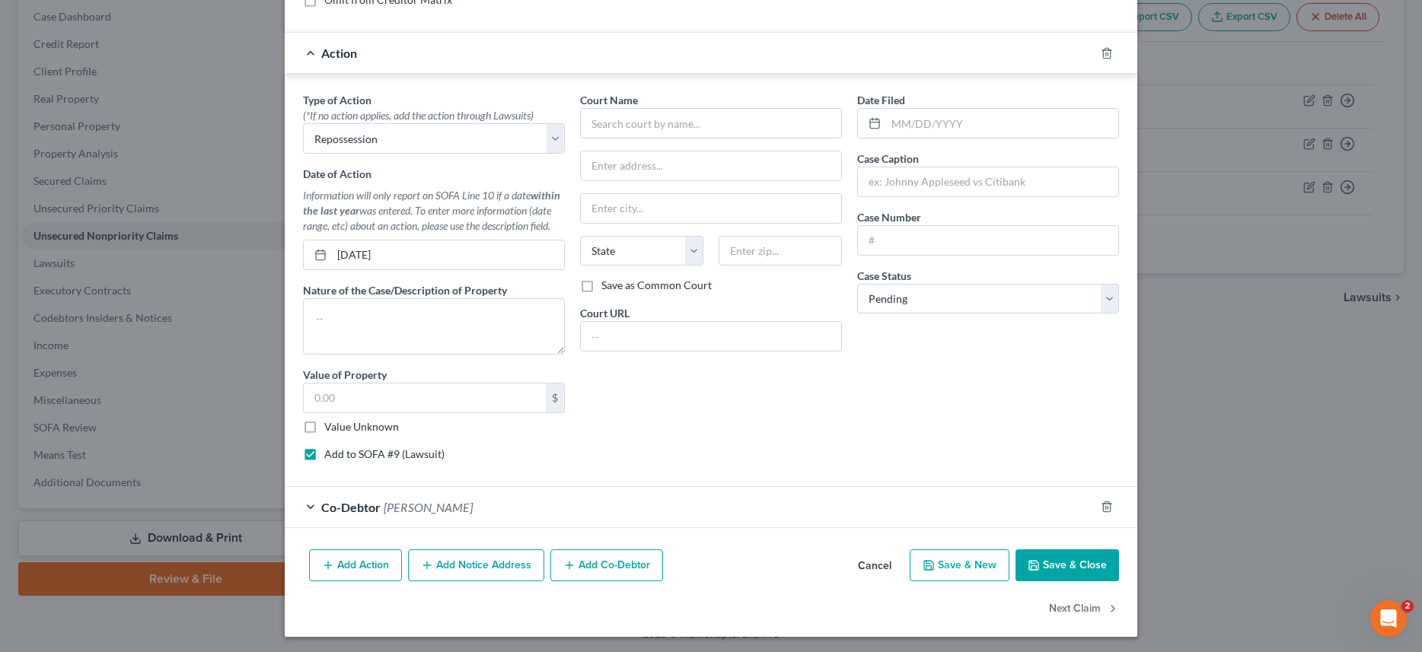
click at [324, 459] on label "Add to SOFA #9 (Lawsuit)" at bounding box center [384, 454] width 120 height 15
click at [330, 457] on input "Add to SOFA #9 (Lawsuit)" at bounding box center [335, 452] width 10 height 10
checkbox input "false"
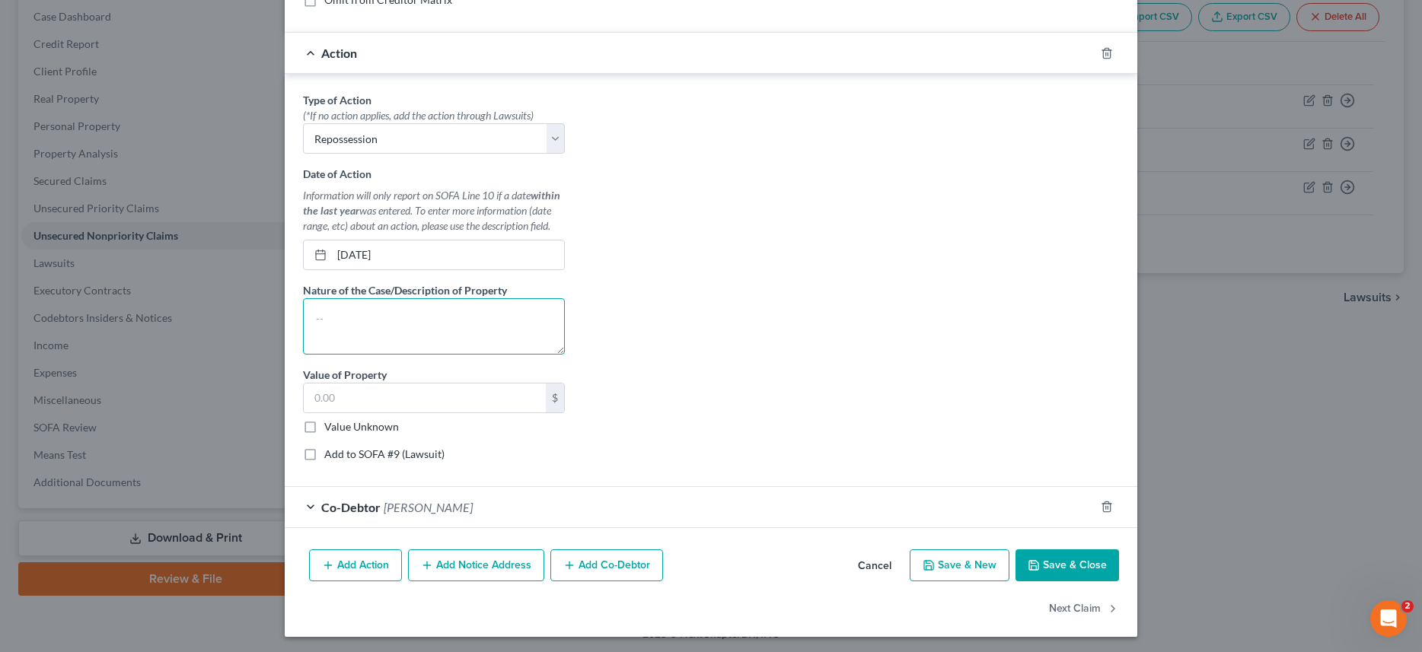
click at [337, 311] on textarea at bounding box center [434, 326] width 262 height 56
type textarea "2022 Kia K5"
type input "12,648.00"
click at [1072, 568] on button "Save & Close" at bounding box center [1066, 565] width 103 height 32
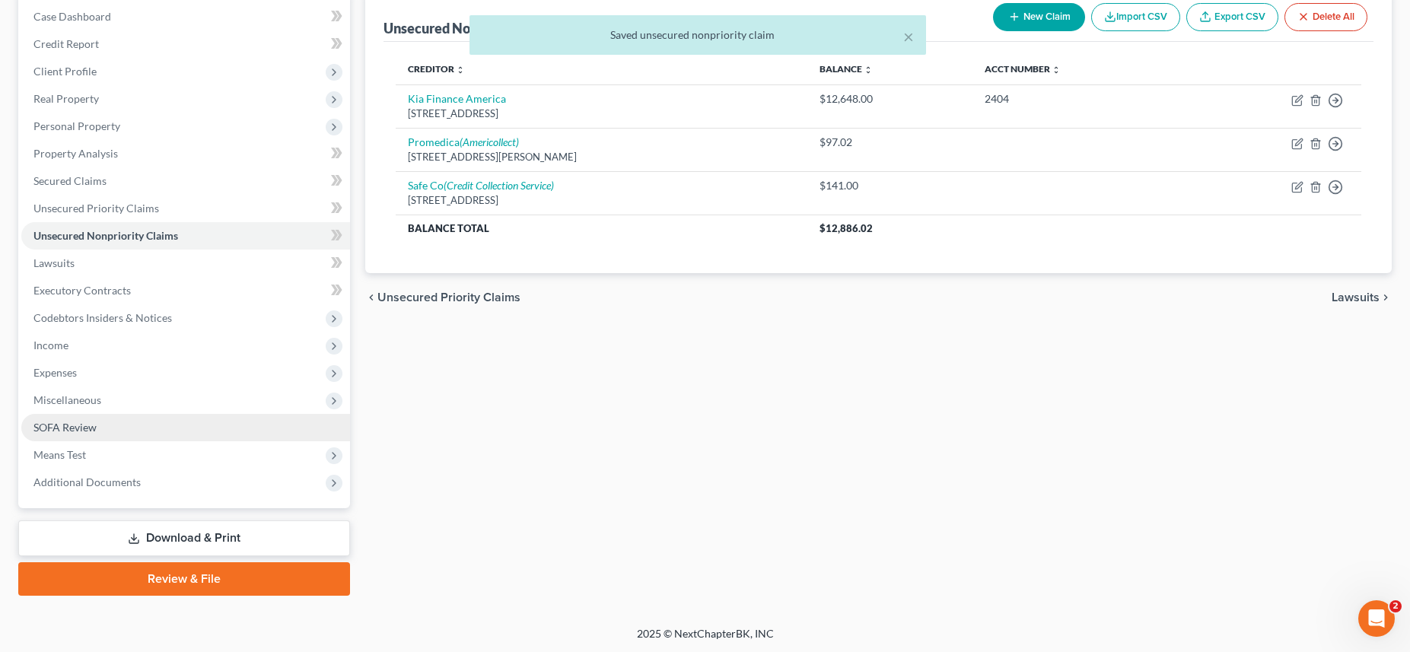
click at [76, 425] on span "SOFA Review" at bounding box center [64, 427] width 63 height 13
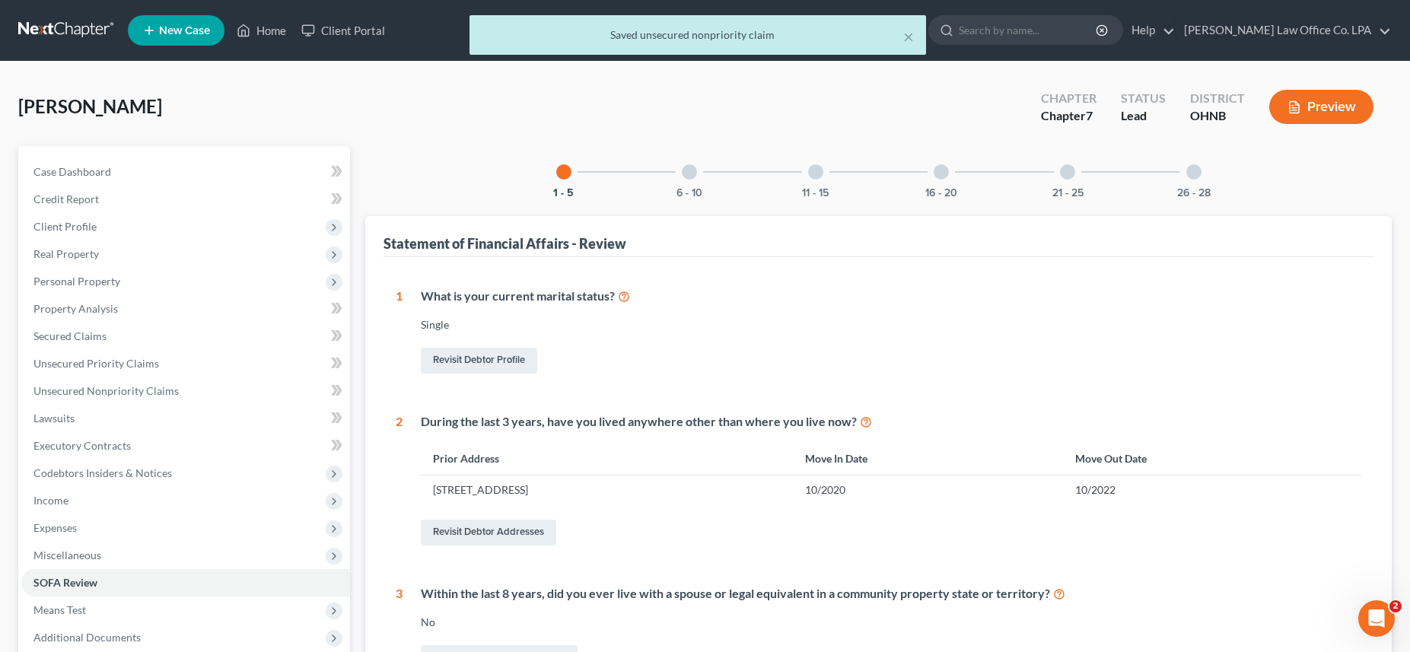
click at [685, 170] on div at bounding box center [689, 171] width 15 height 15
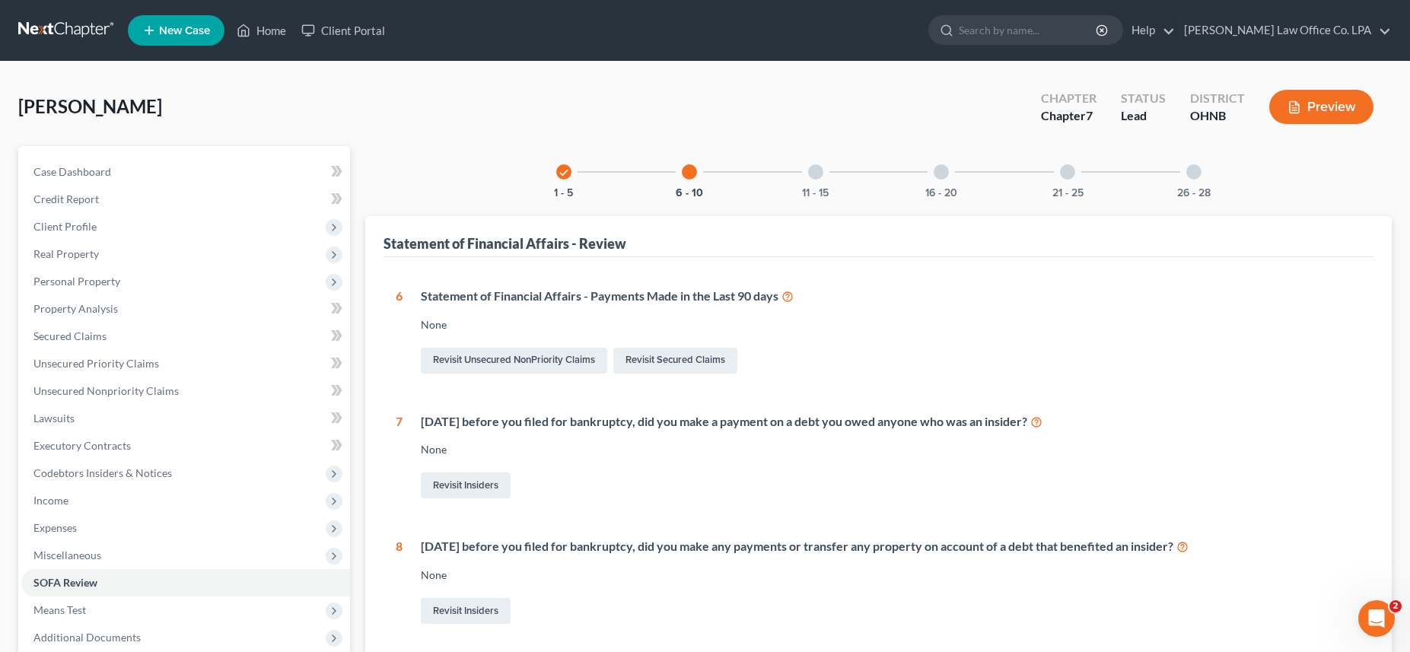
click at [810, 171] on div at bounding box center [815, 171] width 15 height 15
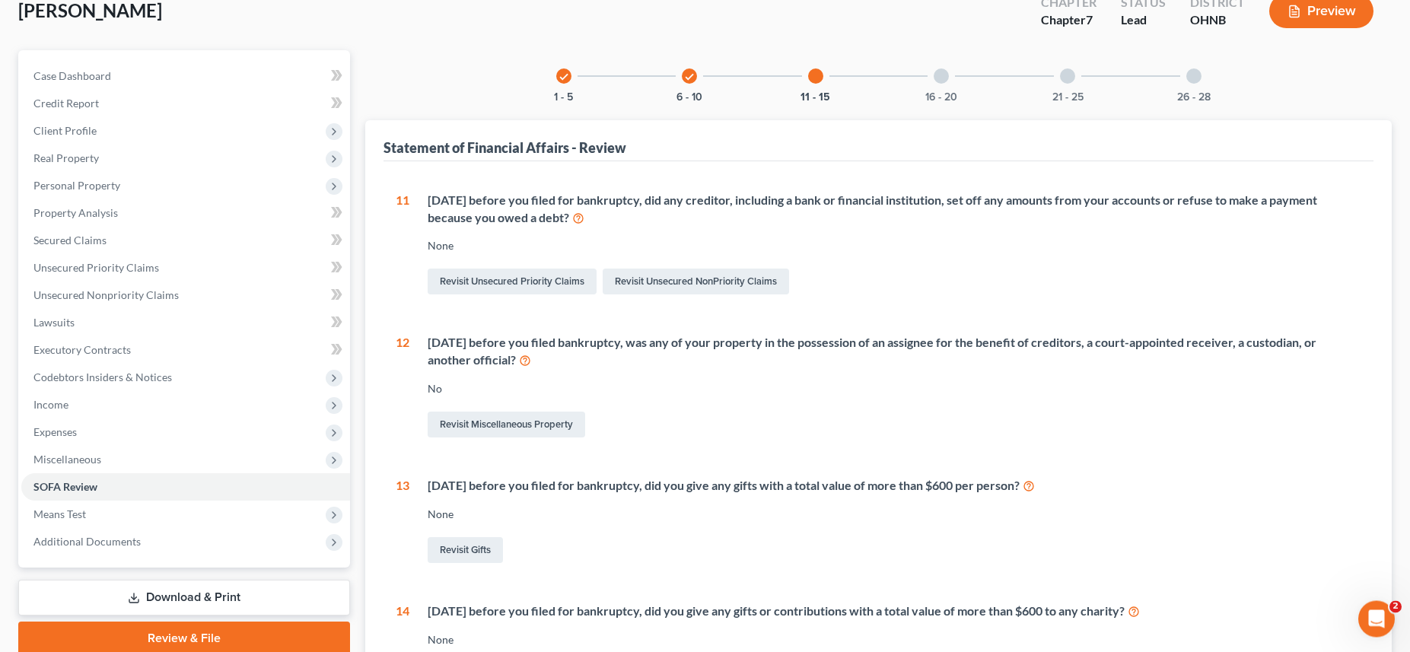
scroll to position [78, 0]
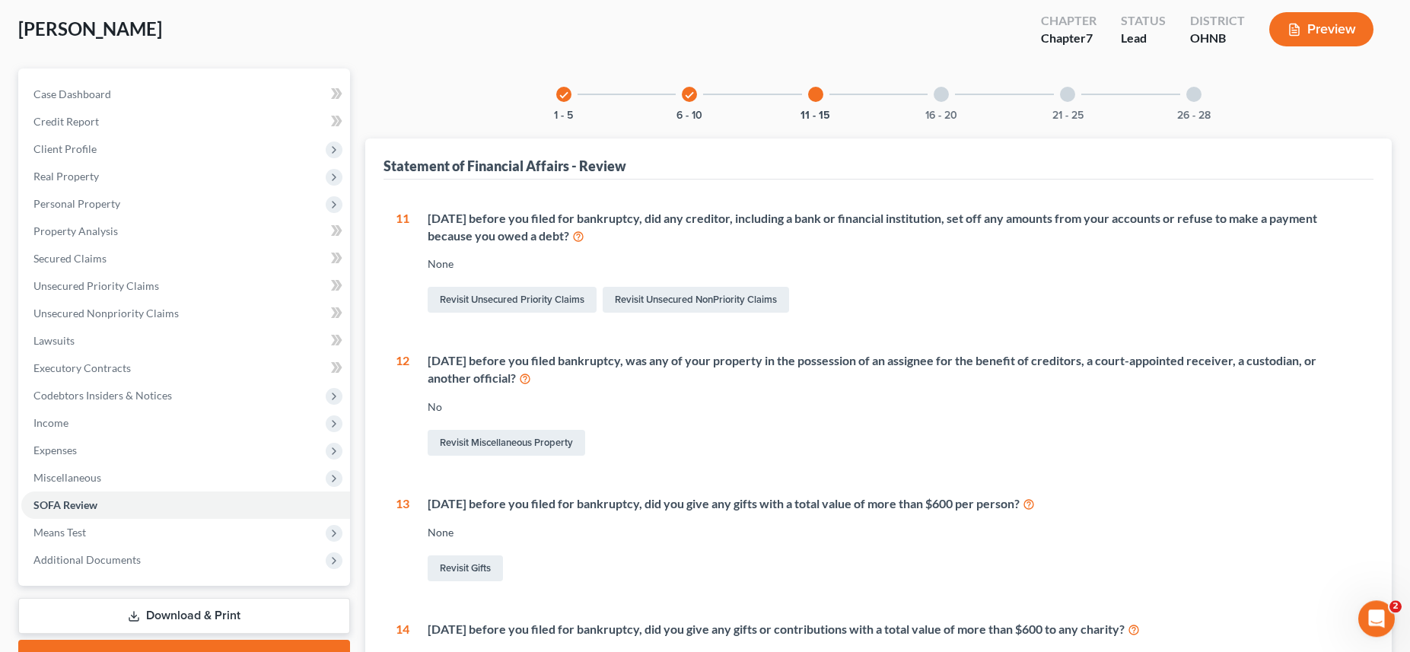
click at [947, 94] on div at bounding box center [941, 94] width 15 height 15
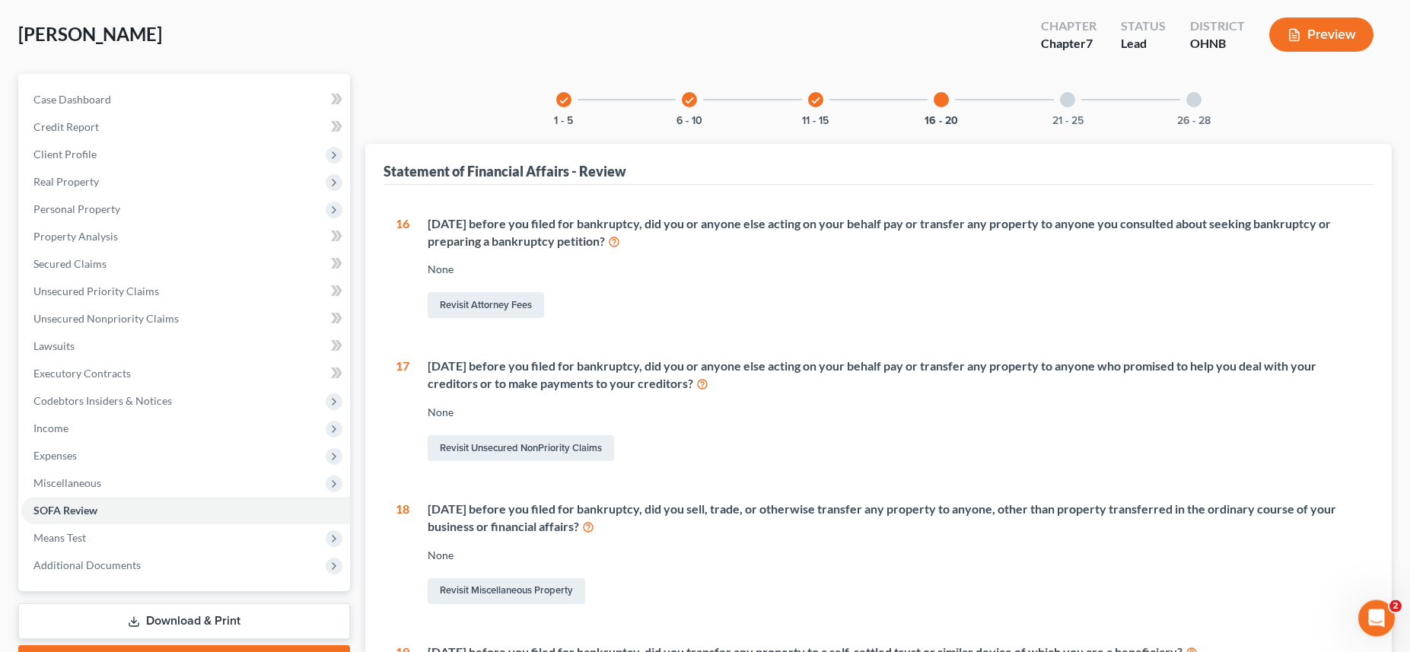
scroll to position [4, 0]
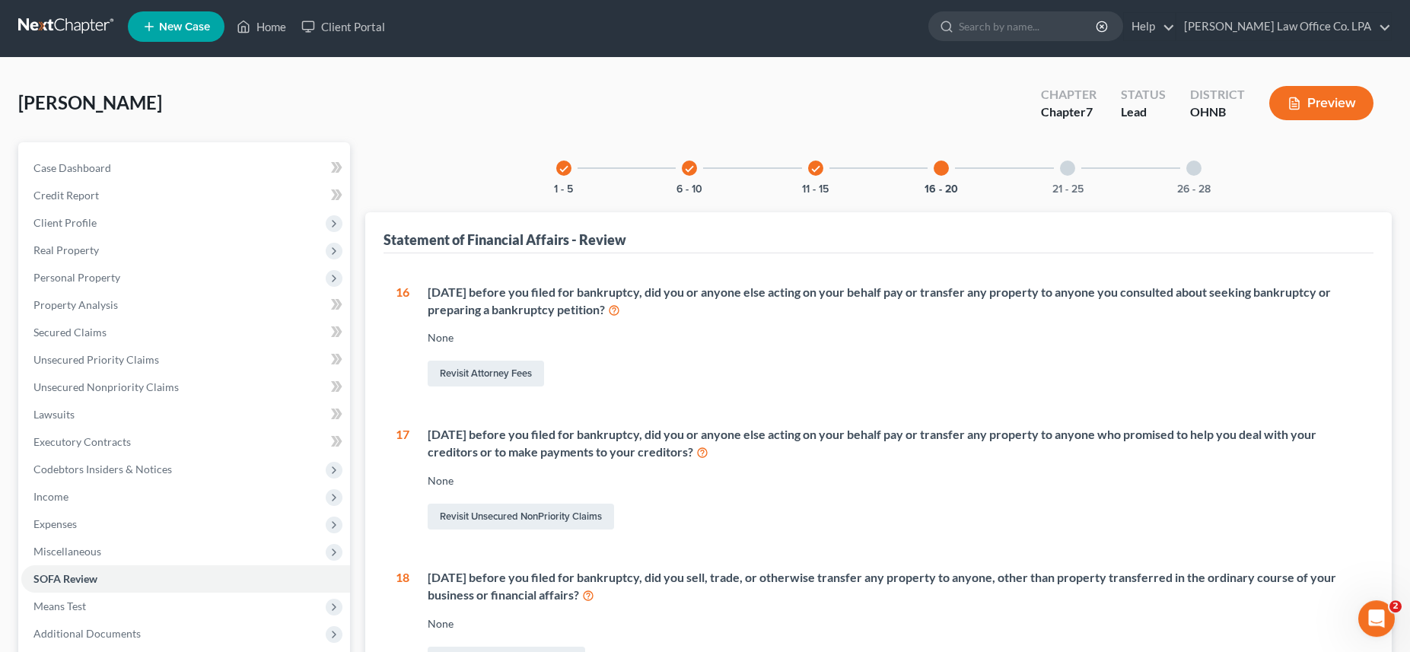
click at [1072, 164] on div at bounding box center [1067, 168] width 15 height 15
